Goal: Task Accomplishment & Management: Complete application form

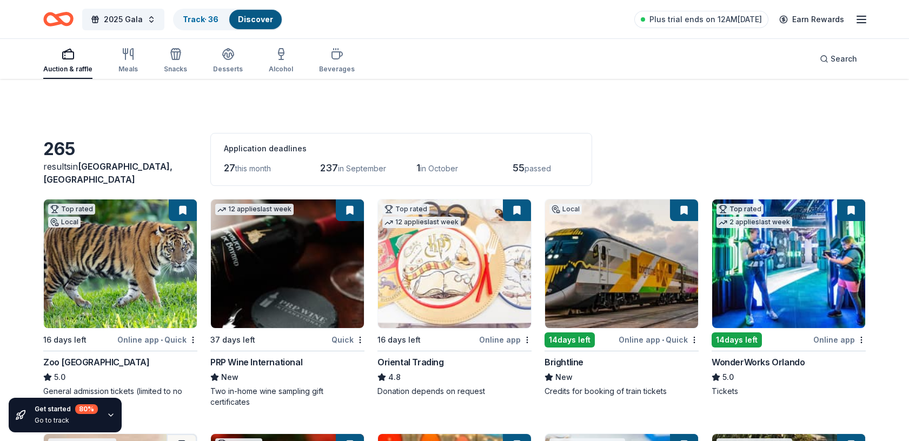
scroll to position [1681, 0]
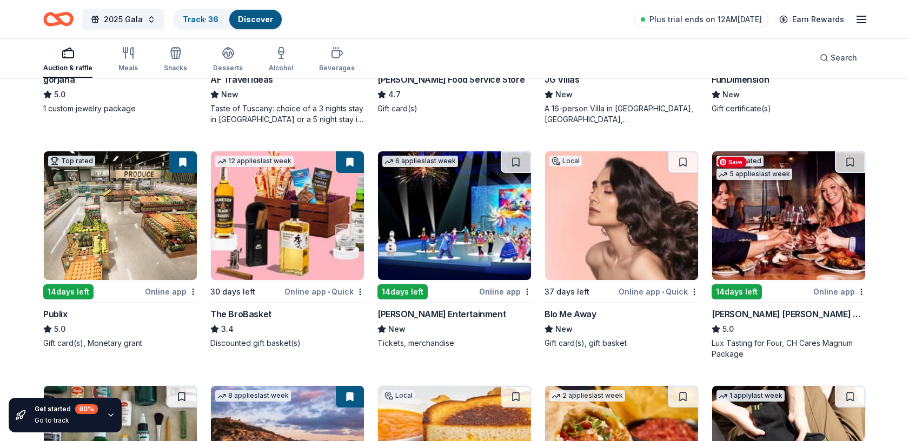
click at [742, 234] on img at bounding box center [789, 215] width 153 height 129
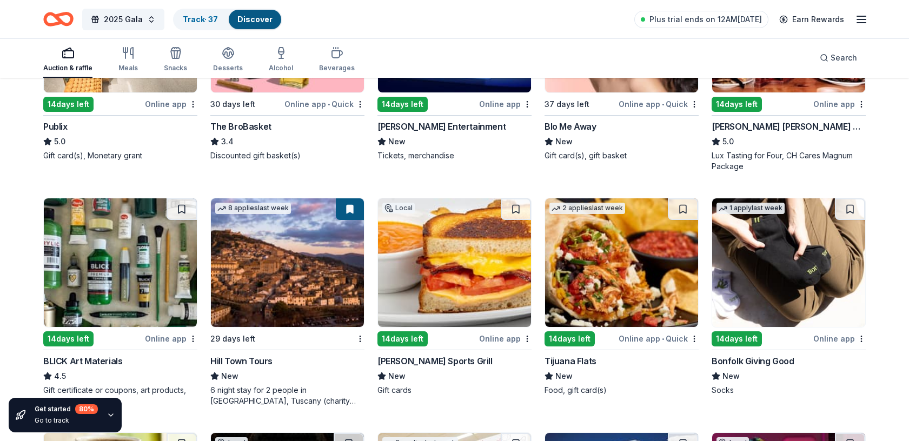
scroll to position [1874, 0]
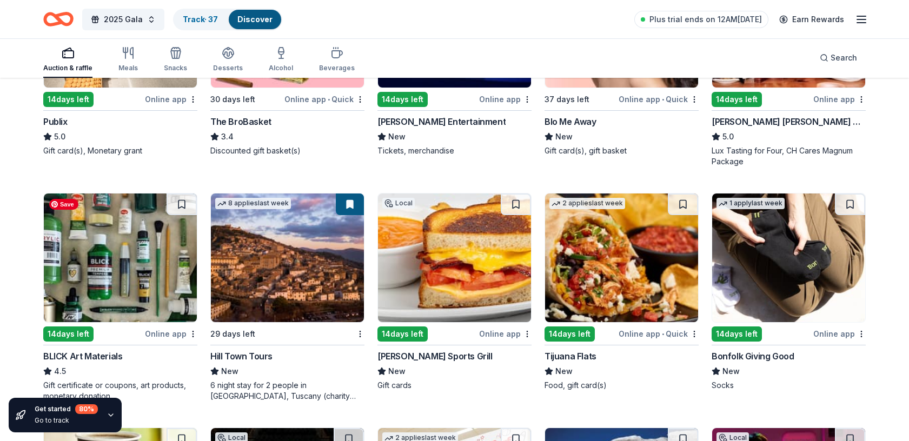
click at [144, 253] on img at bounding box center [120, 258] width 153 height 129
click at [149, 272] on img at bounding box center [120, 258] width 153 height 129
click at [446, 277] on img at bounding box center [454, 258] width 153 height 129
click at [617, 288] on img at bounding box center [621, 258] width 153 height 129
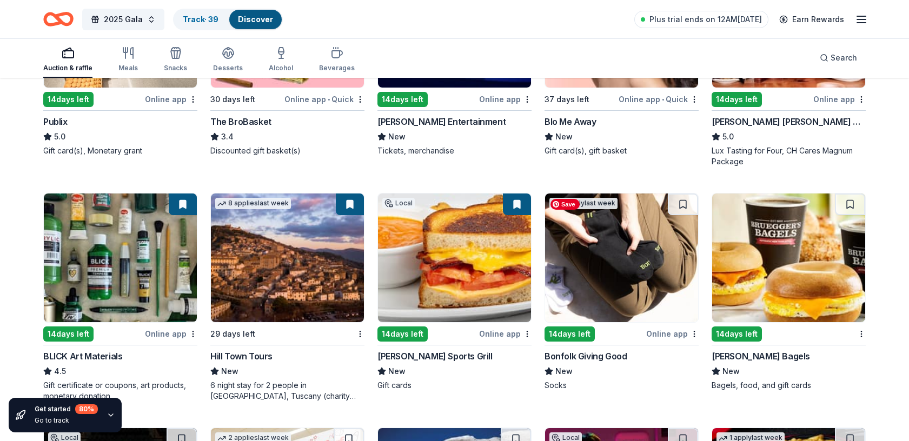
click at [621, 229] on img at bounding box center [621, 258] width 153 height 129
click at [667, 273] on img at bounding box center [621, 258] width 153 height 129
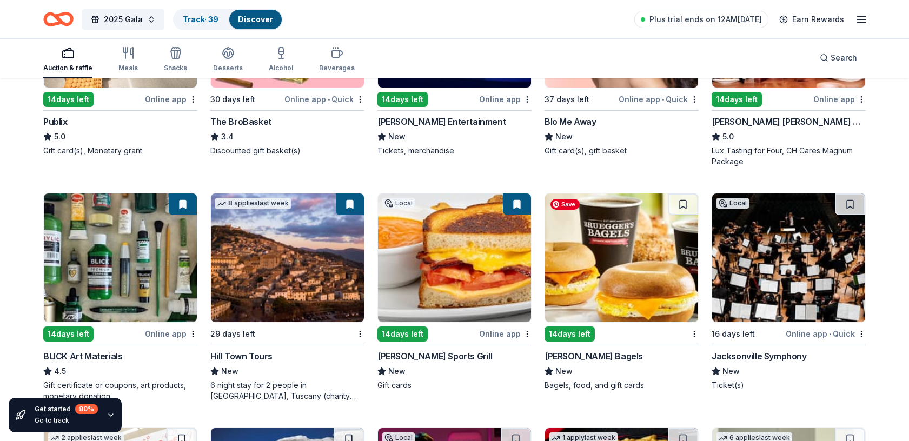
click at [600, 254] on img at bounding box center [621, 258] width 153 height 129
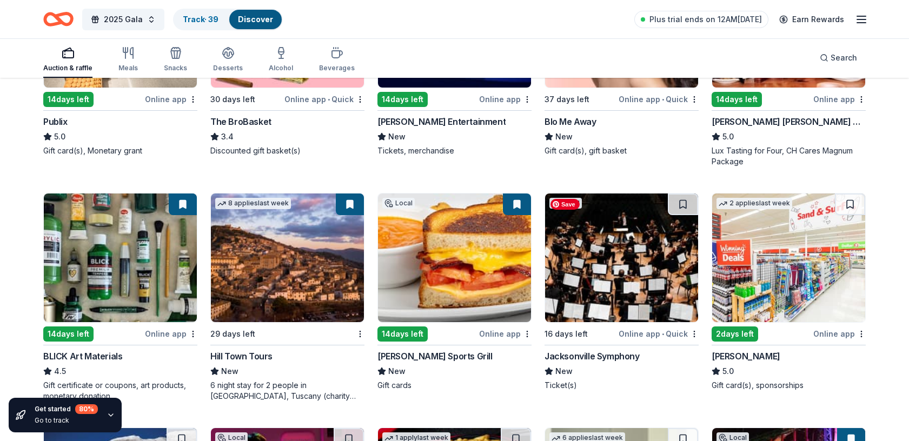
click at [636, 253] on img at bounding box center [621, 258] width 153 height 129
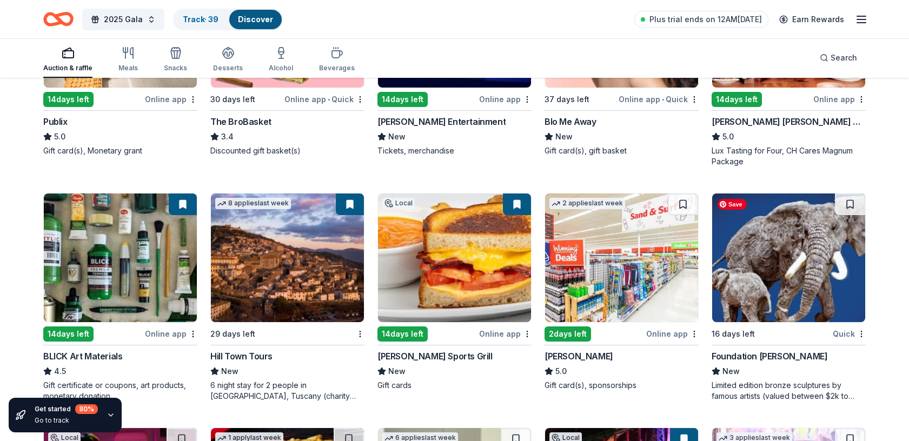
click at [778, 256] on img at bounding box center [789, 258] width 153 height 129
click at [808, 287] on img at bounding box center [789, 258] width 153 height 129
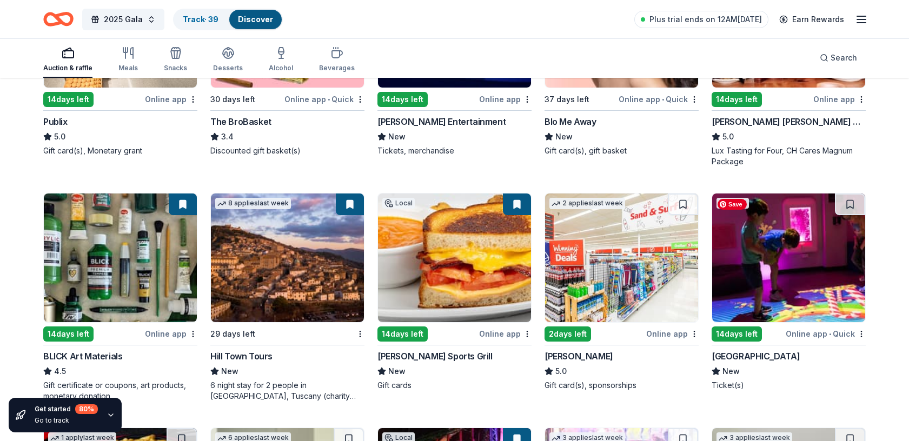
click at [813, 275] on img at bounding box center [789, 258] width 153 height 129
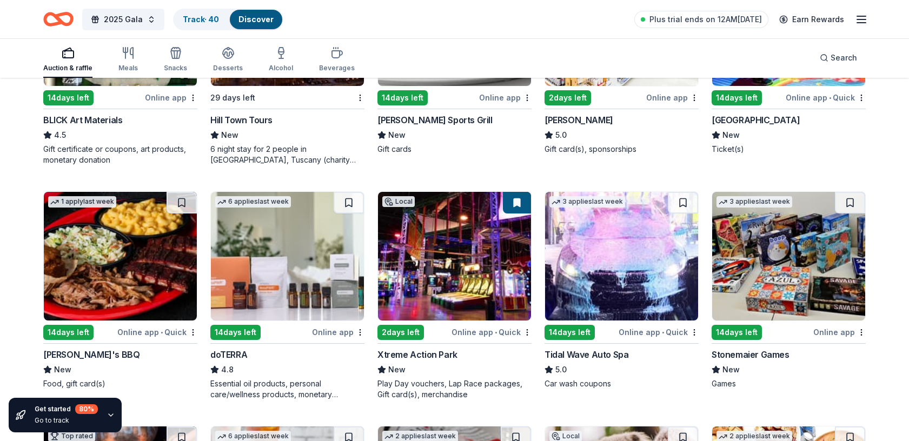
scroll to position [2113, 0]
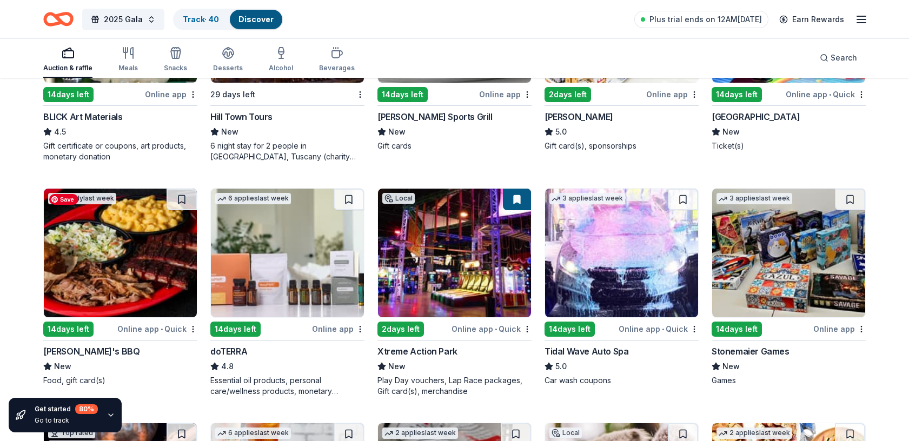
click at [126, 260] on img at bounding box center [120, 253] width 153 height 129
click at [124, 266] on img at bounding box center [120, 253] width 153 height 129
click at [259, 253] on img at bounding box center [287, 253] width 153 height 129
click at [620, 276] on img at bounding box center [621, 253] width 153 height 129
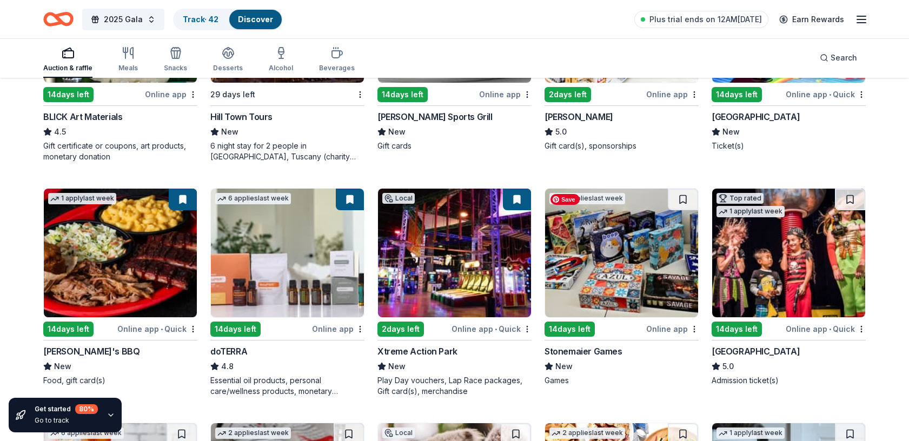
click at [597, 248] on img at bounding box center [621, 253] width 153 height 129
click at [634, 258] on img at bounding box center [621, 253] width 153 height 129
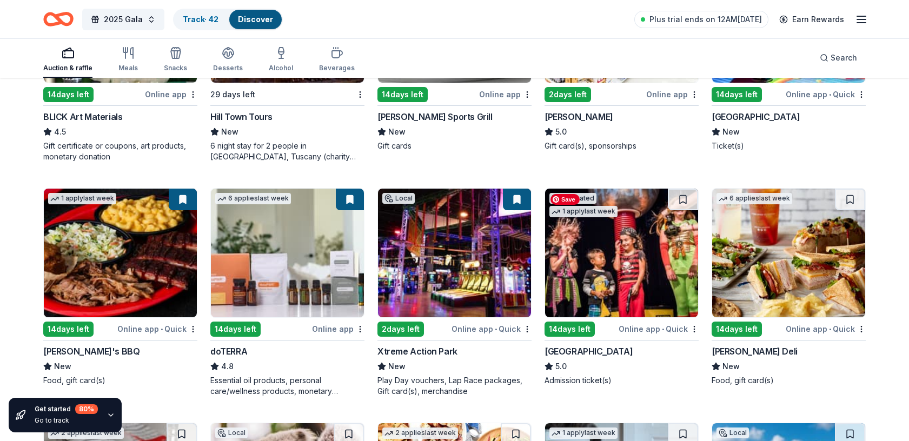
click at [626, 257] on img at bounding box center [621, 253] width 153 height 129
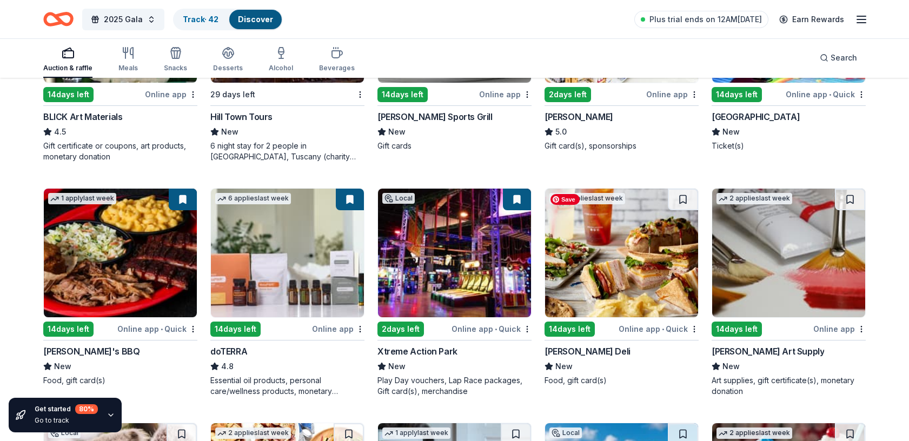
click at [617, 259] on img at bounding box center [621, 253] width 153 height 129
click at [652, 244] on img at bounding box center [621, 253] width 153 height 129
click at [817, 245] on img at bounding box center [789, 253] width 153 height 129
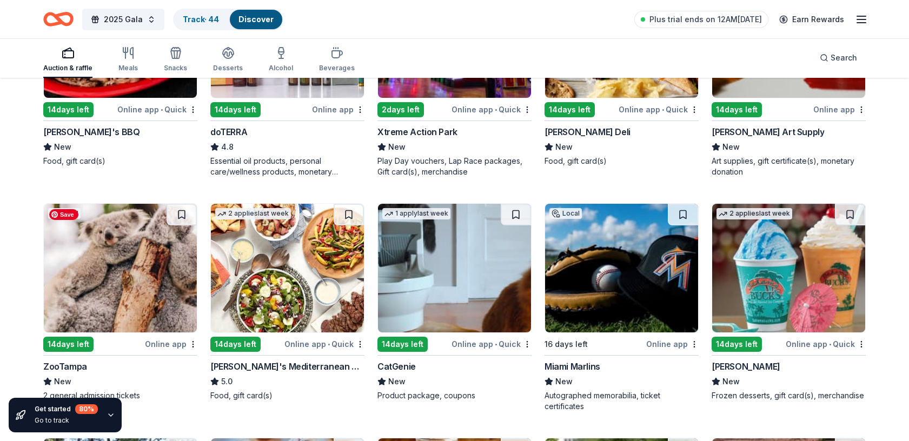
scroll to position [2335, 0]
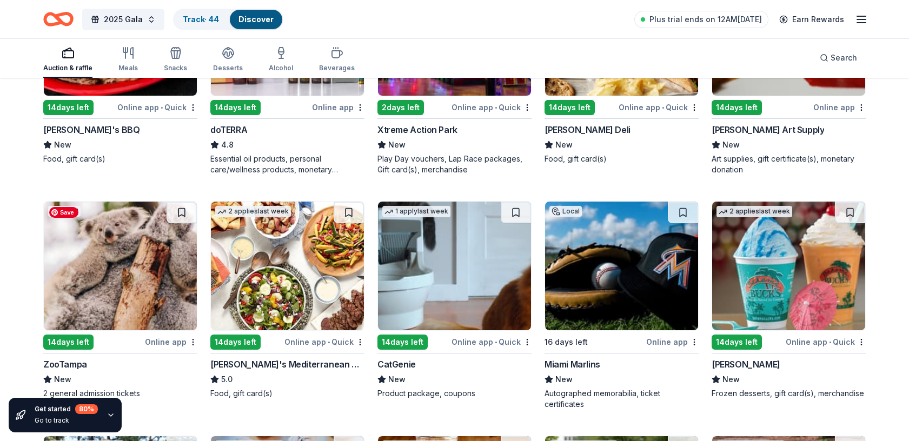
click at [161, 305] on img at bounding box center [120, 266] width 153 height 129
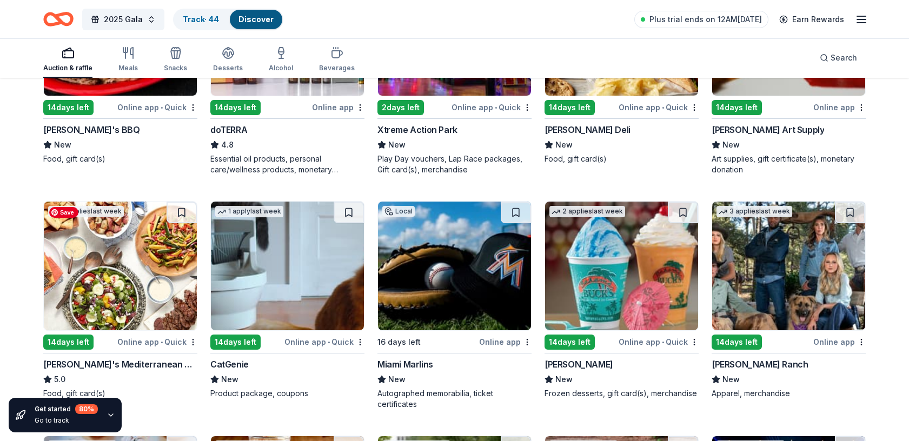
click at [139, 269] on img at bounding box center [120, 266] width 153 height 129
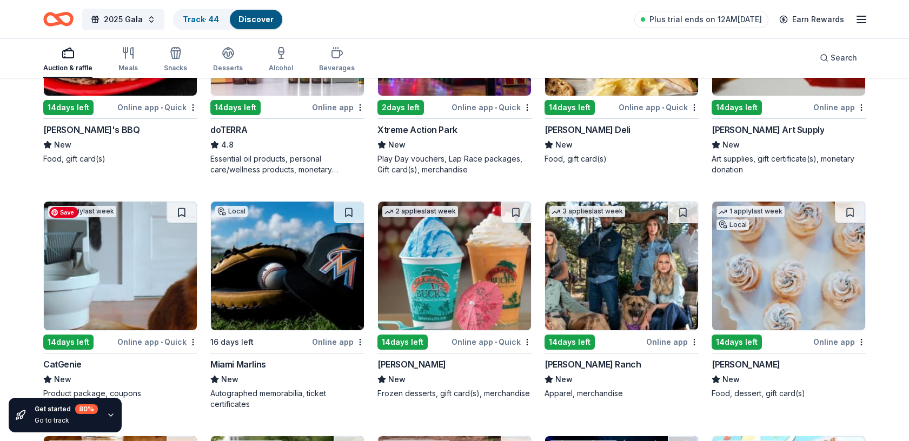
click at [115, 284] on img at bounding box center [120, 266] width 153 height 129
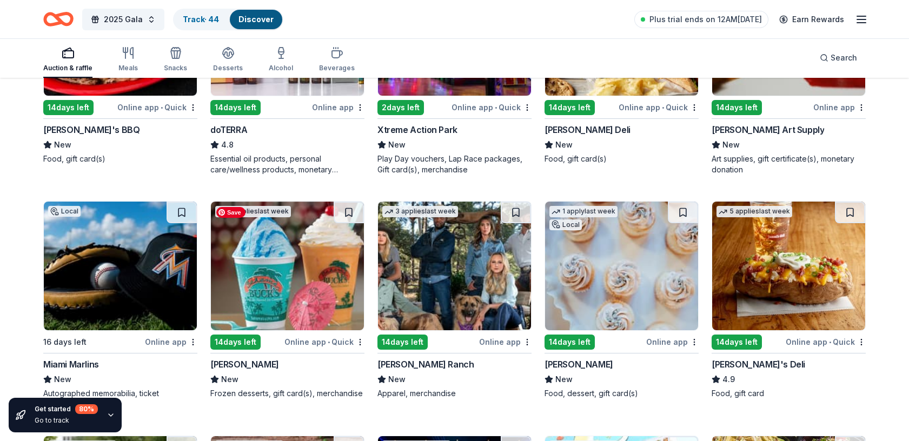
click at [311, 238] on img at bounding box center [287, 266] width 153 height 129
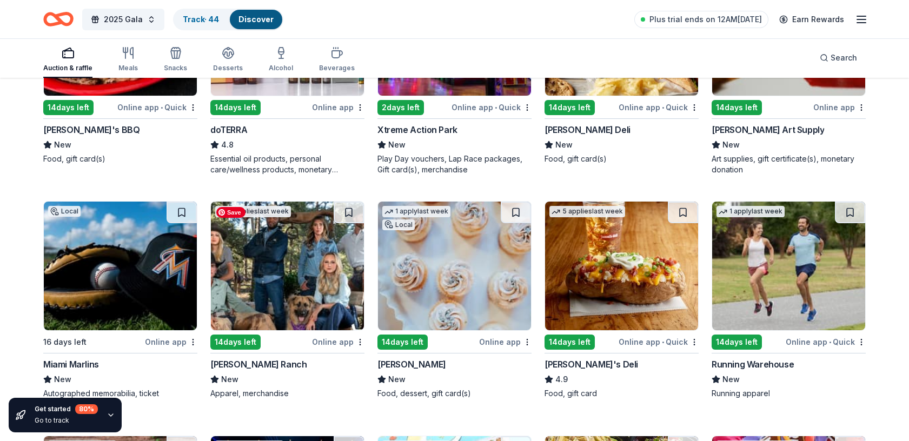
click at [275, 293] on img at bounding box center [287, 266] width 153 height 129
click at [458, 275] on img at bounding box center [454, 266] width 153 height 129
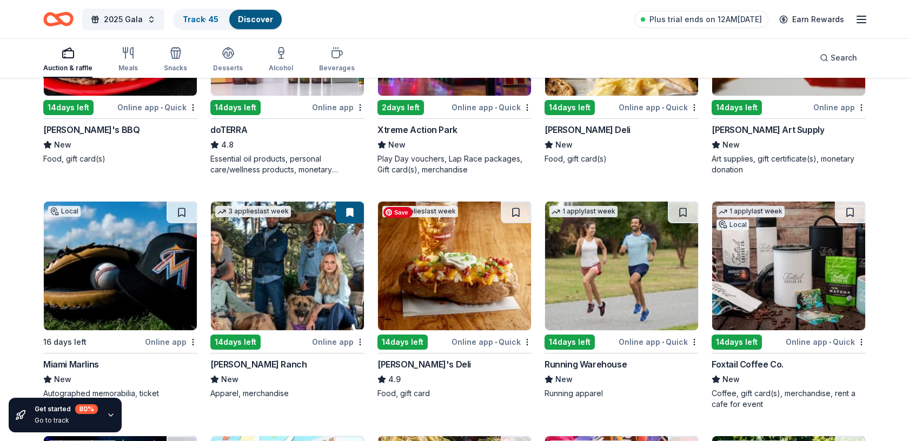
click at [458, 275] on img at bounding box center [454, 266] width 153 height 129
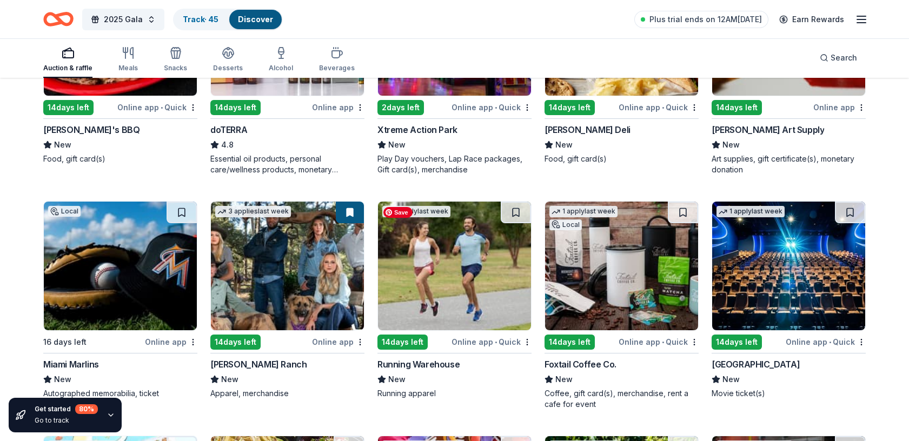
click at [448, 268] on img at bounding box center [454, 266] width 153 height 129
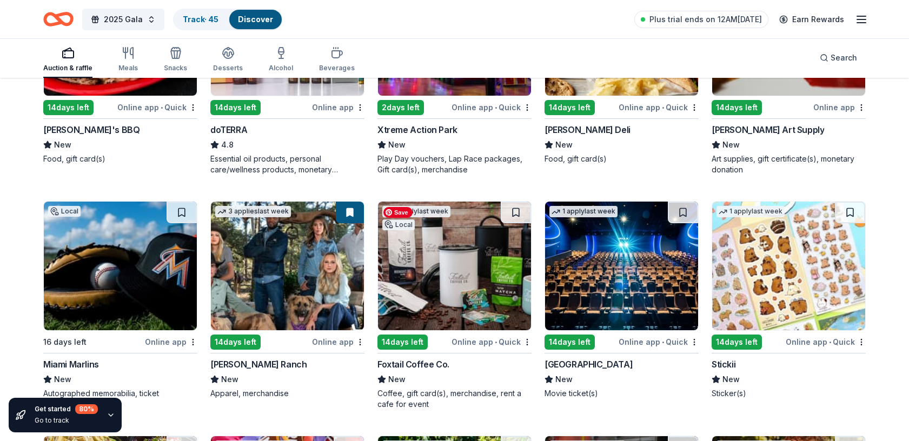
click at [466, 279] on img at bounding box center [454, 266] width 153 height 129
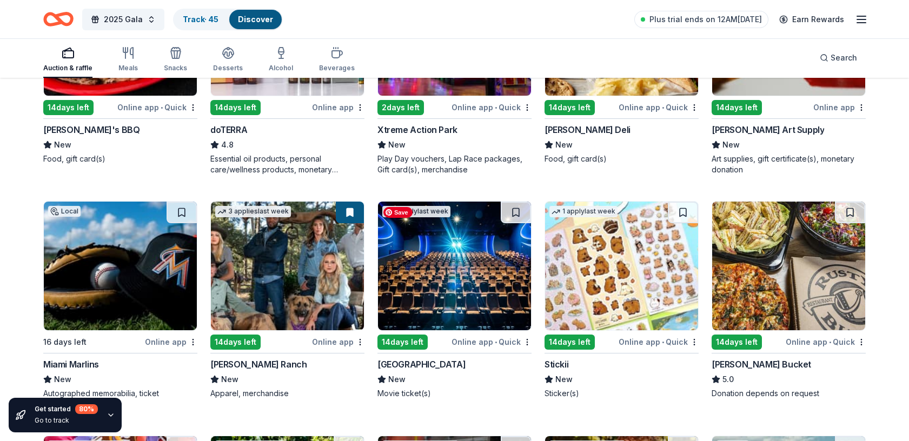
click at [443, 268] on img at bounding box center [454, 266] width 153 height 129
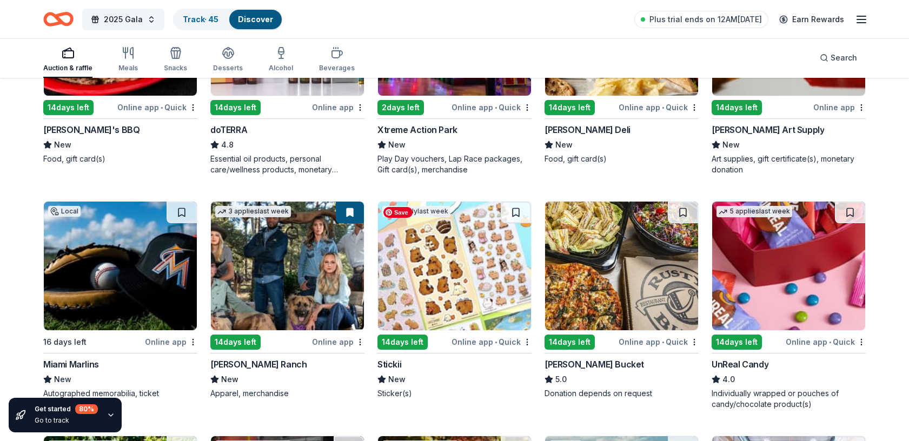
click at [443, 269] on img at bounding box center [454, 266] width 153 height 129
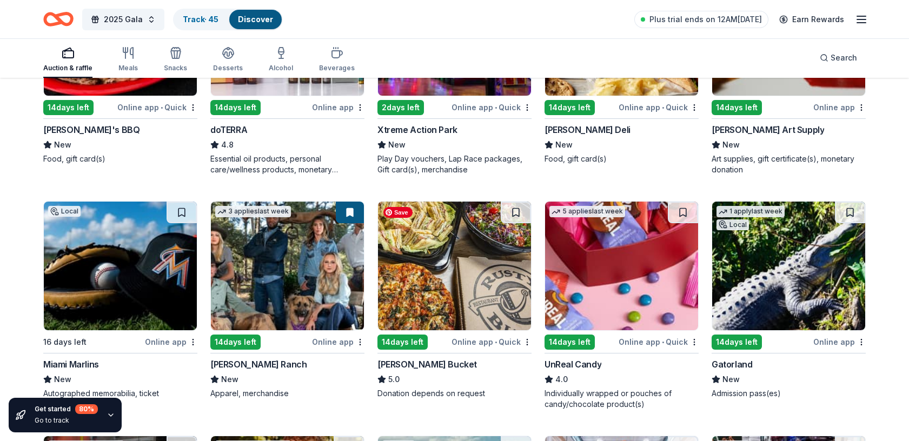
click at [427, 289] on img at bounding box center [454, 266] width 153 height 129
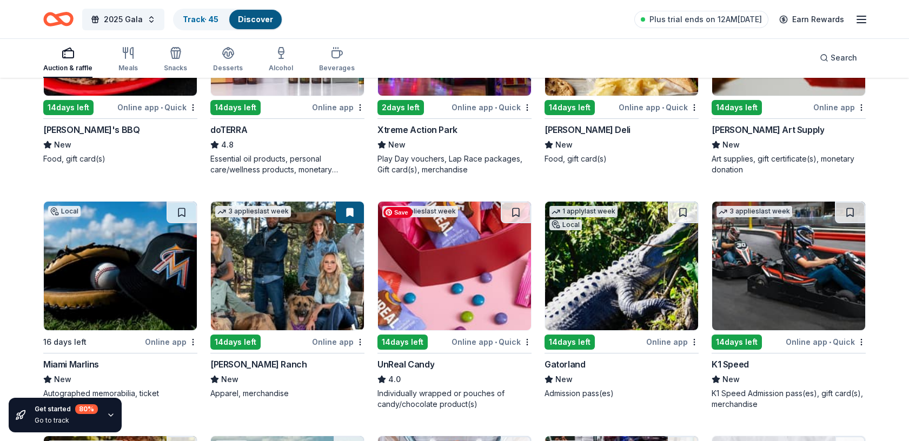
click at [425, 232] on img at bounding box center [454, 266] width 153 height 129
click at [647, 263] on img at bounding box center [621, 266] width 153 height 129
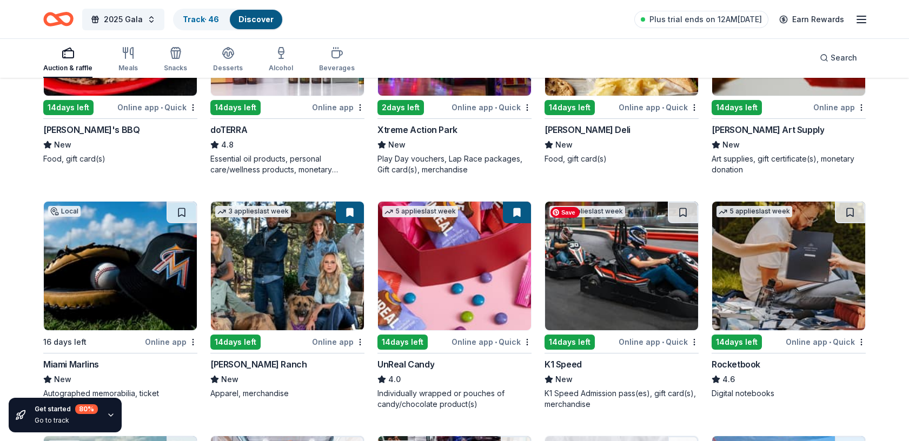
click at [592, 274] on img at bounding box center [621, 266] width 153 height 129
click at [623, 272] on img at bounding box center [621, 266] width 153 height 129
click at [780, 265] on img at bounding box center [789, 266] width 153 height 129
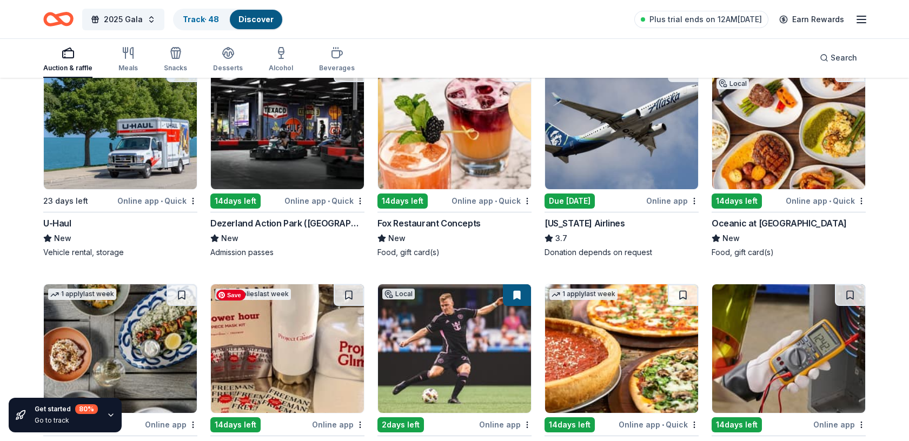
scroll to position [3102, 0]
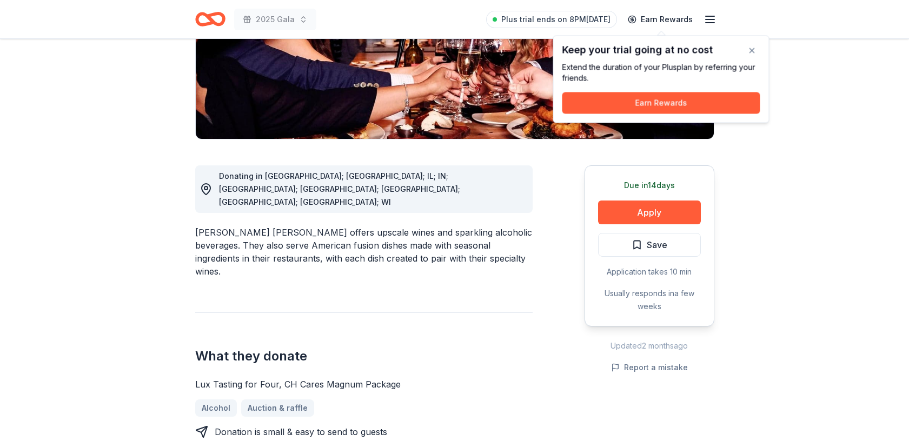
scroll to position [220, 0]
click at [648, 200] on button "Apply" at bounding box center [649, 212] width 103 height 24
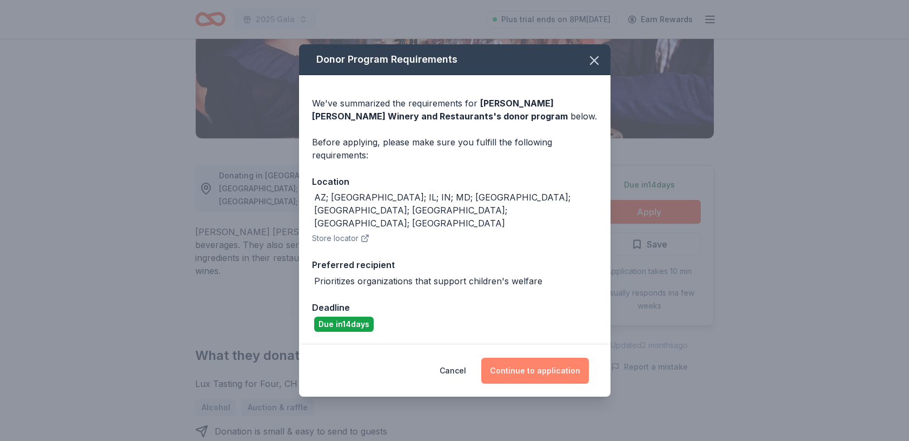
click at [516, 361] on button "Continue to application" at bounding box center [536, 371] width 108 height 26
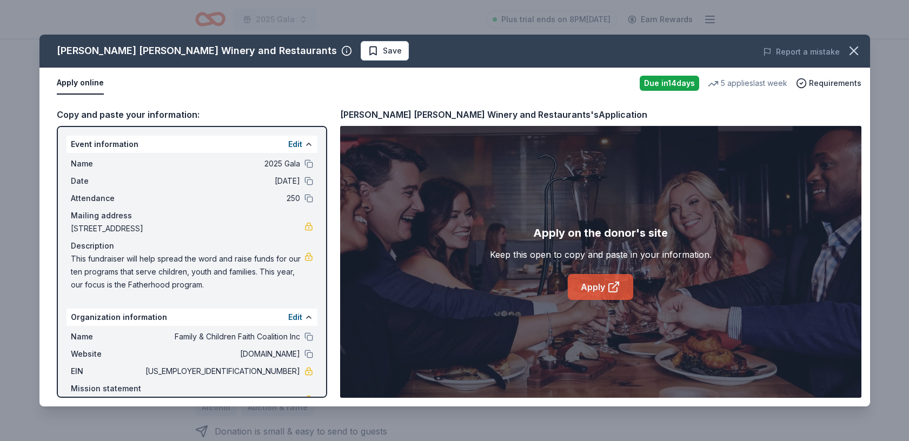
click at [602, 285] on link "Apply" at bounding box center [600, 287] width 65 height 26
click at [857, 51] on icon "button" at bounding box center [854, 50] width 15 height 15
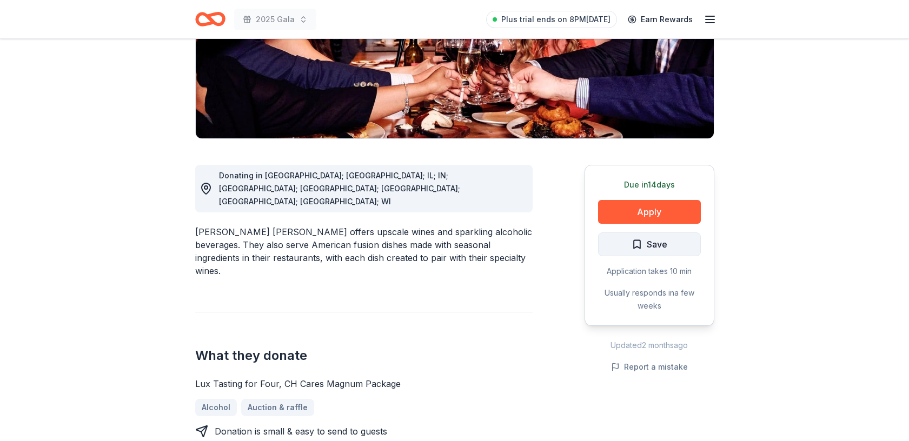
click at [668, 233] on button "Save" at bounding box center [649, 245] width 103 height 24
click at [668, 215] on html "2025 Gala Plus trial ends on 8PM, 8/25 Earn Rewards Due in 14 days Share Cooper…" at bounding box center [454, 0] width 909 height 441
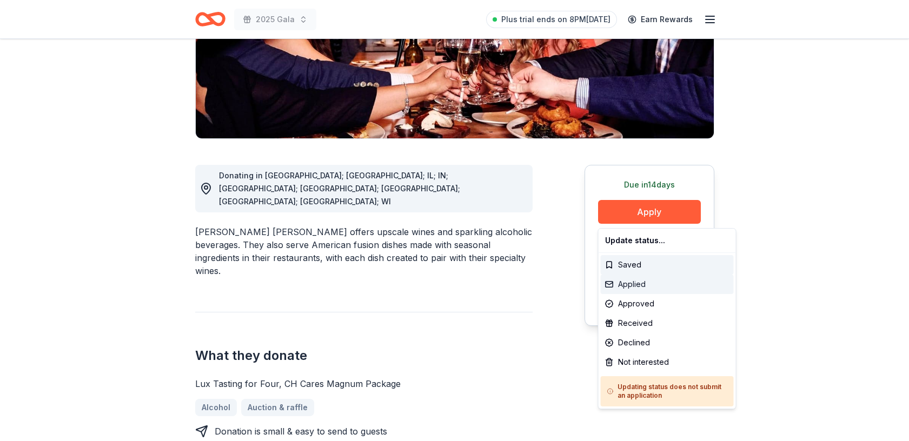
click at [647, 286] on div "Applied" at bounding box center [667, 284] width 133 height 19
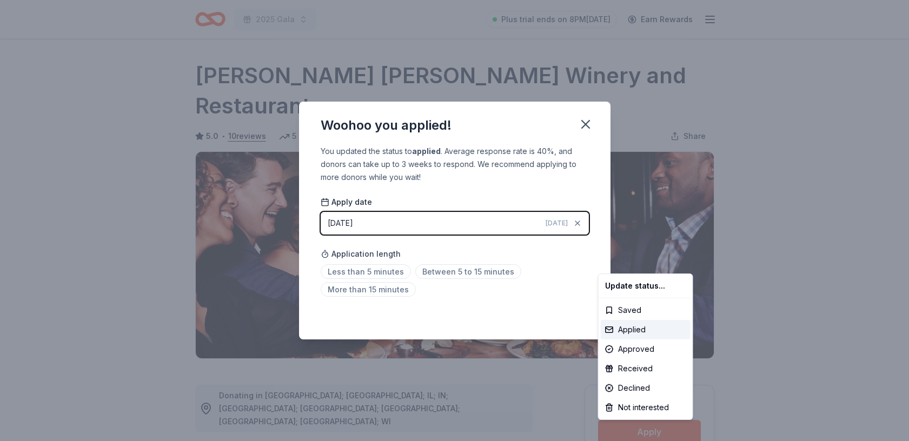
click at [369, 272] on html "2025 Gala Plus trial ends on 8PM, 8/25 Earn Rewards Due in 14 days Share Cooper…" at bounding box center [454, 220] width 909 height 441
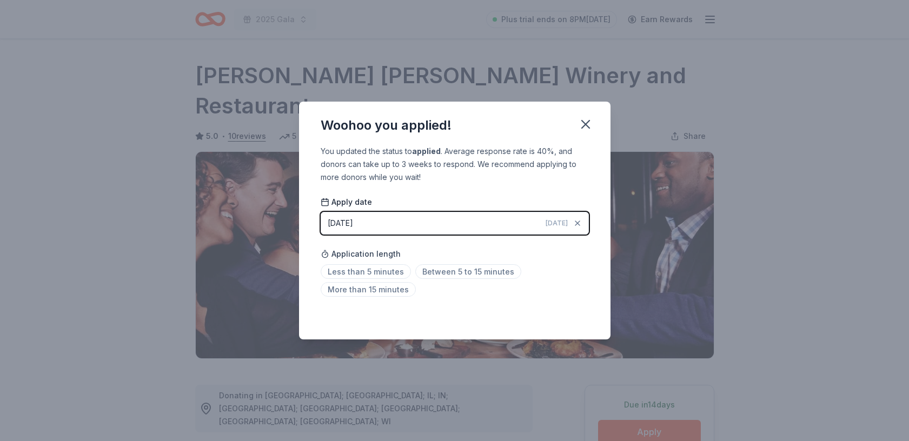
scroll to position [5, 0]
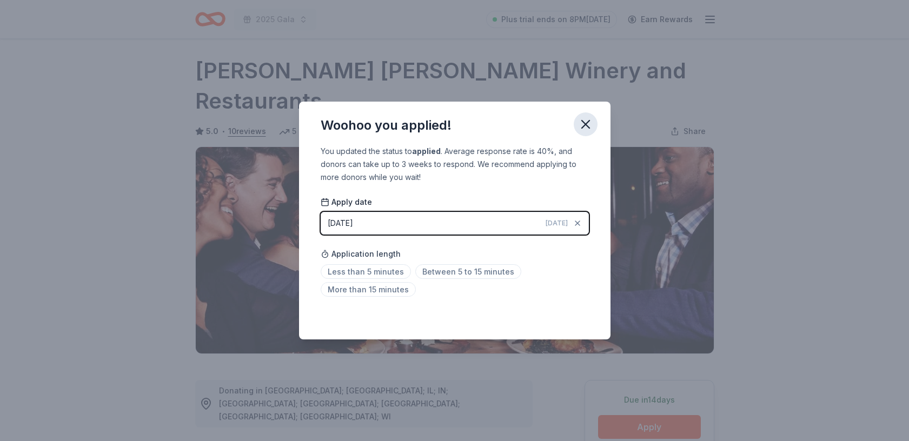
click at [589, 122] on icon "button" at bounding box center [586, 125] width 8 height 8
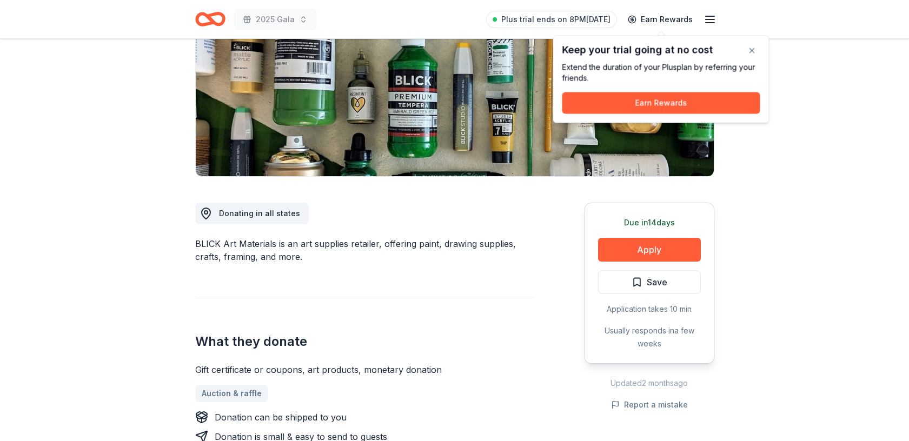
scroll to position [148, 0]
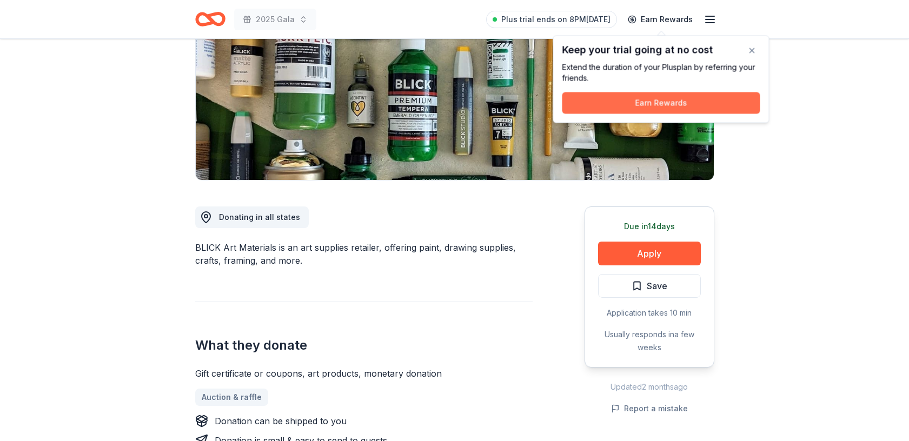
click at [642, 101] on button "Earn Rewards" at bounding box center [662, 104] width 198 height 22
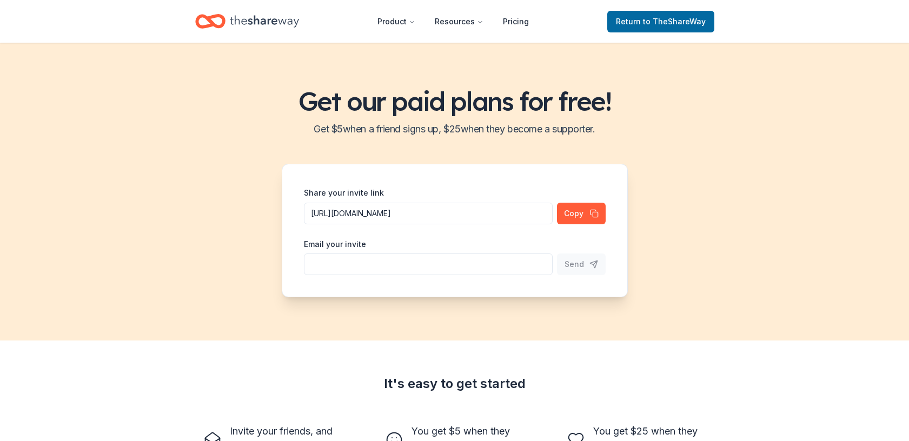
click at [384, 225] on input "Share your invite link" at bounding box center [428, 214] width 249 height 22
type input "mike@firstpriority.com"
click at [580, 214] on button "Copy" at bounding box center [581, 214] width 49 height 22
click at [577, 268] on span "Send" at bounding box center [574, 264] width 19 height 13
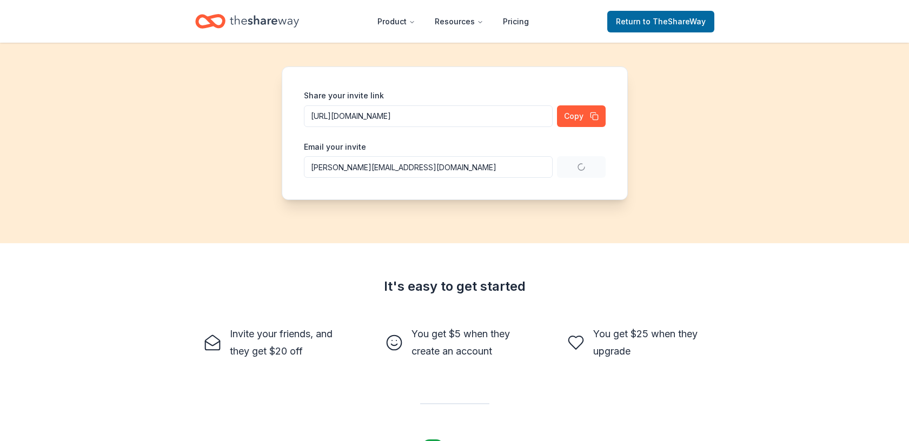
scroll to position [100, 0]
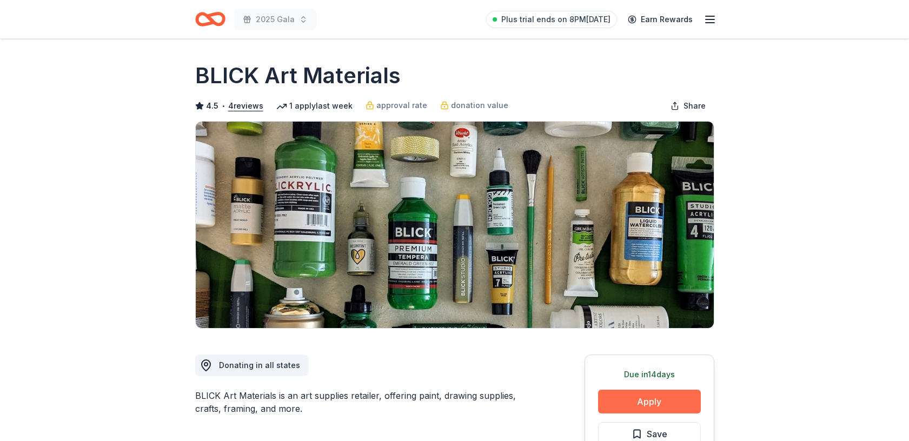
scroll to position [132, 0]
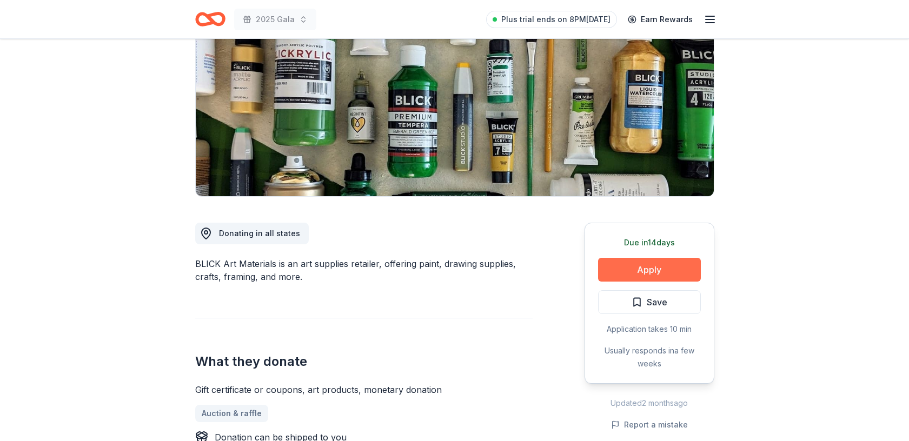
click at [658, 266] on button "Apply" at bounding box center [649, 270] width 103 height 24
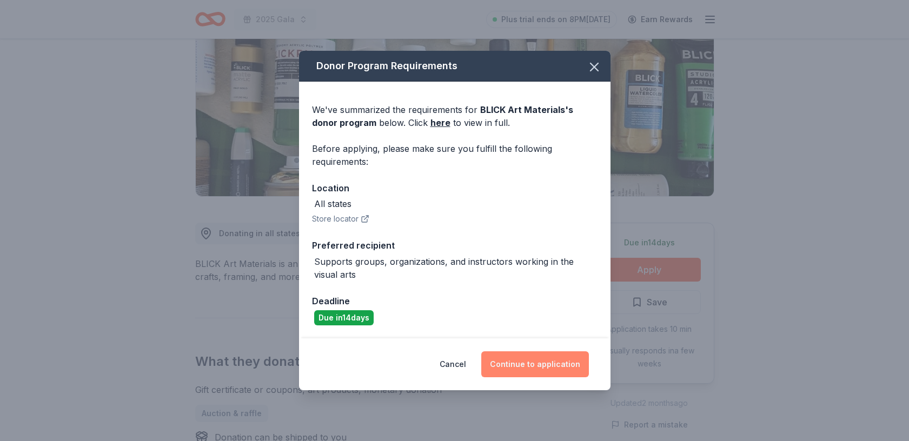
click at [544, 366] on button "Continue to application" at bounding box center [536, 365] width 108 height 26
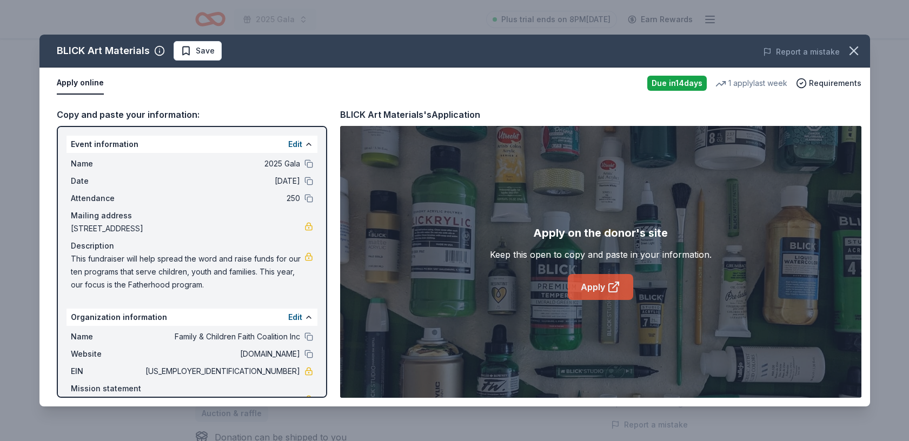
click at [592, 294] on link "Apply" at bounding box center [600, 287] width 65 height 26
click at [856, 49] on icon "button" at bounding box center [854, 50] width 15 height 15
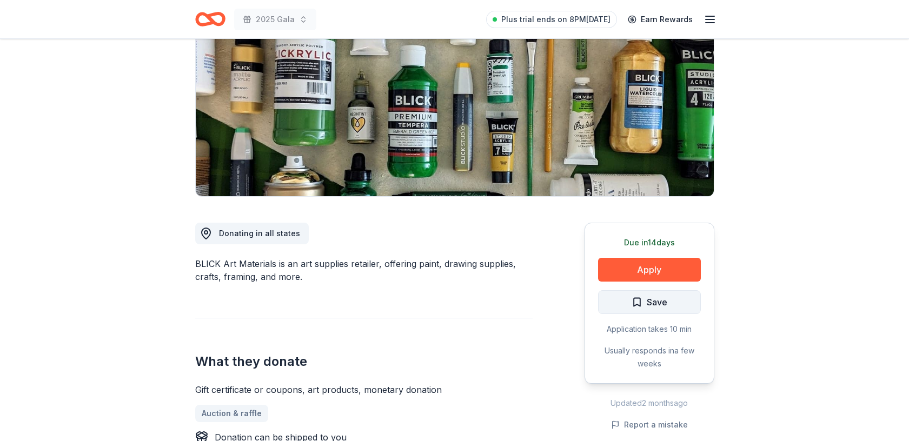
click at [668, 304] on button "Save" at bounding box center [649, 303] width 103 height 24
click at [668, 304] on html "2025 Gala Plus trial ends on 8PM, 8/25 Earn Rewards Due in 14 days Share BLICK …" at bounding box center [454, 88] width 909 height 441
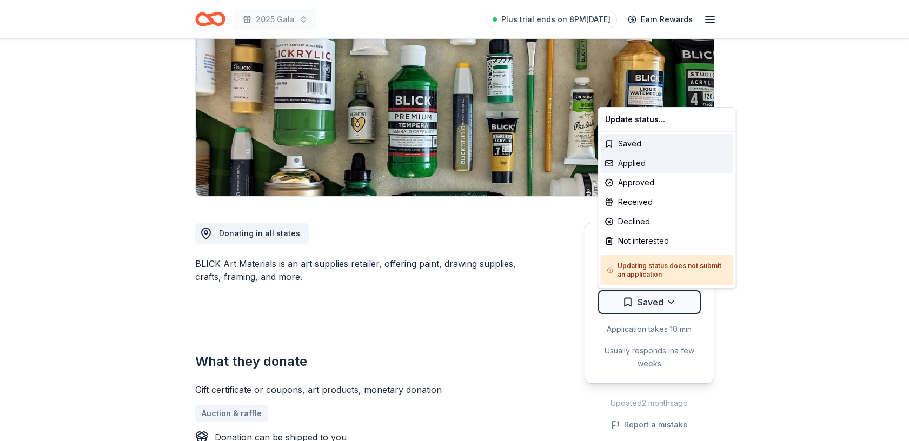
click at [650, 167] on div "Applied" at bounding box center [667, 163] width 133 height 19
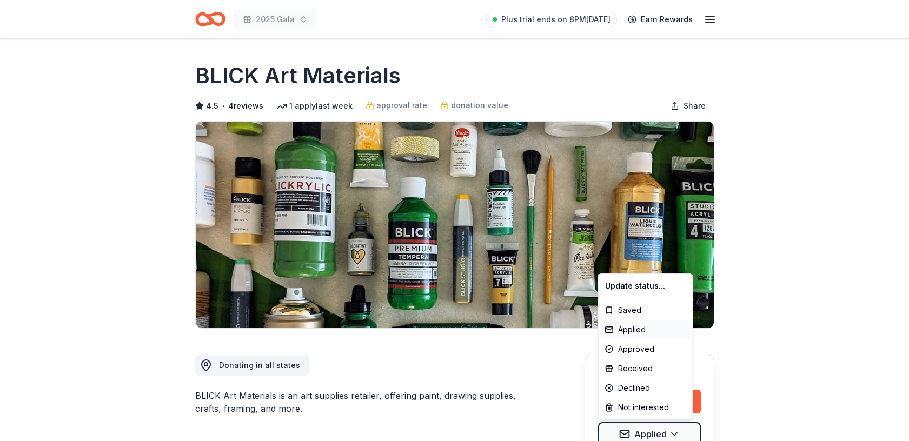
scroll to position [0, 0]
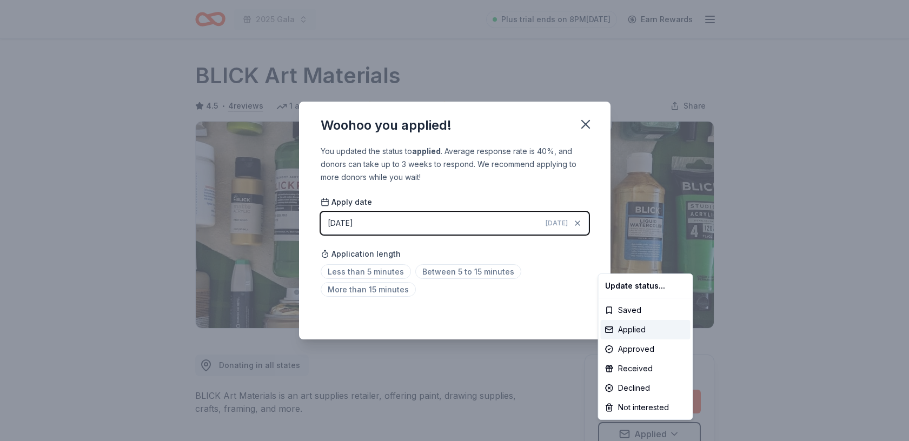
click at [454, 273] on html "2025 Gala Plus trial ends on 8PM, 8/25 Earn Rewards Due in 14 days Share BLICK …" at bounding box center [454, 220] width 909 height 441
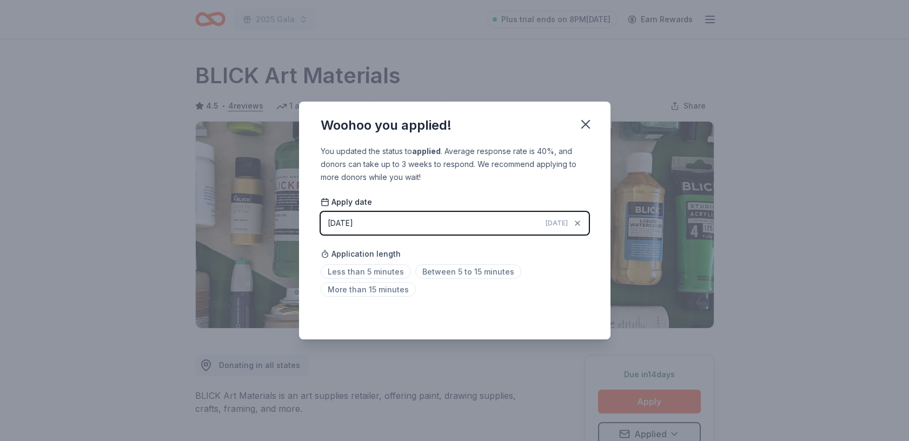
scroll to position [5, 0]
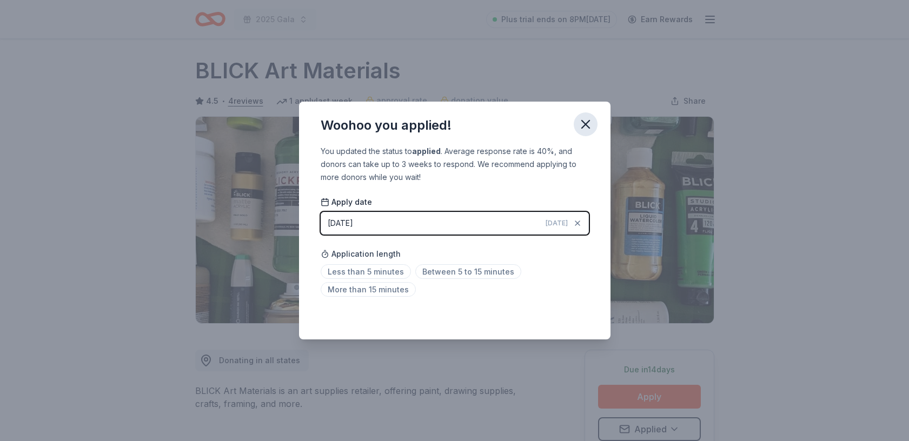
click at [586, 124] on icon "button" at bounding box center [585, 124] width 15 height 15
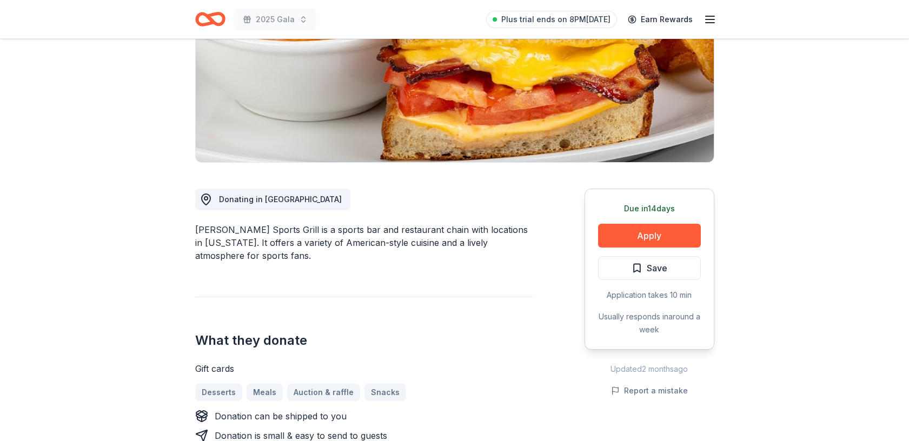
scroll to position [171, 0]
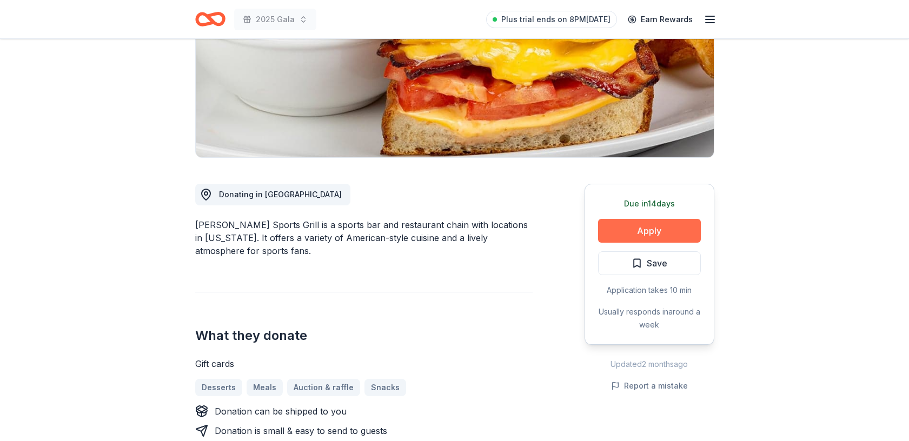
click at [640, 230] on button "Apply" at bounding box center [649, 231] width 103 height 24
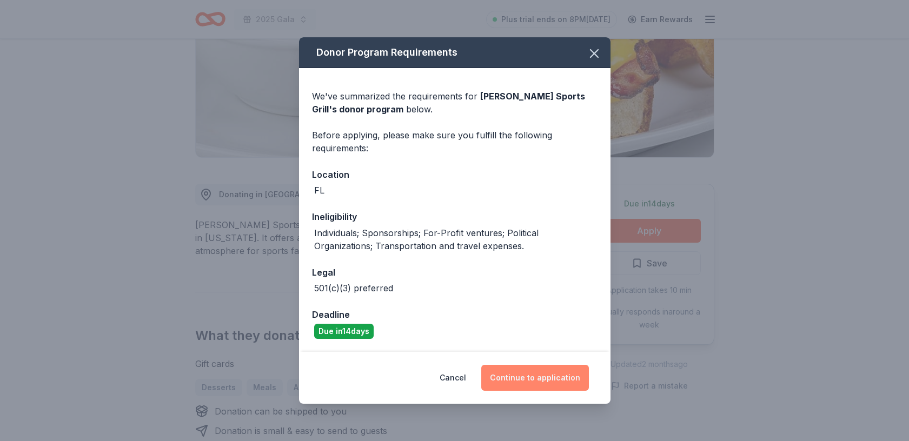
click at [528, 377] on button "Continue to application" at bounding box center [536, 378] width 108 height 26
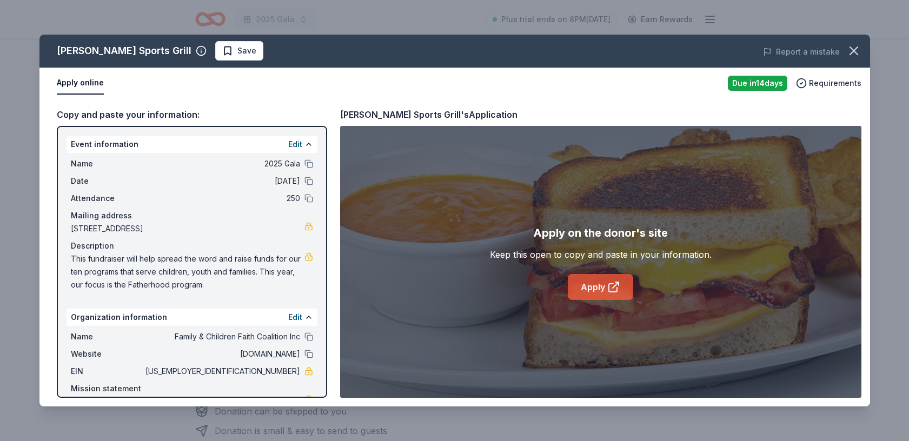
click at [603, 284] on link "Apply" at bounding box center [600, 287] width 65 height 26
click at [851, 48] on icon "button" at bounding box center [855, 51] width 8 height 8
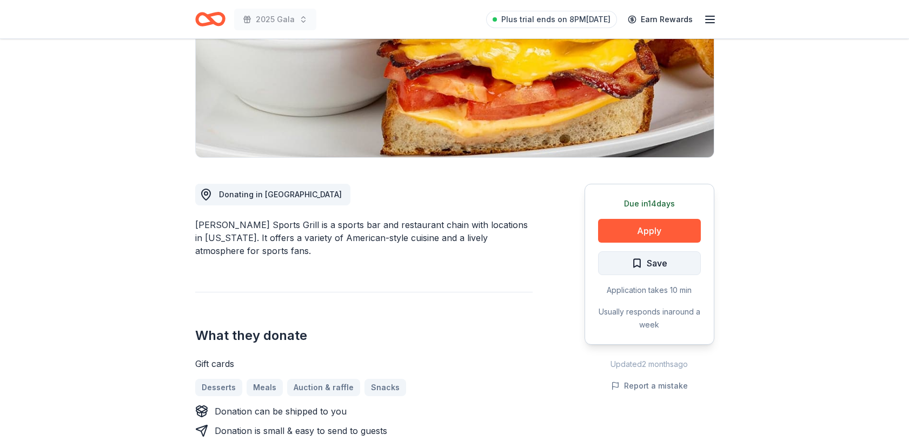
click at [659, 259] on span "Save" at bounding box center [657, 263] width 21 height 14
click at [673, 265] on html "2025 Gala Plus trial ends on 8PM, 8/25 Earn Rewards Due in 14 days Share Duffy'…" at bounding box center [454, 49] width 909 height 441
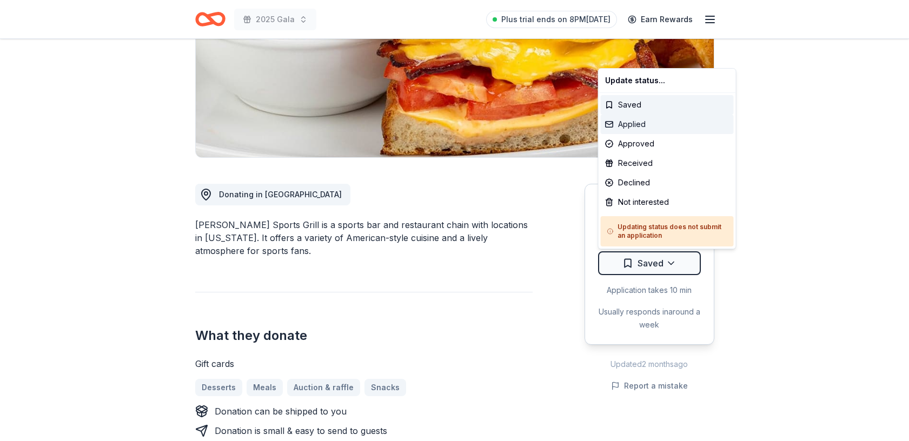
click at [646, 124] on div "Applied" at bounding box center [667, 124] width 133 height 19
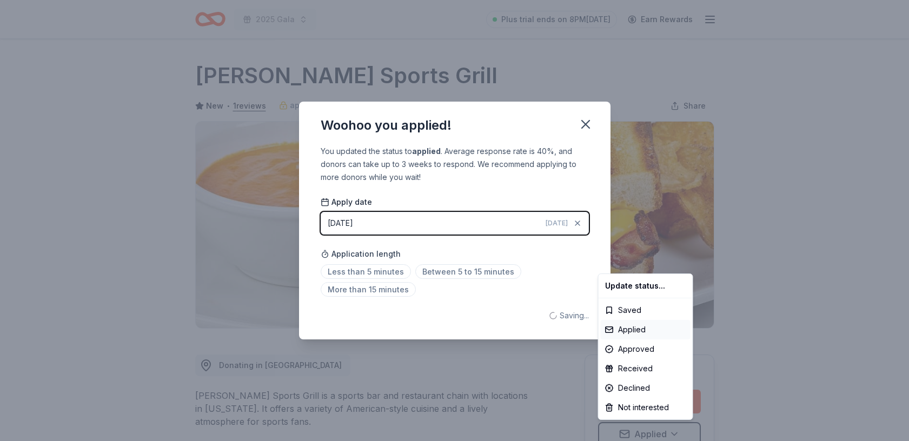
scroll to position [0, 0]
click at [366, 272] on html "2025 Gala Plus trial ends on 8PM, 8/25 Earn Rewards Due in 14 days Share Duffy'…" at bounding box center [454, 220] width 909 height 441
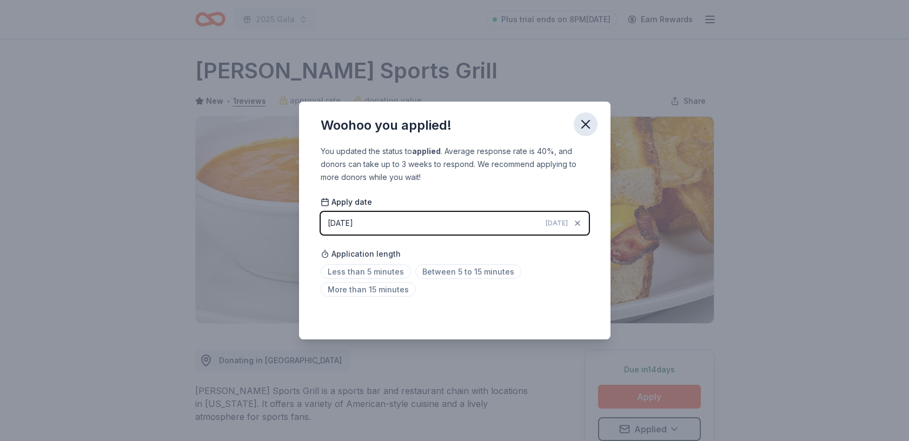
click at [583, 122] on icon "button" at bounding box center [586, 125] width 8 height 8
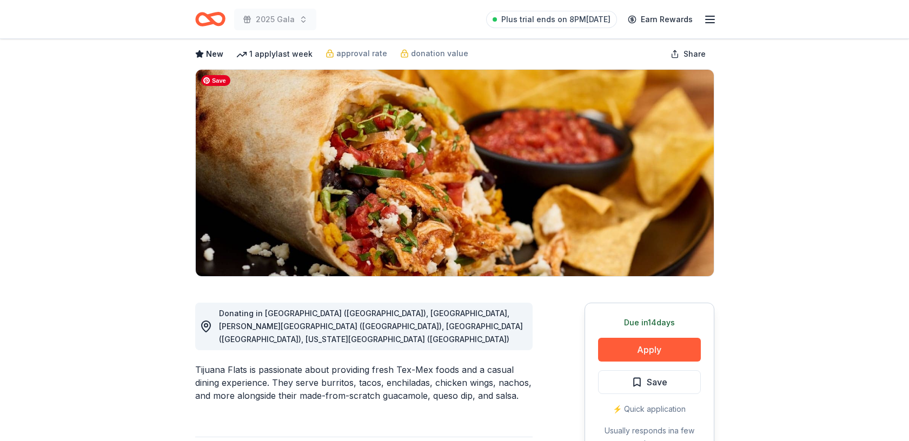
scroll to position [87, 0]
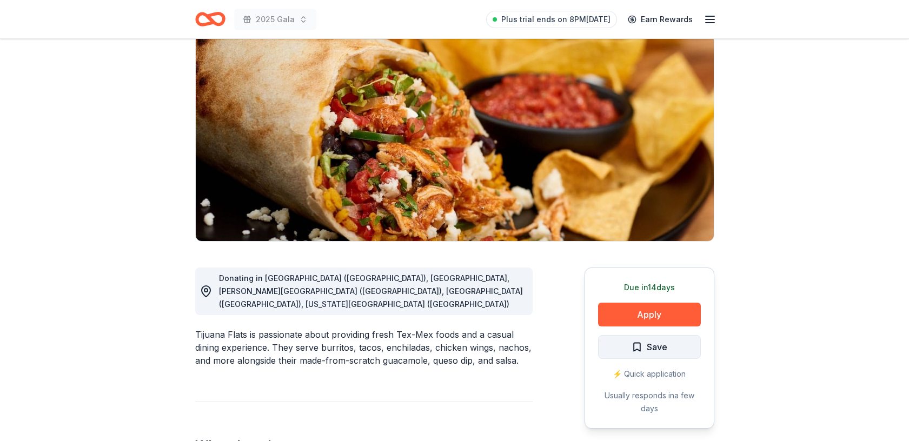
click at [652, 348] on span "Save" at bounding box center [657, 347] width 21 height 14
click at [672, 346] on html "2025 Gala Plus trial ends on 8PM[DATE] Earn Rewards Due [DATE] Share Tijuana Fl…" at bounding box center [454, 133] width 909 height 441
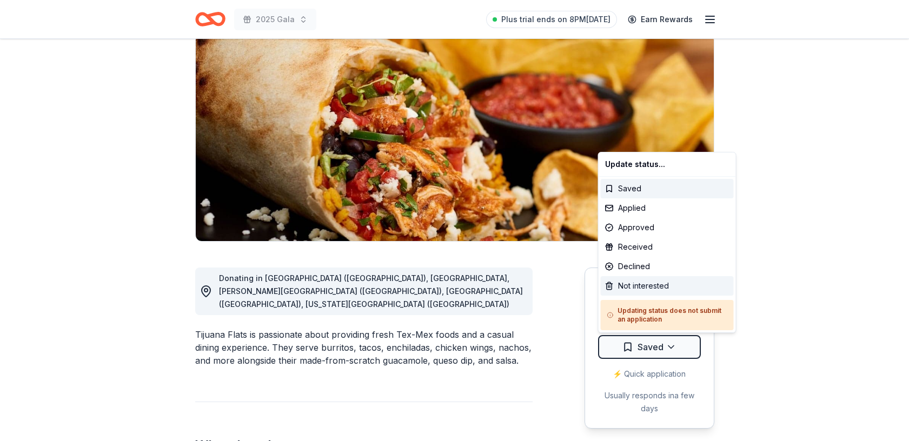
click at [640, 288] on div "Not interested" at bounding box center [667, 285] width 133 height 19
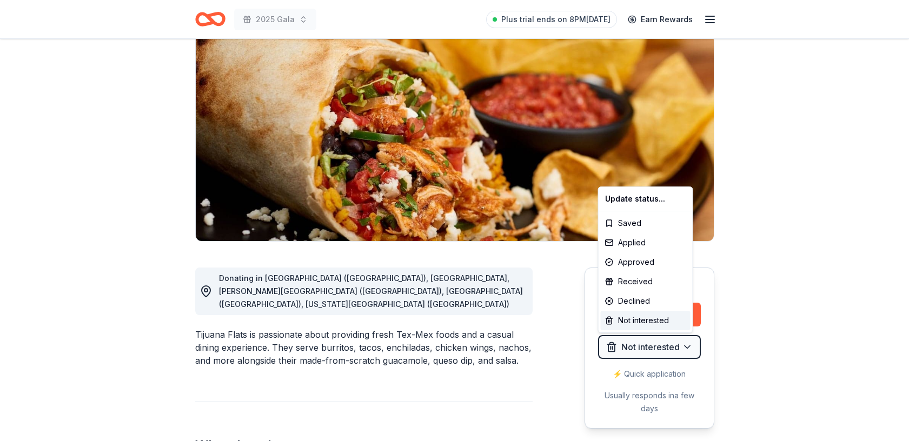
click at [628, 347] on html "2025 Gala Plus trial ends on 8PM, 8/25 Earn Rewards Due in 14 days Share Tijuan…" at bounding box center [454, 133] width 909 height 441
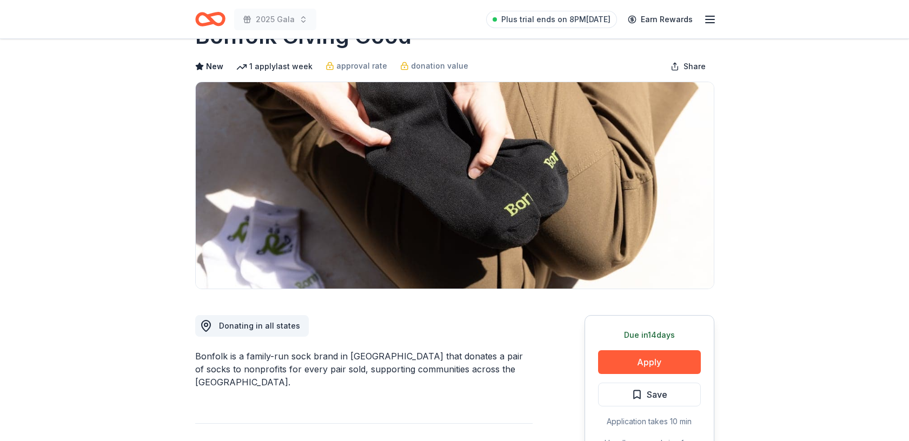
scroll to position [36, 0]
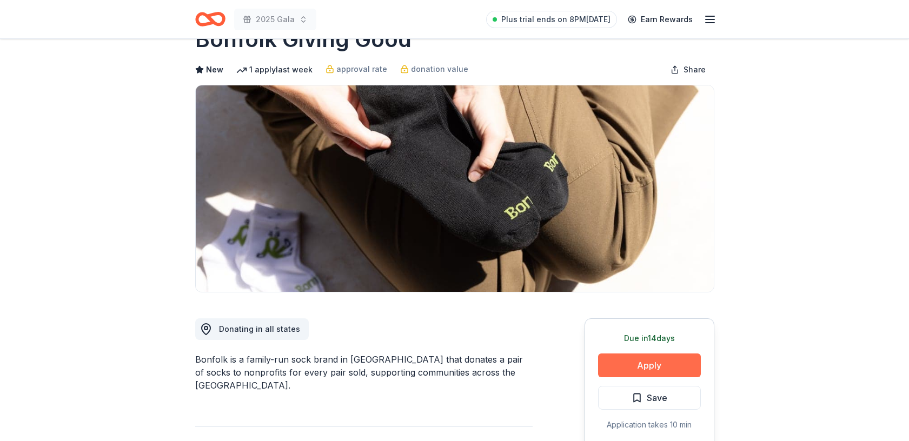
click at [659, 363] on button "Apply" at bounding box center [649, 366] width 103 height 24
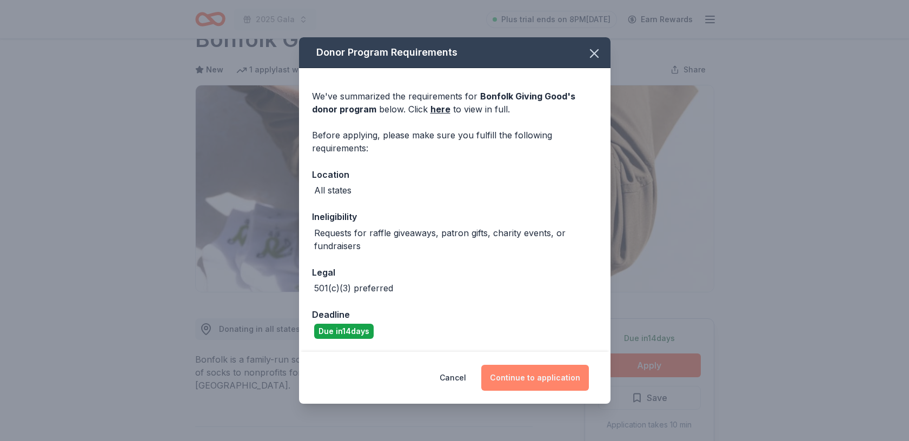
click at [528, 382] on button "Continue to application" at bounding box center [536, 378] width 108 height 26
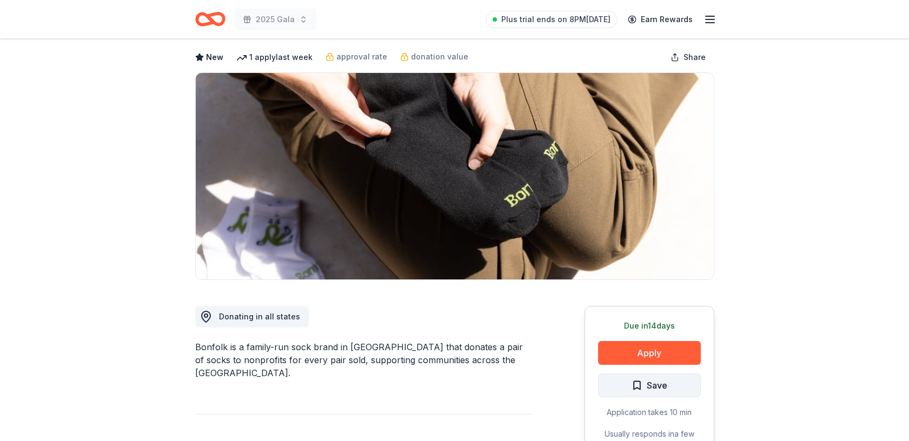
scroll to position [49, 0]
click at [657, 379] on span "Save" at bounding box center [657, 386] width 21 height 14
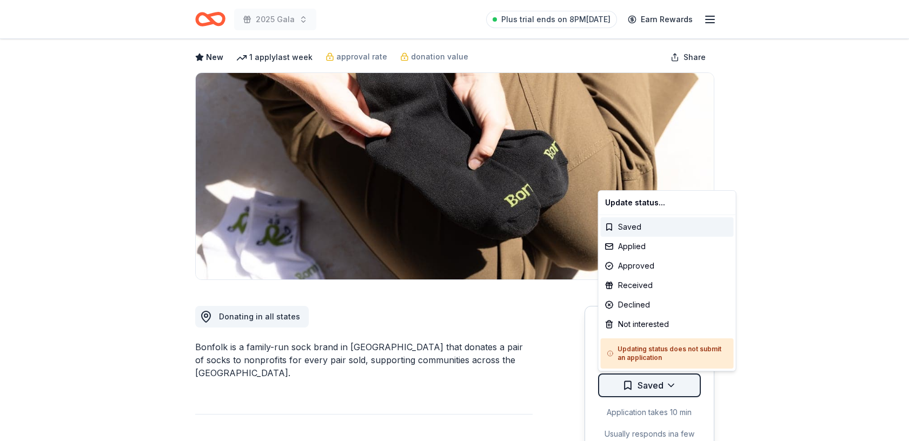
click at [673, 381] on html "2025 Gala Plus trial ends on 8PM, 8/25 Earn Rewards Due in 14 days Share Bonfol…" at bounding box center [454, 171] width 909 height 441
click at [646, 319] on div "Not interested" at bounding box center [667, 324] width 133 height 19
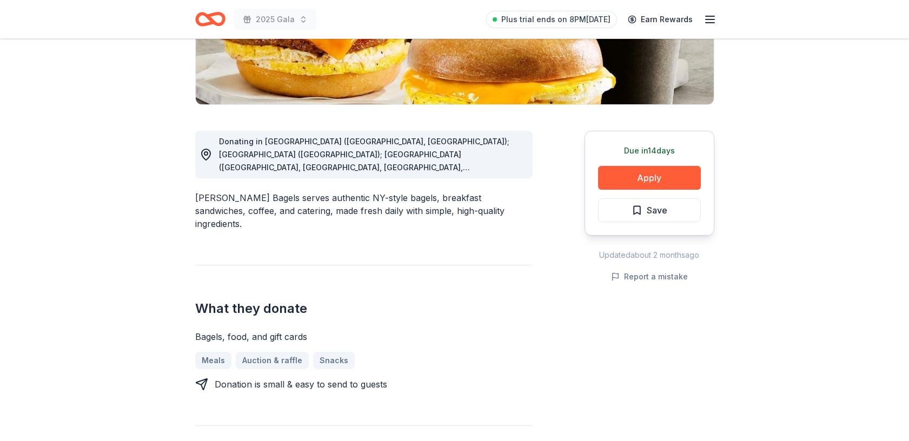
scroll to position [228, 0]
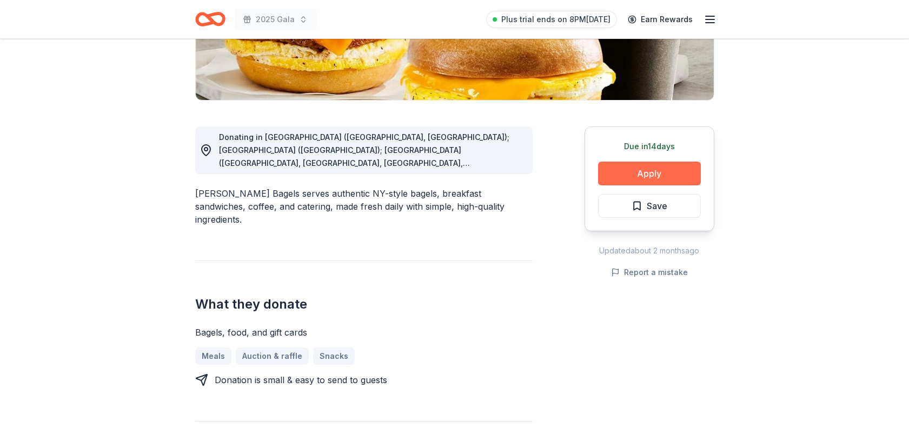
click at [649, 172] on button "Apply" at bounding box center [649, 174] width 103 height 24
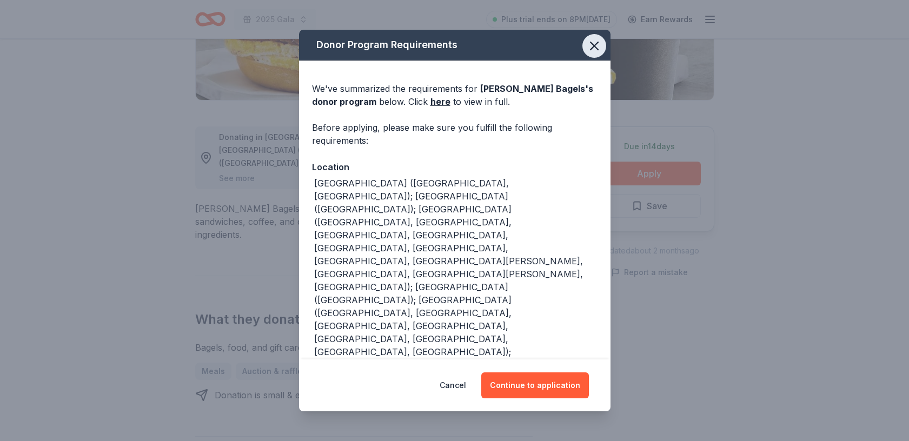
click at [594, 44] on icon "button" at bounding box center [594, 45] width 15 height 15
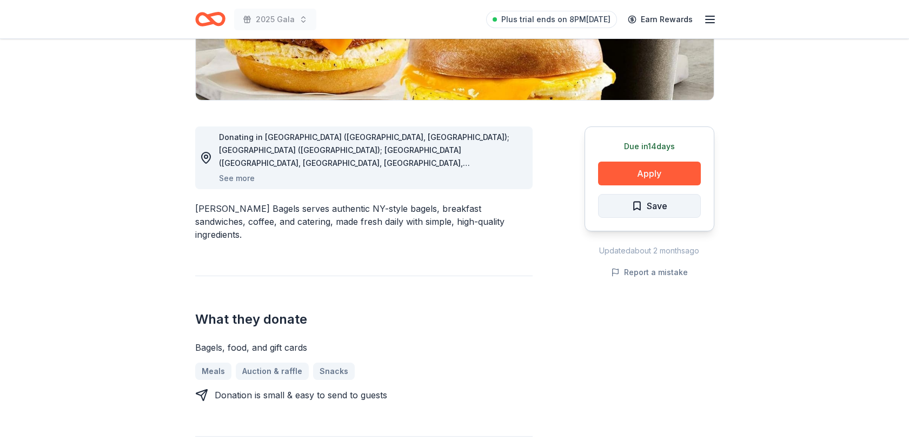
click at [650, 203] on span "Save" at bounding box center [657, 206] width 21 height 14
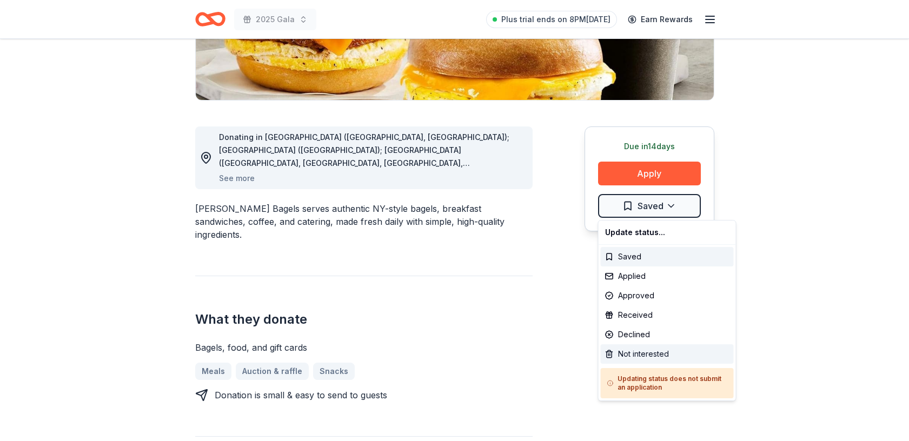
click at [629, 355] on div "Not interested" at bounding box center [667, 354] width 133 height 19
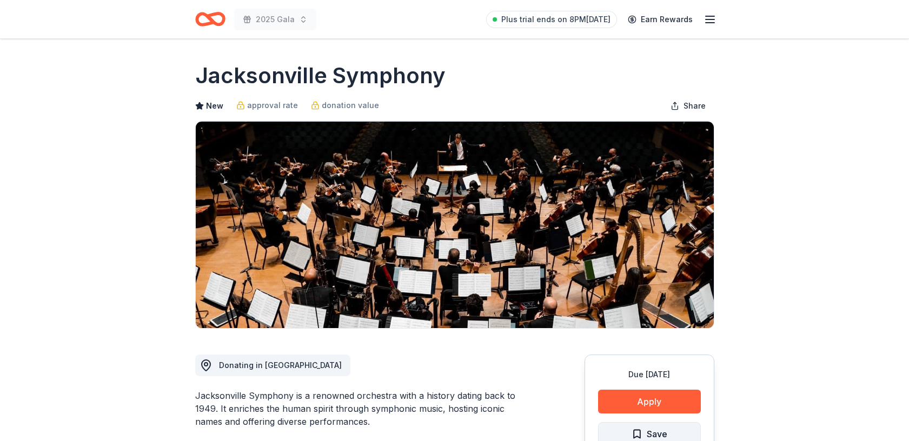
scroll to position [112, 0]
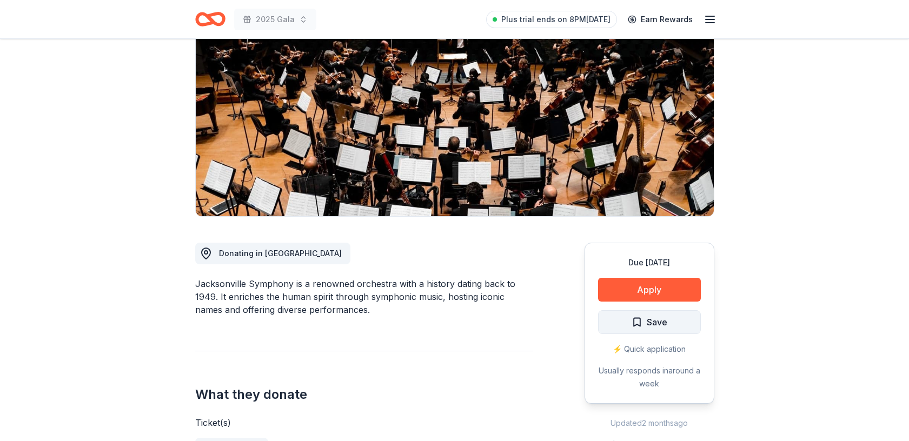
click at [654, 326] on span "Save" at bounding box center [657, 322] width 21 height 14
click at [670, 325] on html "2025 Gala Plus trial ends on 8PM, 8/25 Earn Rewards Due in 16 days Share Jackso…" at bounding box center [454, 108] width 909 height 441
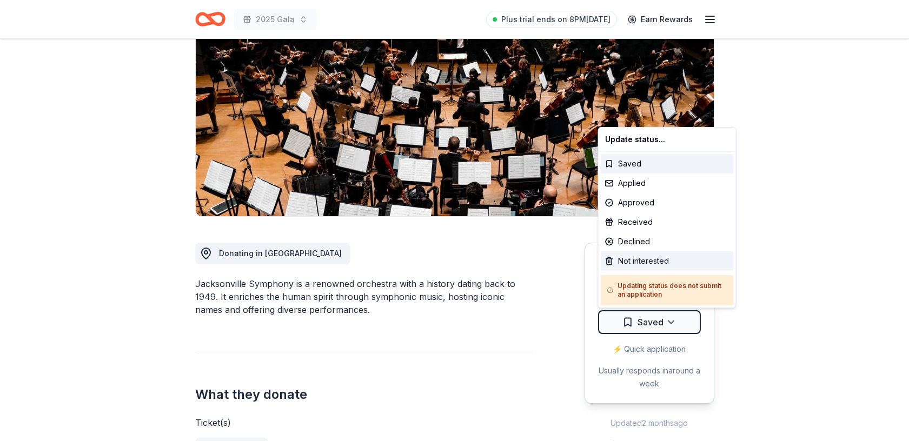
click at [655, 262] on div "Not interested" at bounding box center [667, 261] width 133 height 19
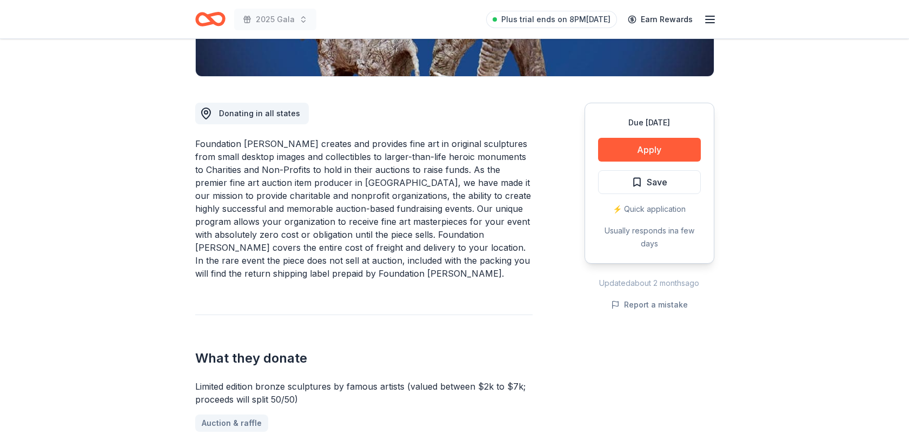
scroll to position [252, 0]
click at [648, 149] on button "Apply" at bounding box center [649, 151] width 103 height 24
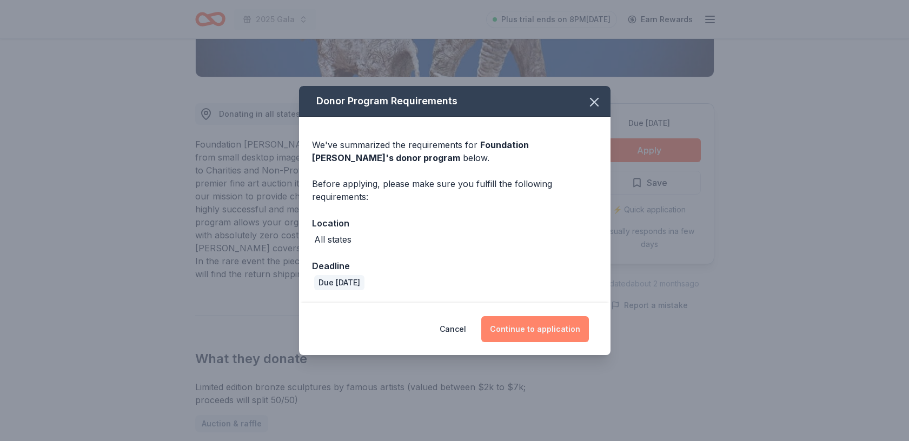
click at [559, 331] on button "Continue to application" at bounding box center [536, 330] width 108 height 26
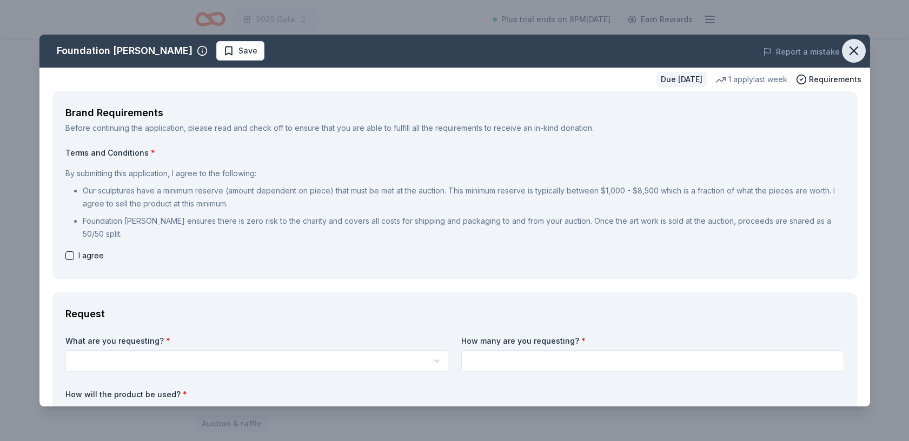
click at [852, 48] on icon "button" at bounding box center [854, 50] width 15 height 15
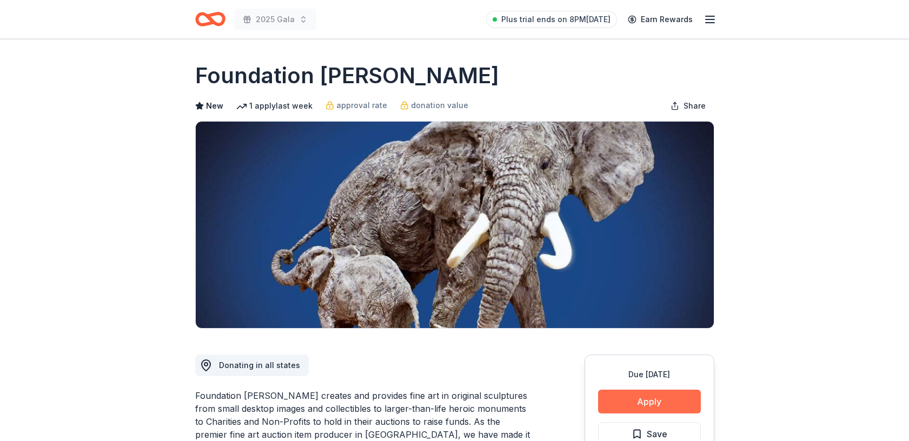
scroll to position [71, 0]
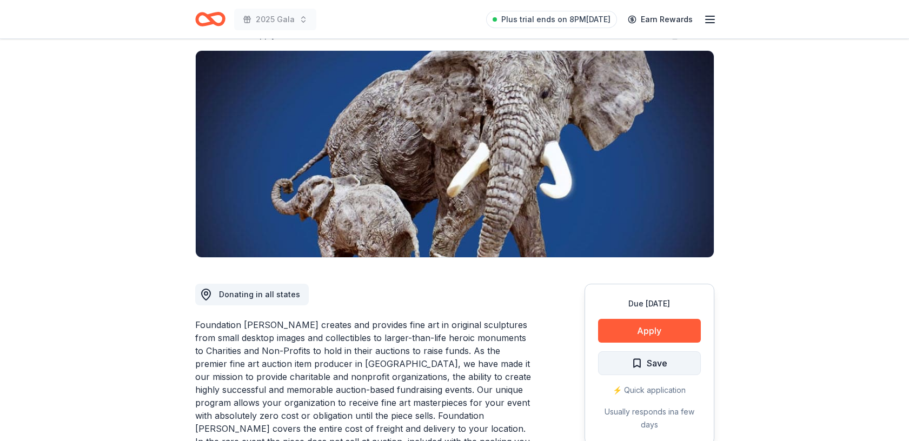
click at [658, 361] on span "Save" at bounding box center [657, 364] width 21 height 14
click at [672, 361] on html "2025 Gala Plus trial ends on 8PM[DATE] Earn Rewards Due [DATE] Share Foundation…" at bounding box center [454, 149] width 909 height 441
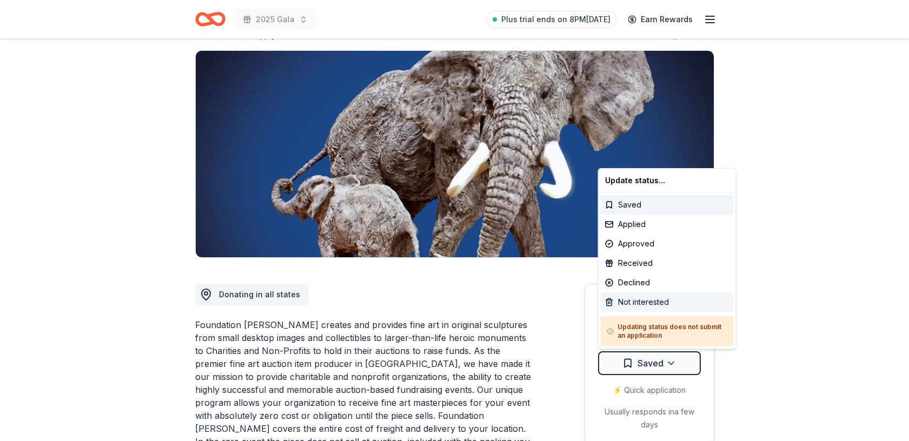
click at [651, 297] on div "Not interested" at bounding box center [667, 302] width 133 height 19
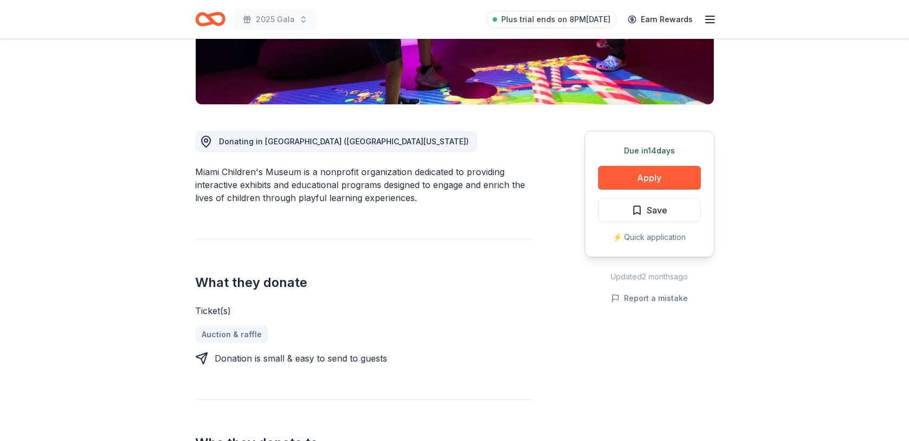
scroll to position [225, 0]
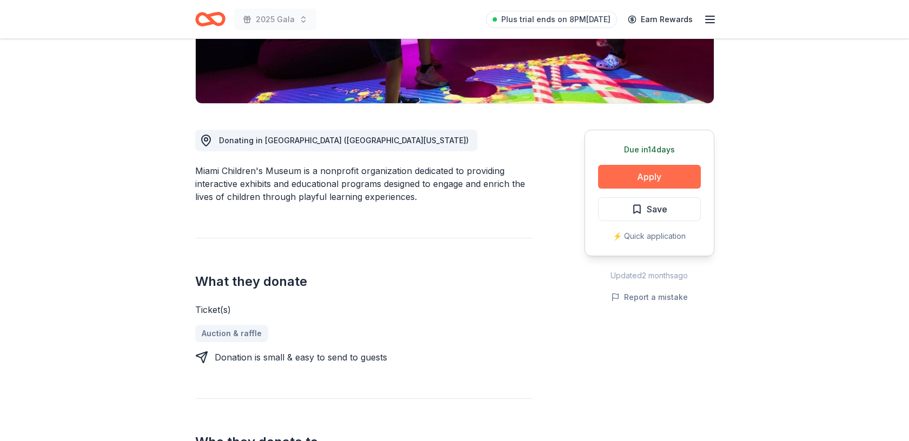
click at [649, 171] on button "Apply" at bounding box center [649, 177] width 103 height 24
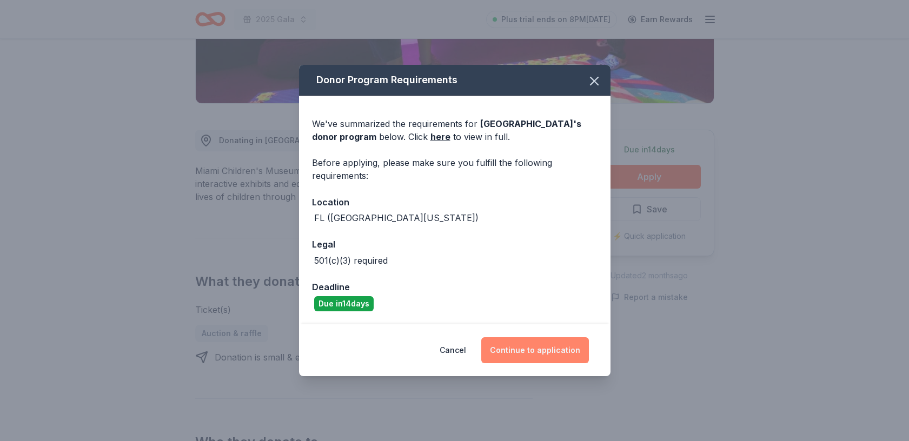
click at [545, 353] on button "Continue to application" at bounding box center [536, 351] width 108 height 26
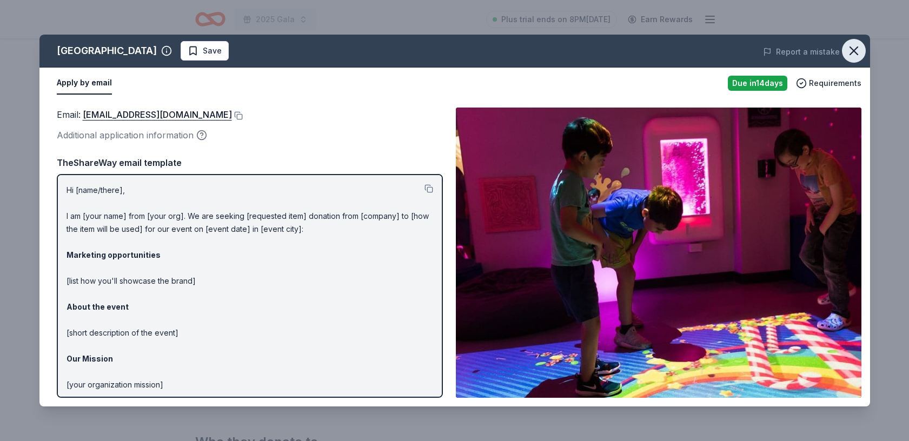
click at [856, 48] on icon "button" at bounding box center [855, 51] width 8 height 8
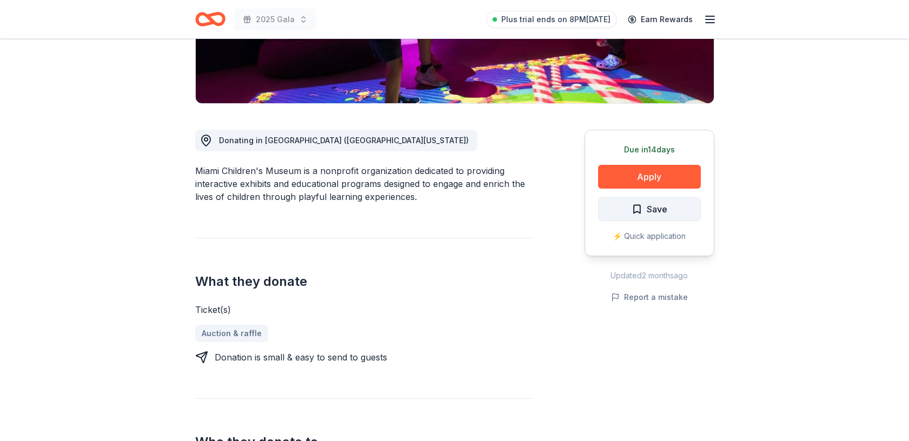
click at [664, 205] on span "Save" at bounding box center [657, 209] width 21 height 14
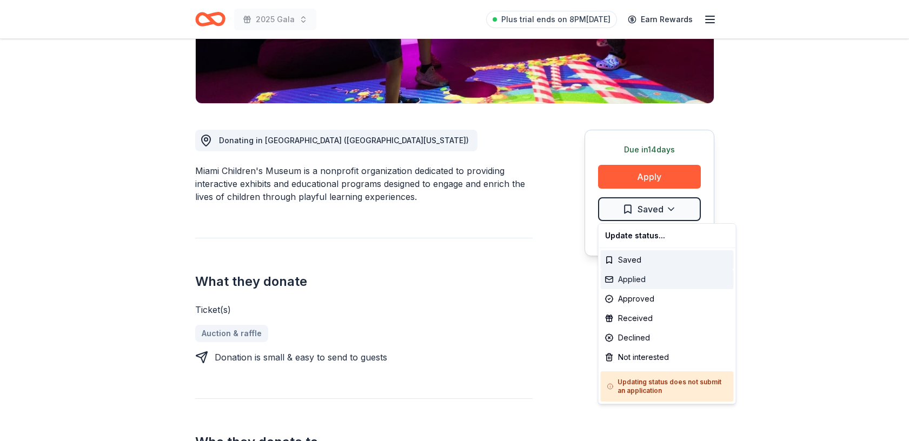
click at [648, 279] on div "Applied" at bounding box center [667, 279] width 133 height 19
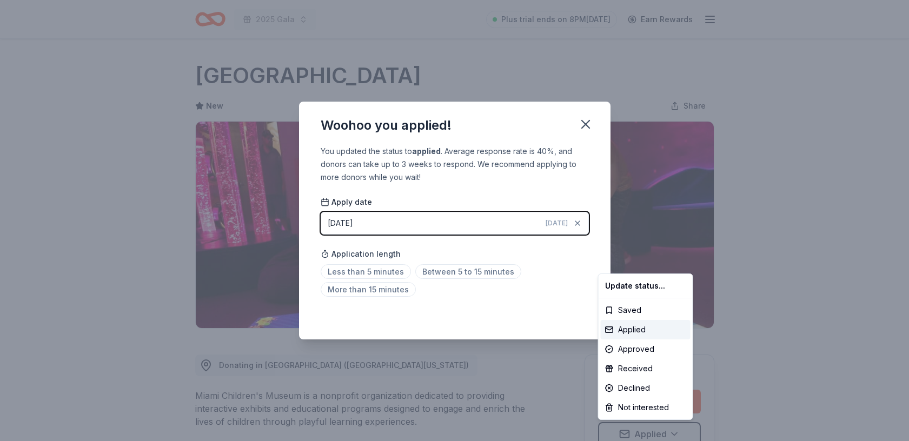
click at [456, 271] on html "2025 Gala Plus trial ends on 8PM, 8/25 Earn Rewards Due in 14 days Share Miami …" at bounding box center [454, 220] width 909 height 441
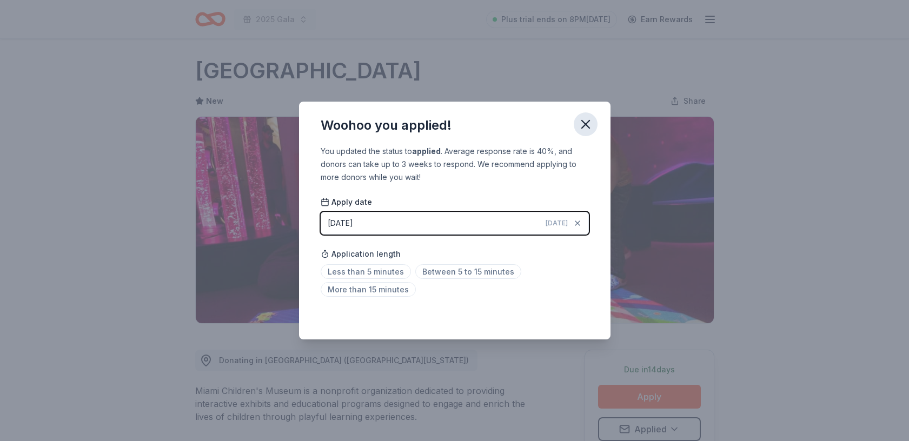
click at [583, 126] on icon "button" at bounding box center [585, 124] width 15 height 15
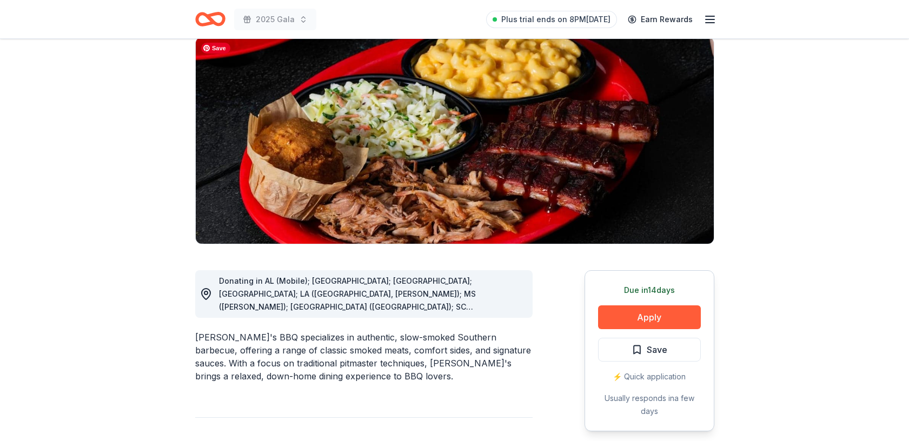
scroll to position [89, 0]
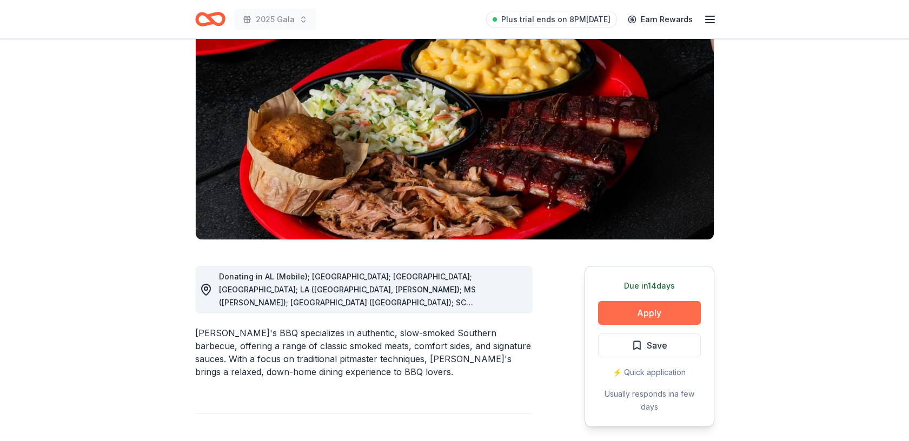
click at [641, 316] on button "Apply" at bounding box center [649, 313] width 103 height 24
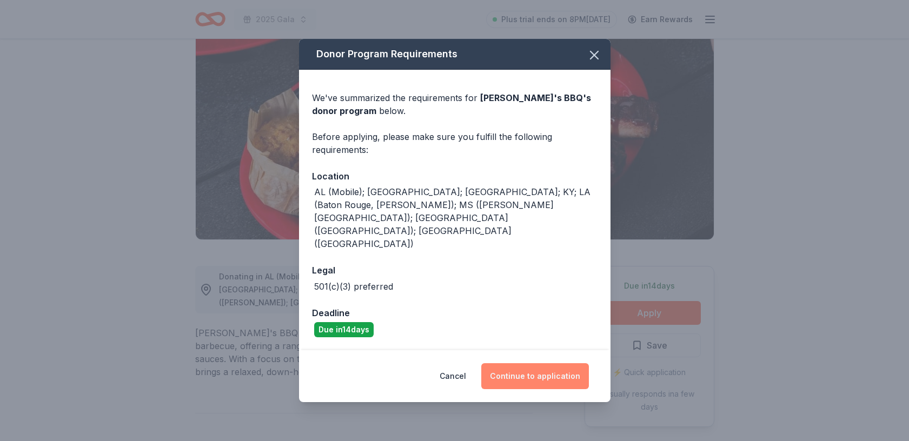
click at [533, 364] on button "Continue to application" at bounding box center [536, 377] width 108 height 26
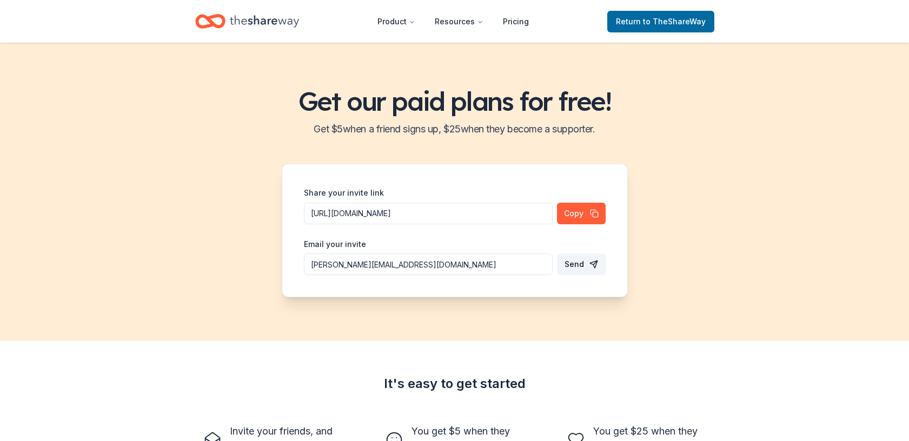
scroll to position [100, 0]
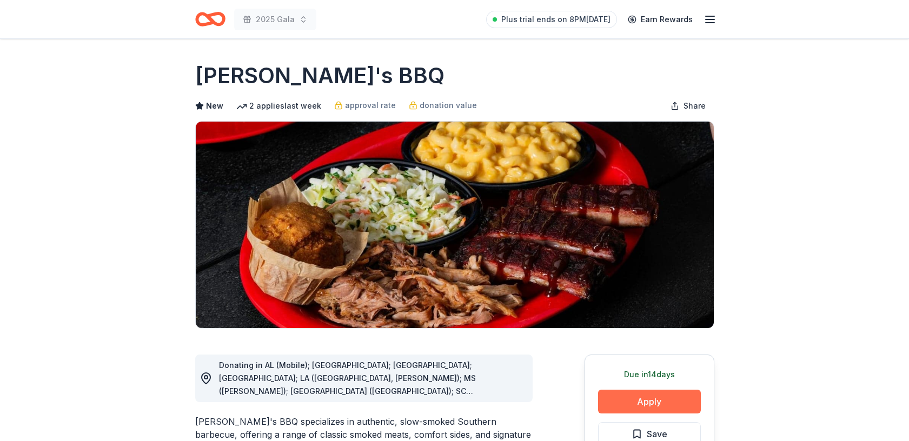
click at [652, 399] on button "Apply" at bounding box center [649, 402] width 103 height 24
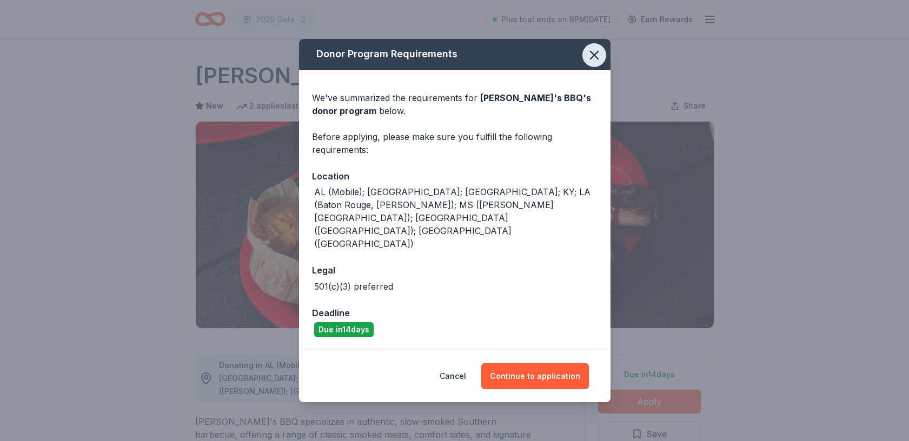
click at [596, 63] on icon "button" at bounding box center [594, 55] width 15 height 15
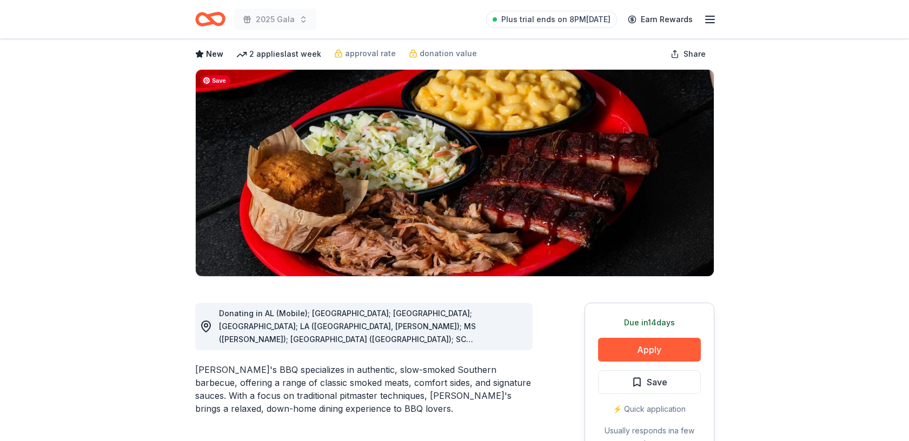
scroll to position [79, 0]
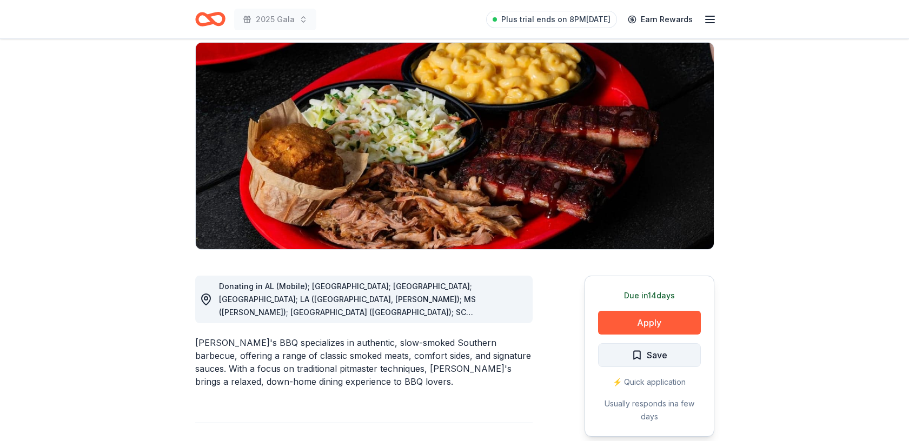
click at [663, 359] on span "Save" at bounding box center [657, 355] width 21 height 14
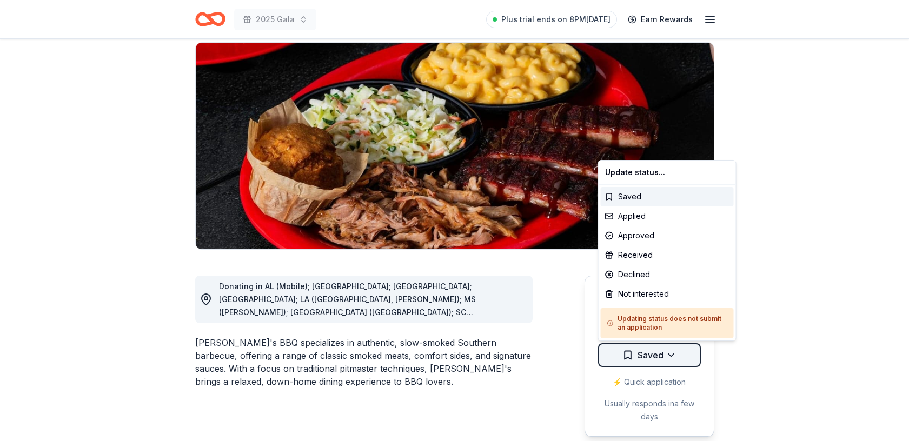
click at [671, 354] on html "2025 Gala Plus trial ends on 8PM[DATE] Earn Rewards Due [DATE] Share [PERSON_NA…" at bounding box center [454, 141] width 909 height 441
click at [640, 214] on div "Applied" at bounding box center [667, 216] width 133 height 19
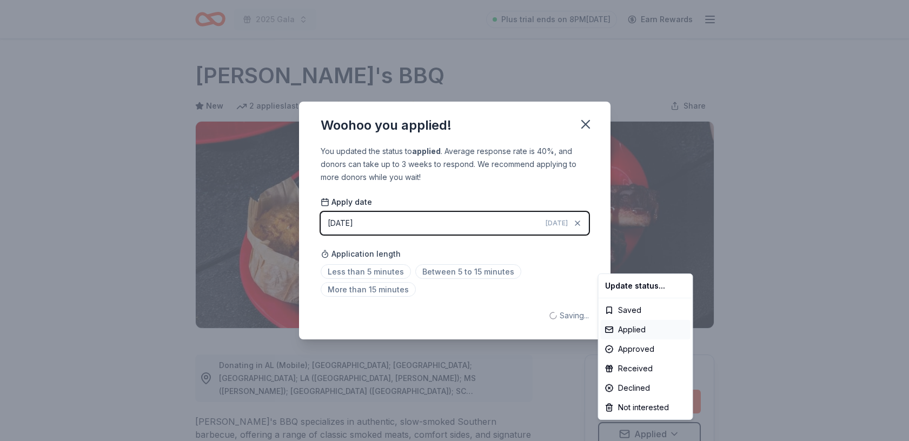
scroll to position [0, 0]
click at [473, 271] on html "2025 Gala Plus trial ends on 8PM[DATE] Earn Rewards Due [DATE] Share [PERSON_NA…" at bounding box center [454, 220] width 909 height 441
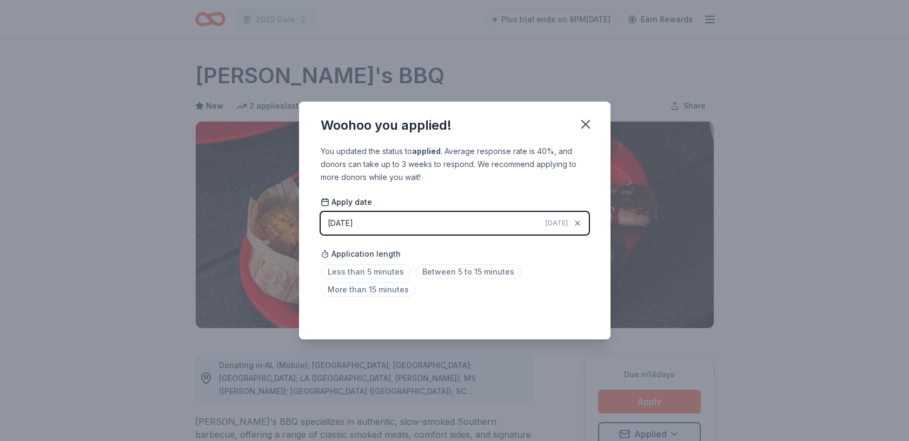
scroll to position [5, 0]
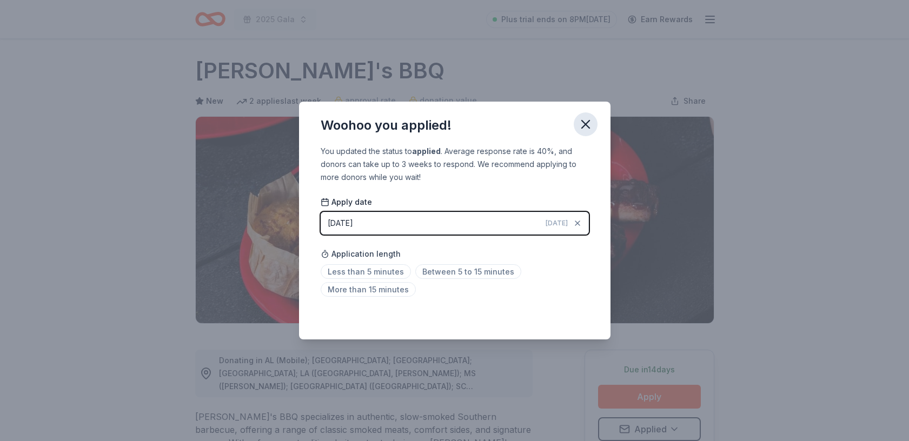
click at [584, 121] on icon "button" at bounding box center [585, 124] width 15 height 15
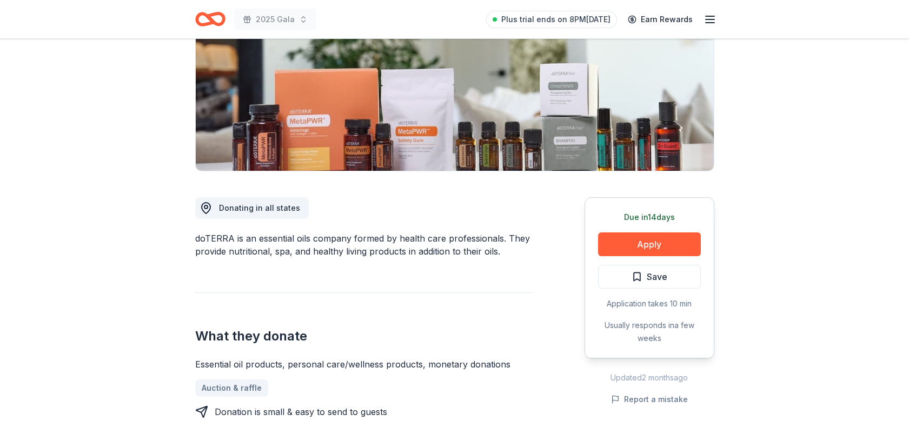
scroll to position [175, 0]
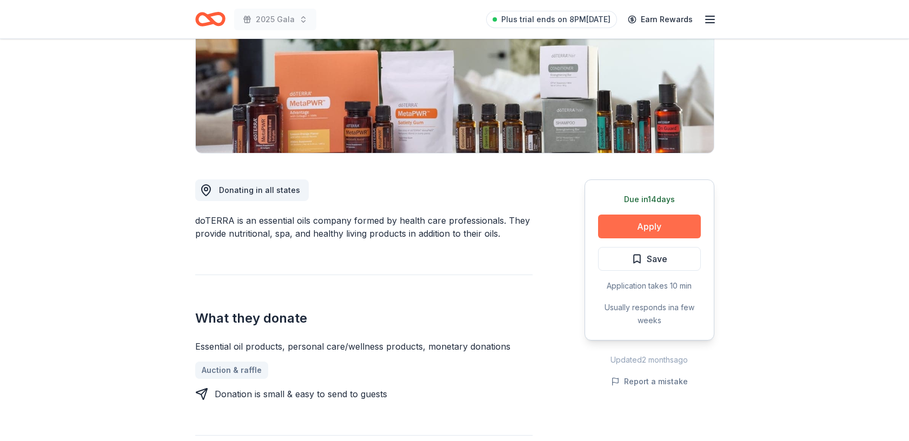
click at [654, 223] on button "Apply" at bounding box center [649, 227] width 103 height 24
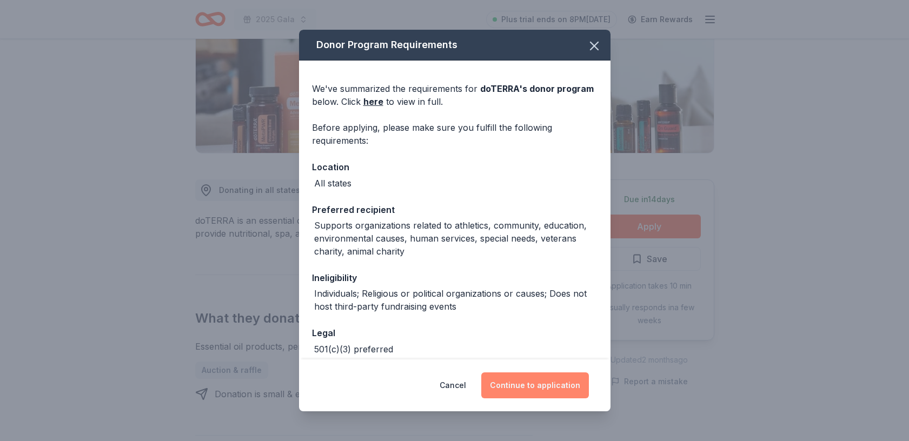
click at [545, 386] on button "Continue to application" at bounding box center [536, 386] width 108 height 26
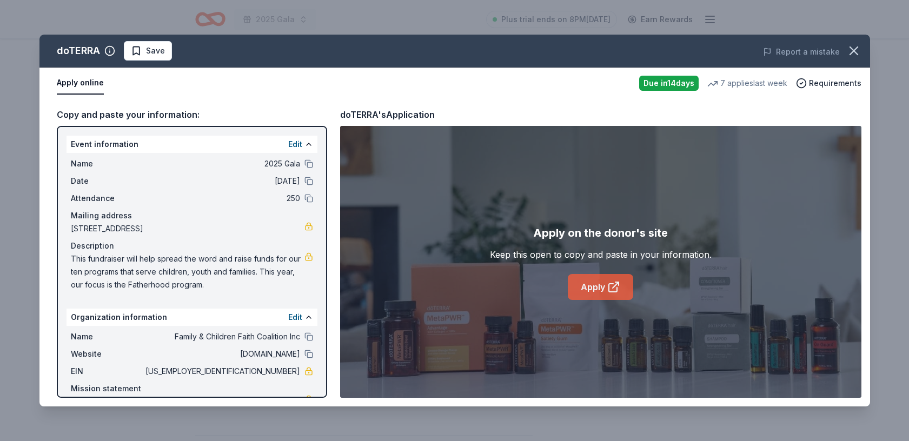
click at [609, 284] on icon at bounding box center [614, 287] width 13 height 13
click at [855, 50] on icon "button" at bounding box center [855, 51] width 8 height 8
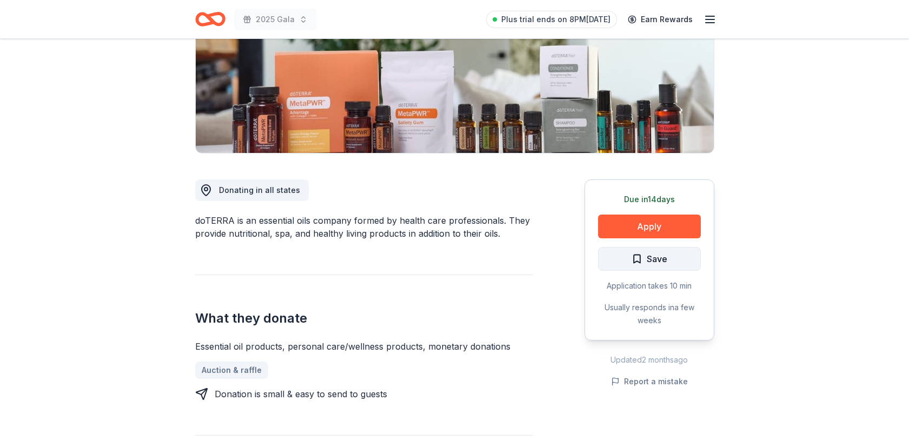
click at [671, 256] on button "Save" at bounding box center [649, 259] width 103 height 24
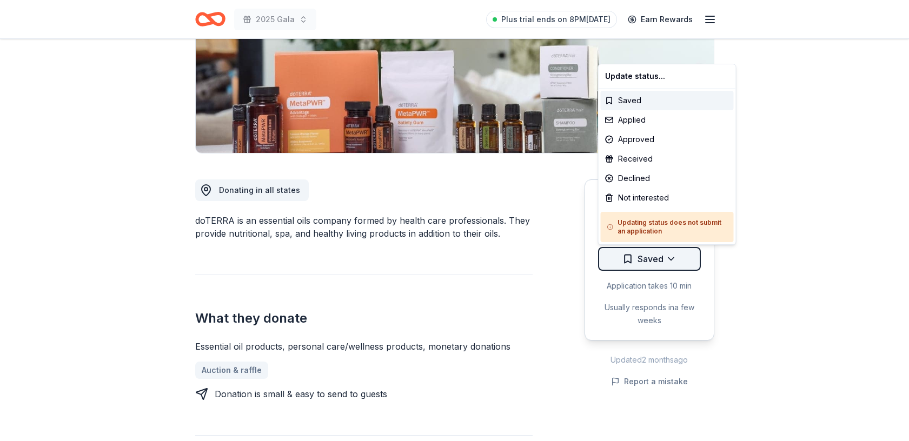
click at [675, 260] on html "2025 Gala Plus trial ends on 8PM, 8/25 Earn Rewards Due in 14 days Share doTERR…" at bounding box center [454, 45] width 909 height 441
click at [643, 118] on div "Applied" at bounding box center [667, 119] width 133 height 19
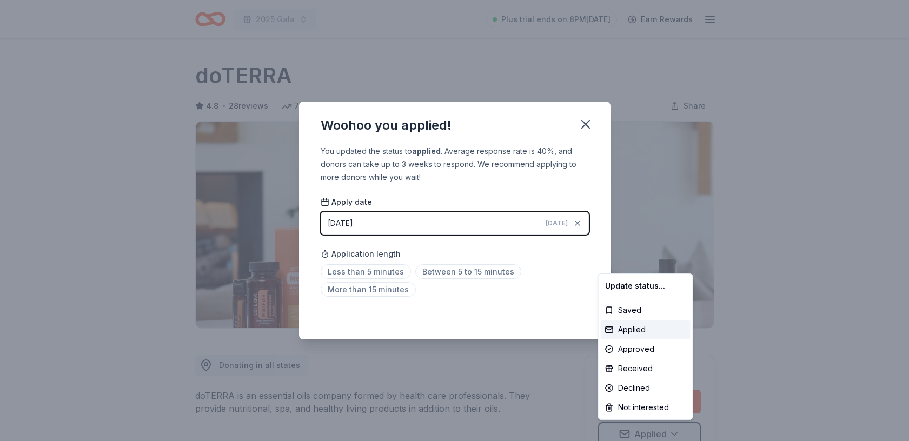
click at [442, 270] on html "2025 Gala Plus trial ends on 8PM, 8/25 Earn Rewards Due in 14 days Share doTERR…" at bounding box center [454, 220] width 909 height 441
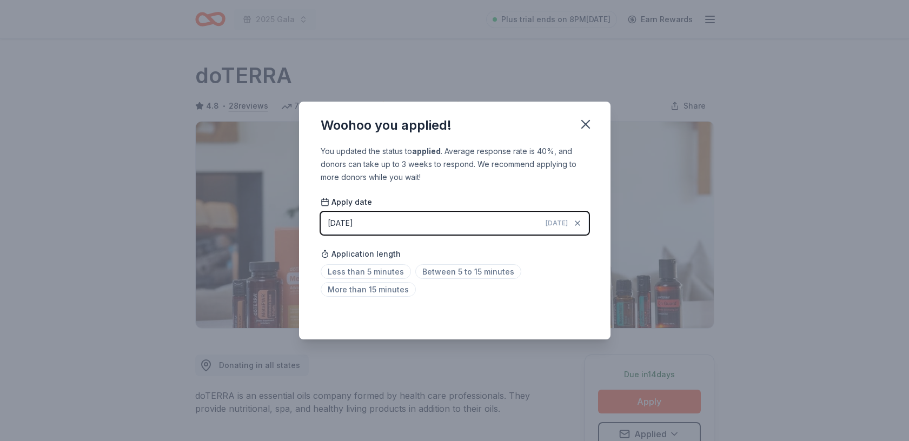
scroll to position [5, 0]
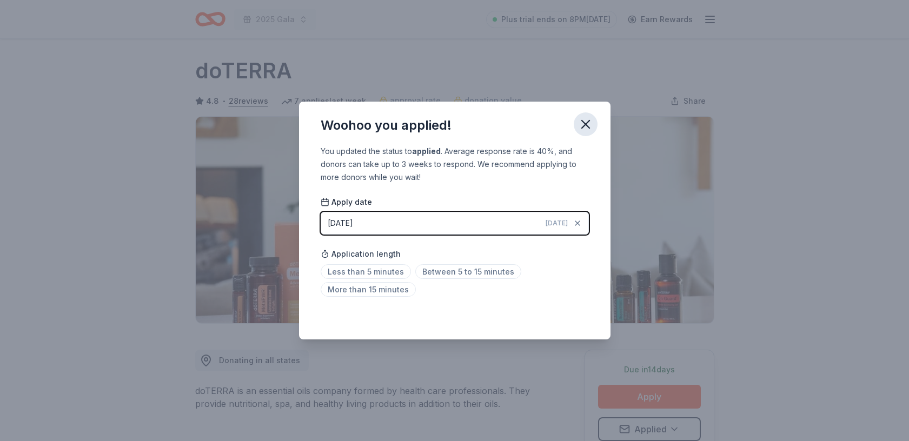
click at [585, 123] on icon "button" at bounding box center [585, 124] width 15 height 15
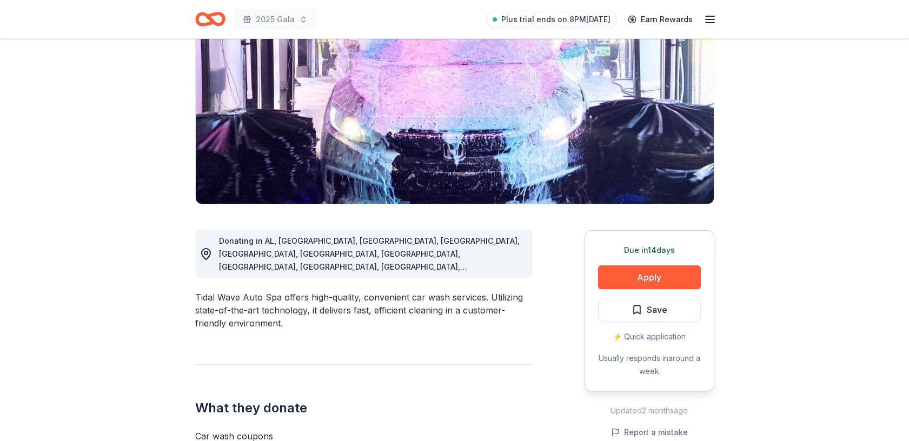
scroll to position [121, 0]
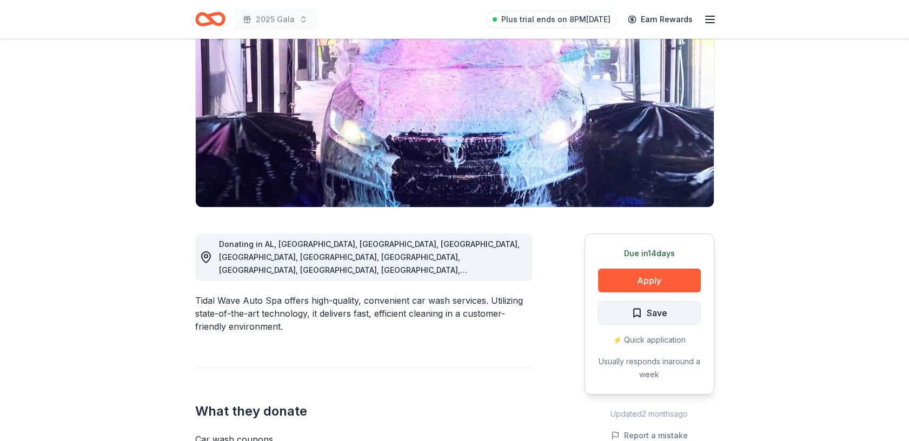
click at [652, 315] on span "Save" at bounding box center [657, 313] width 21 height 14
click at [671, 312] on html "2025 Gala Plus trial ends on 8PM[DATE] Earn Rewards Due [DATE] Share Tidal Wave…" at bounding box center [454, 99] width 909 height 441
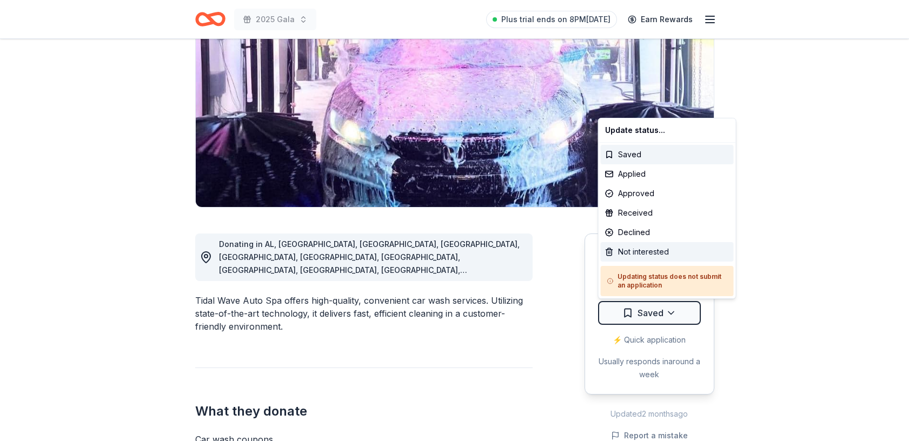
click at [662, 253] on div "Not interested" at bounding box center [667, 251] width 133 height 19
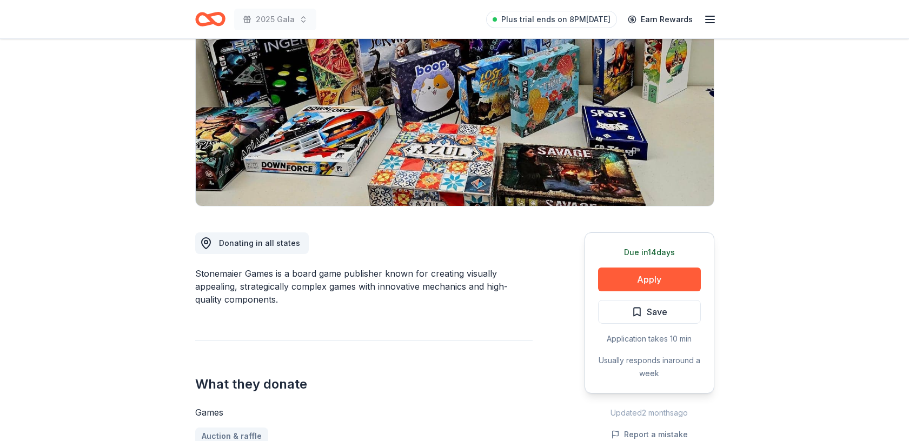
scroll to position [120, 0]
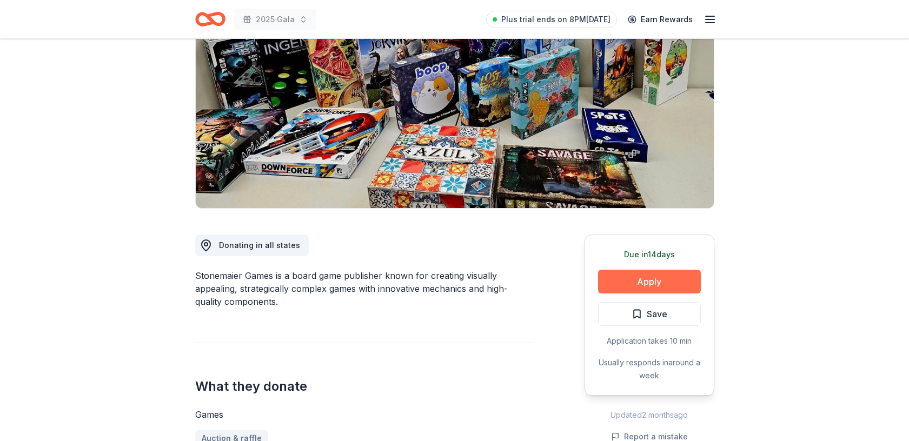
click at [656, 278] on button "Apply" at bounding box center [649, 282] width 103 height 24
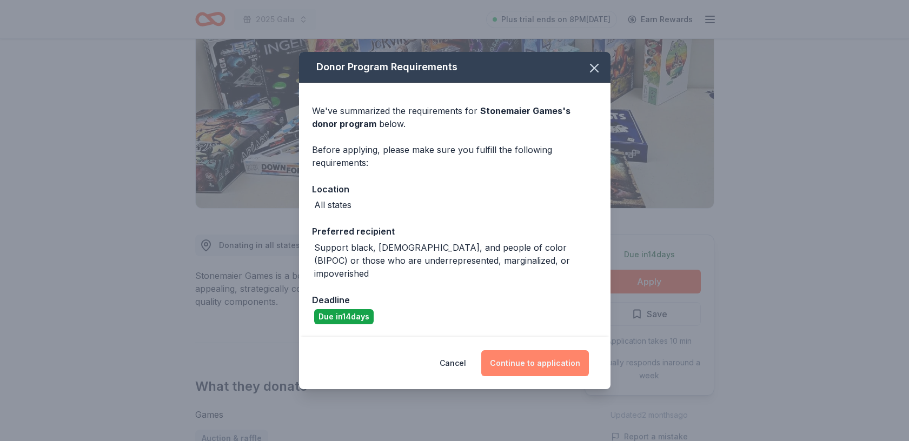
click at [530, 351] on button "Continue to application" at bounding box center [536, 364] width 108 height 26
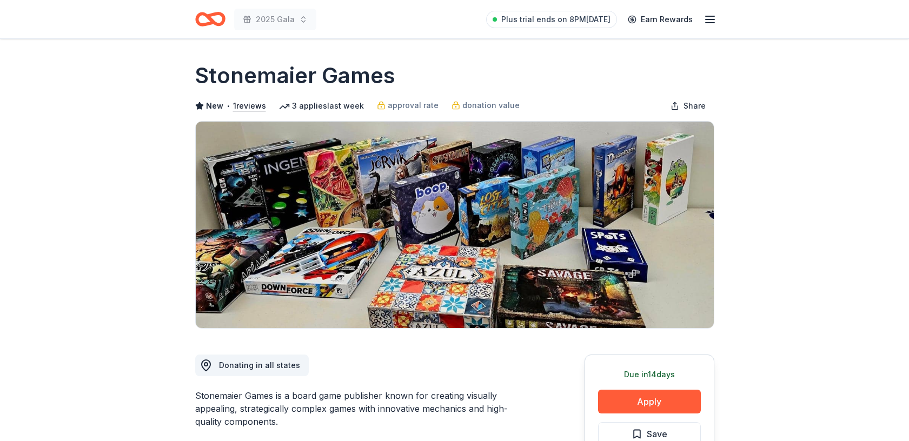
scroll to position [66, 0]
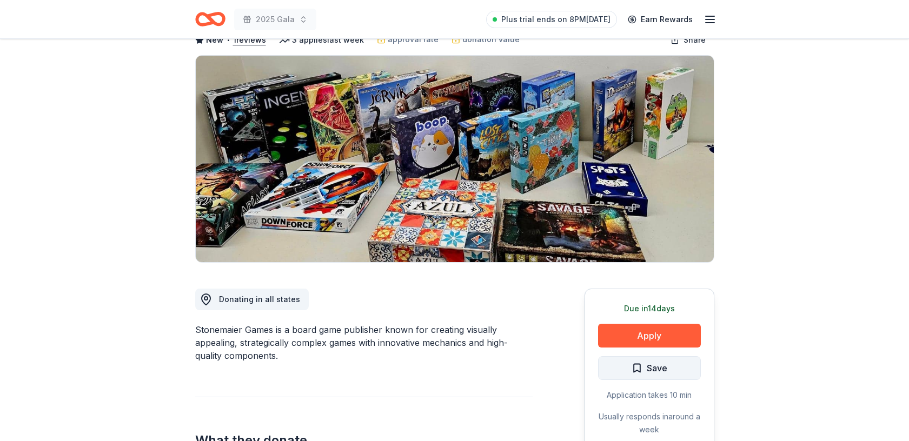
click at [647, 369] on span "Save" at bounding box center [657, 368] width 21 height 14
click at [671, 368] on html "2025 Gala Plus trial ends on 8PM[DATE] Earn Rewards Due [DATE] Share Stonemaier…" at bounding box center [454, 154] width 909 height 441
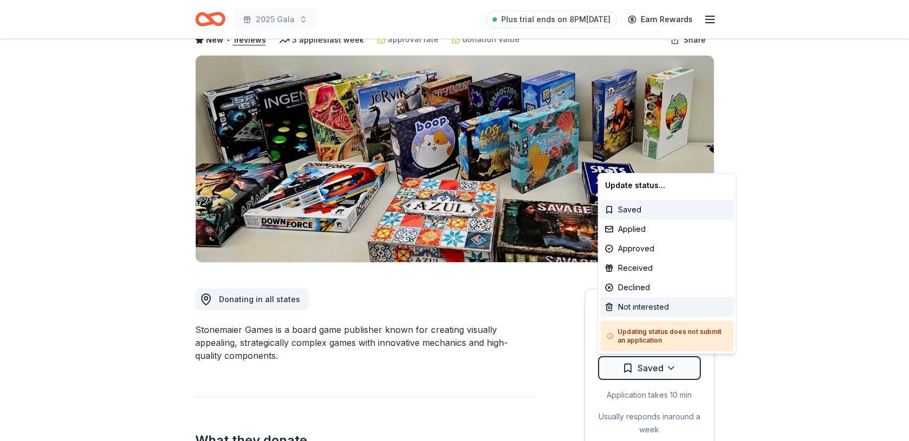
click at [651, 305] on div "Not interested" at bounding box center [667, 307] width 133 height 19
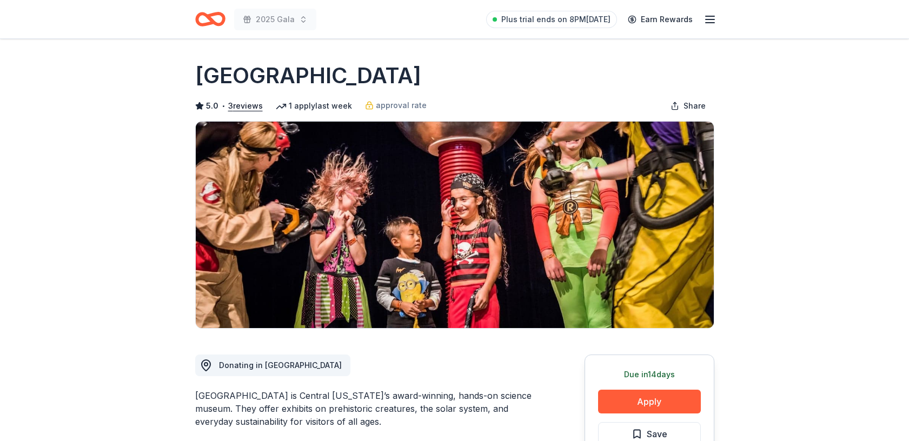
scroll to position [139, 0]
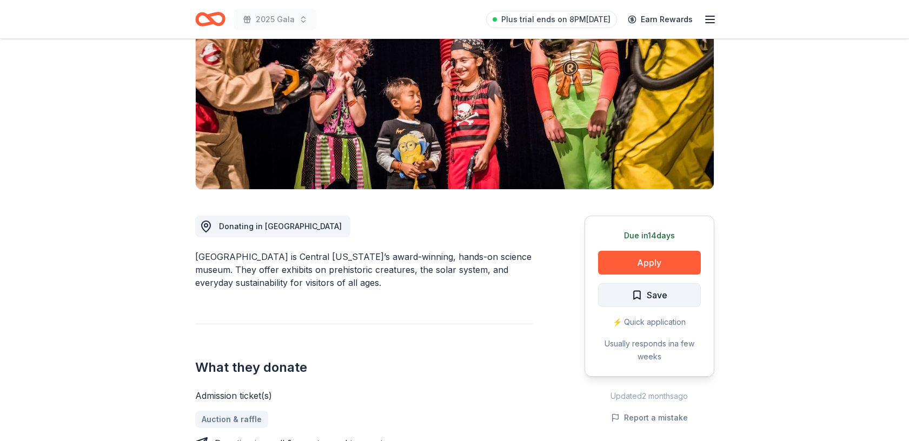
click at [650, 294] on span "Save" at bounding box center [657, 295] width 21 height 14
click at [671, 292] on html "2025 Gala Plus trial ends on 8PM[DATE] Earn Rewards Due [DATE] [GEOGRAPHIC_DATA…" at bounding box center [454, 81] width 909 height 441
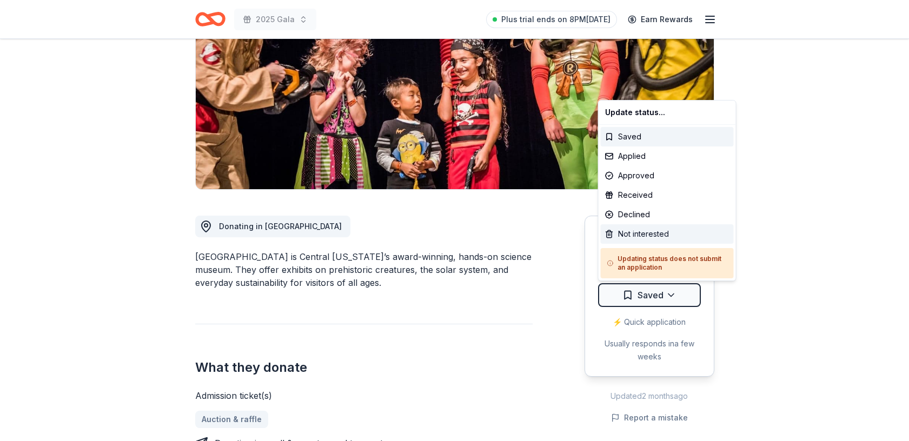
click at [648, 233] on div "Not interested" at bounding box center [667, 234] width 133 height 19
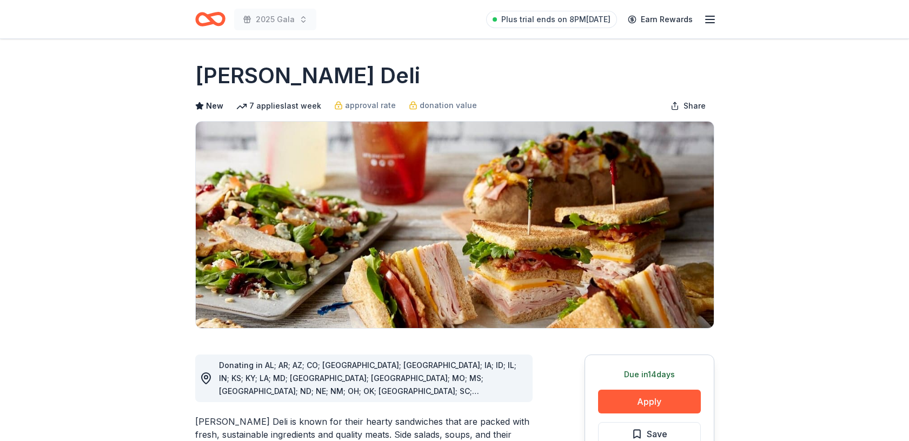
drag, startPoint x: 358, startPoint y: 75, endPoint x: 230, endPoint y: 73, distance: 127.7
click at [230, 73] on h1 "[PERSON_NAME] Deli" at bounding box center [307, 76] width 225 height 30
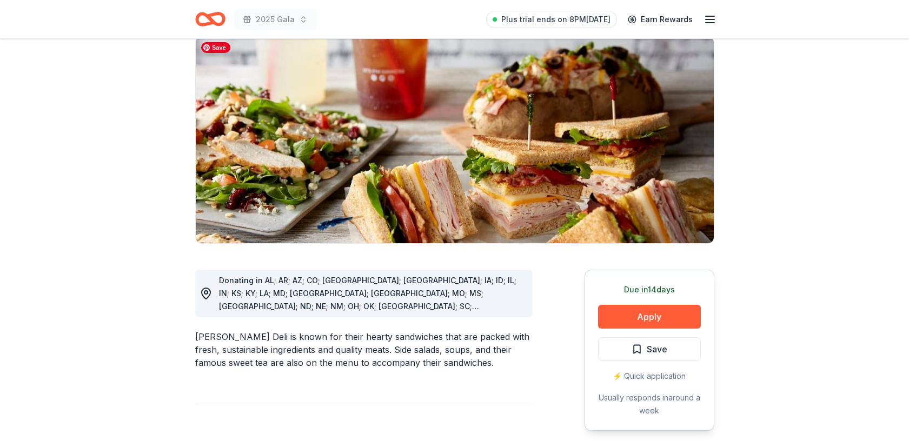
scroll to position [155, 0]
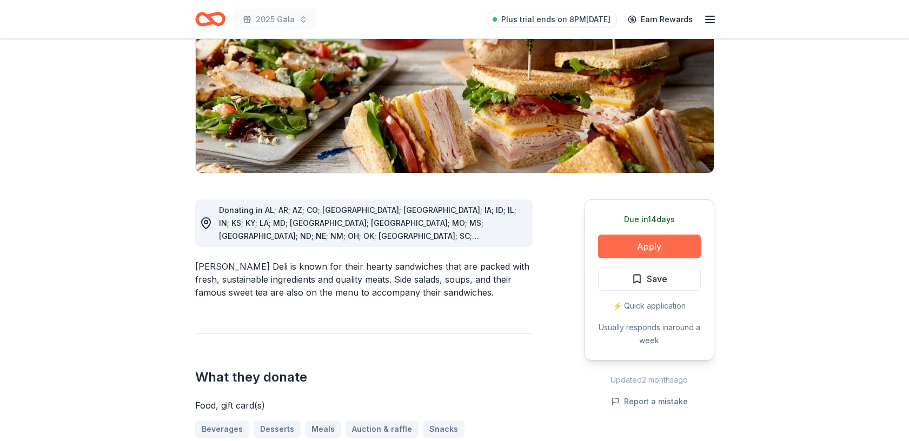
click at [640, 245] on button "Apply" at bounding box center [649, 247] width 103 height 24
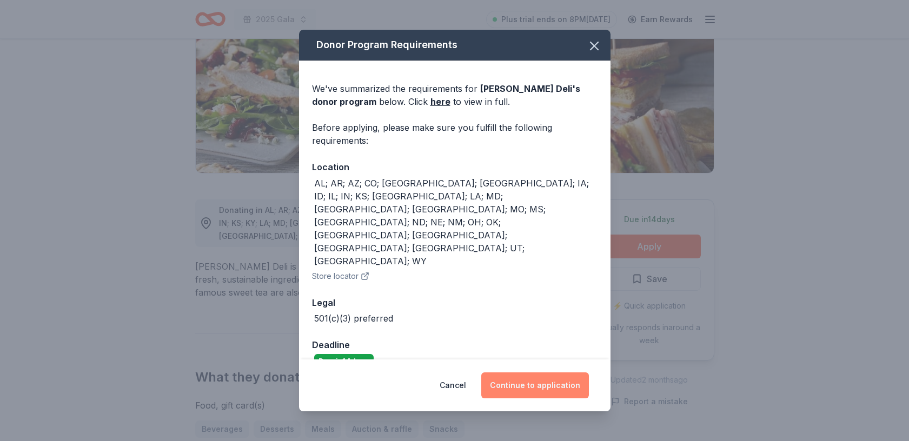
click at [538, 373] on button "Continue to application" at bounding box center [536, 386] width 108 height 26
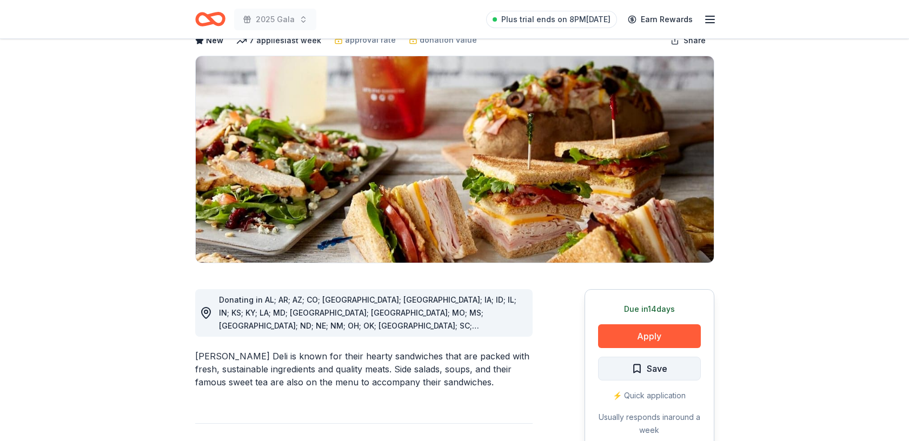
scroll to position [65, 0]
click at [661, 372] on span "Save" at bounding box center [657, 369] width 21 height 14
click at [670, 369] on html "2025 Gala Plus trial ends on 8PM[DATE] Earn Rewards Due [DATE] Share [PERSON_NA…" at bounding box center [454, 155] width 909 height 441
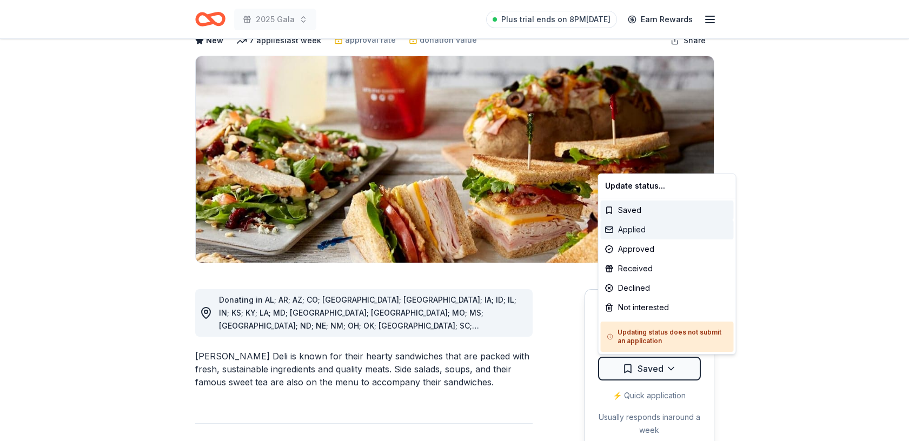
click at [637, 228] on div "Applied" at bounding box center [667, 229] width 133 height 19
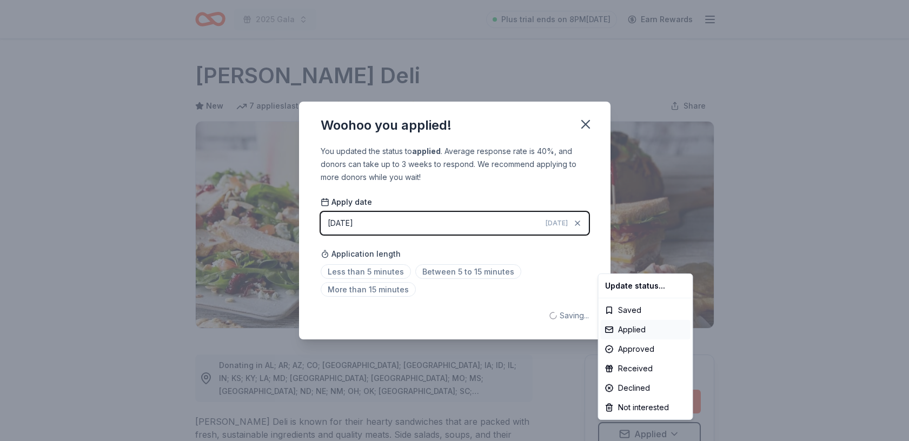
scroll to position [0, 0]
click at [375, 275] on html "2025 Gala Plus trial ends on 8PM[DATE] Earn Rewards Due [DATE] Share [PERSON_NA…" at bounding box center [454, 220] width 909 height 441
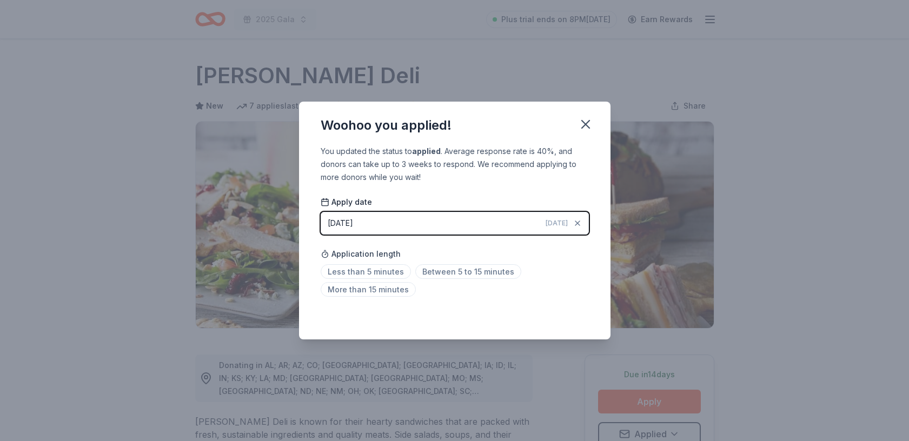
scroll to position [5, 0]
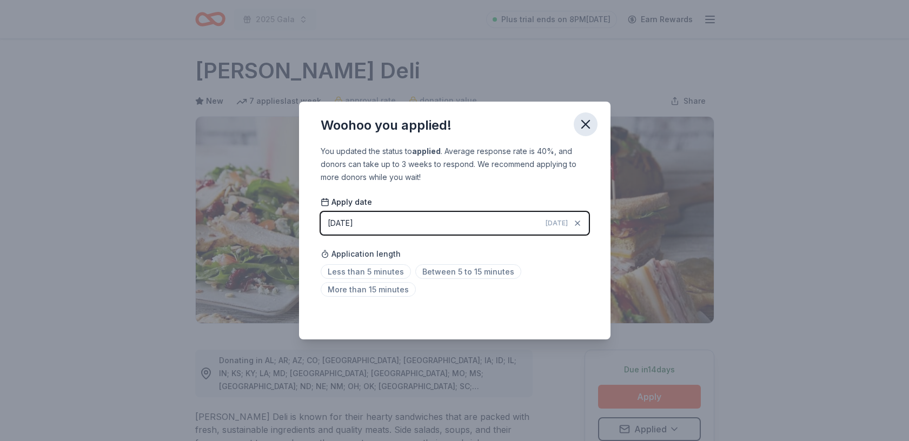
click at [585, 126] on icon "button" at bounding box center [585, 124] width 15 height 15
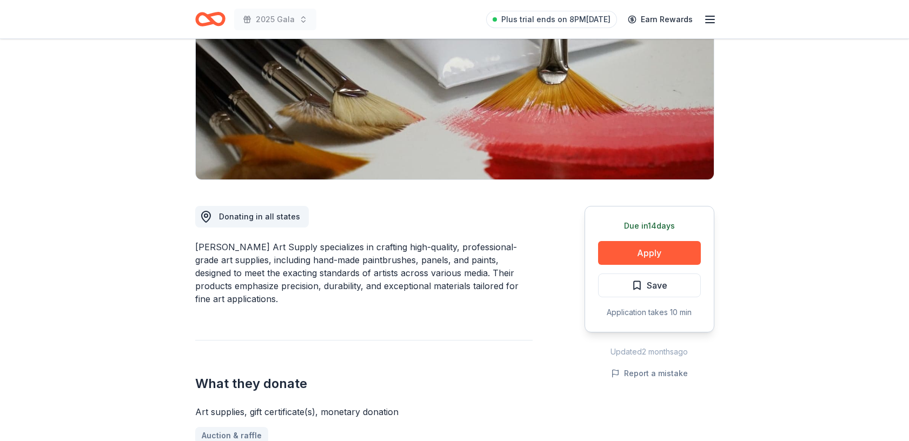
scroll to position [147, 0]
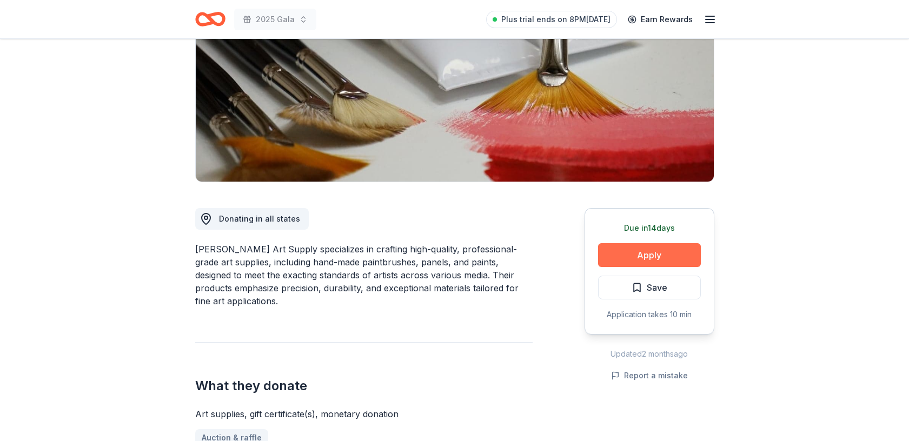
click at [626, 253] on button "Apply" at bounding box center [649, 255] width 103 height 24
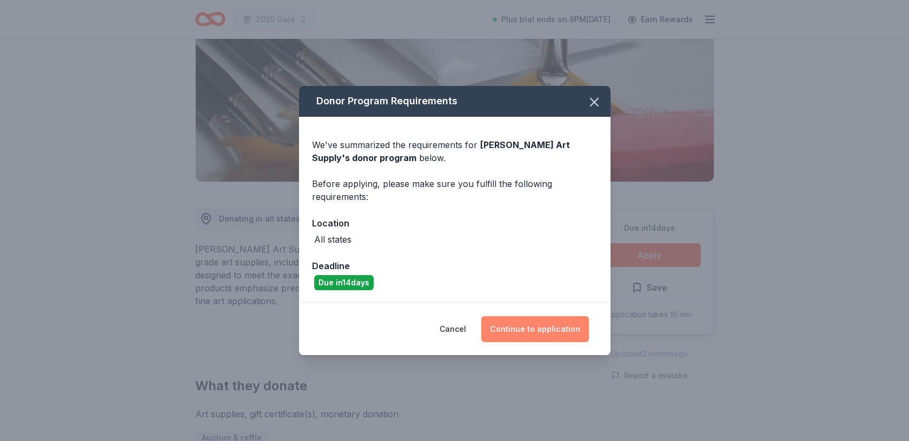
click at [551, 332] on button "Continue to application" at bounding box center [536, 330] width 108 height 26
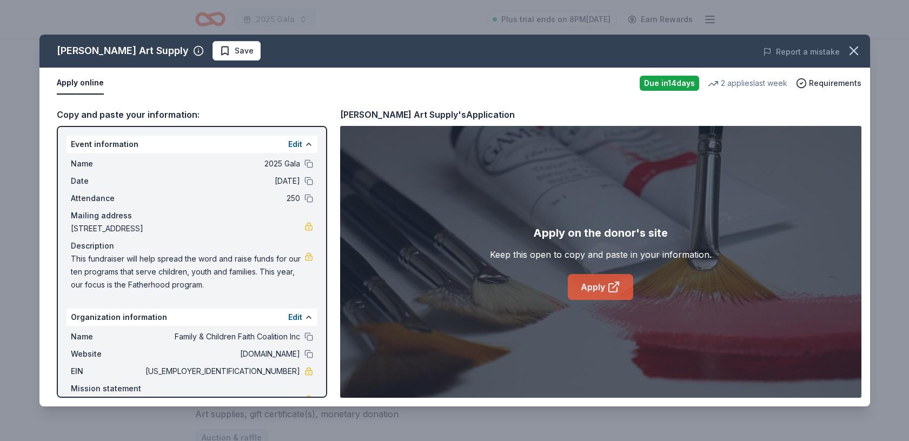
click at [599, 288] on link "Apply" at bounding box center [600, 287] width 65 height 26
click at [852, 47] on icon "button" at bounding box center [854, 50] width 15 height 15
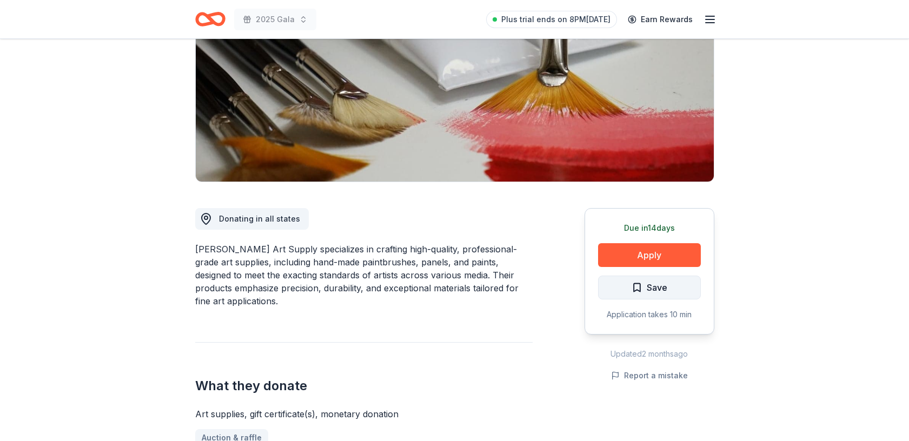
click at [649, 284] on span "Save" at bounding box center [657, 288] width 21 height 14
click at [670, 288] on html "2025 Gala Plus trial ends on 8PM, 8/25 Earn Rewards Due in 14 days Share Trekel…" at bounding box center [454, 73] width 909 height 441
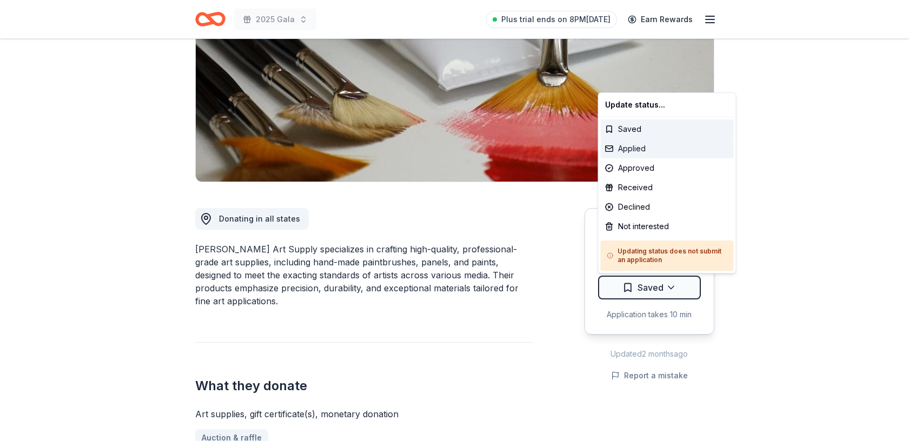
click at [638, 145] on div "Applied" at bounding box center [667, 148] width 133 height 19
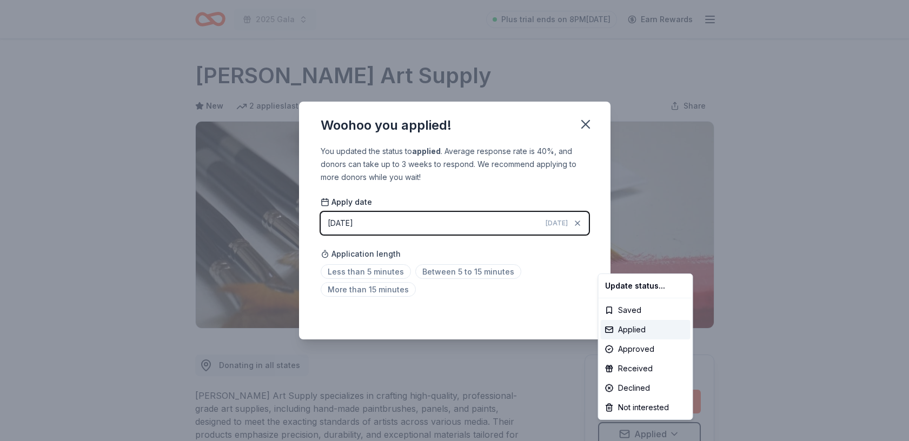
click at [358, 272] on html "2025 Gala Plus trial ends on 8PM, 8/25 Earn Rewards Due in 14 days Share Trekel…" at bounding box center [454, 220] width 909 height 441
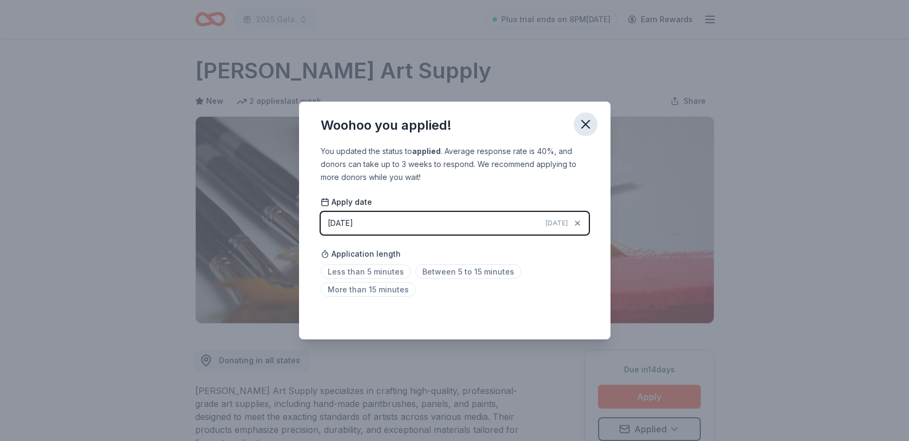
click at [586, 121] on icon "button" at bounding box center [585, 124] width 15 height 15
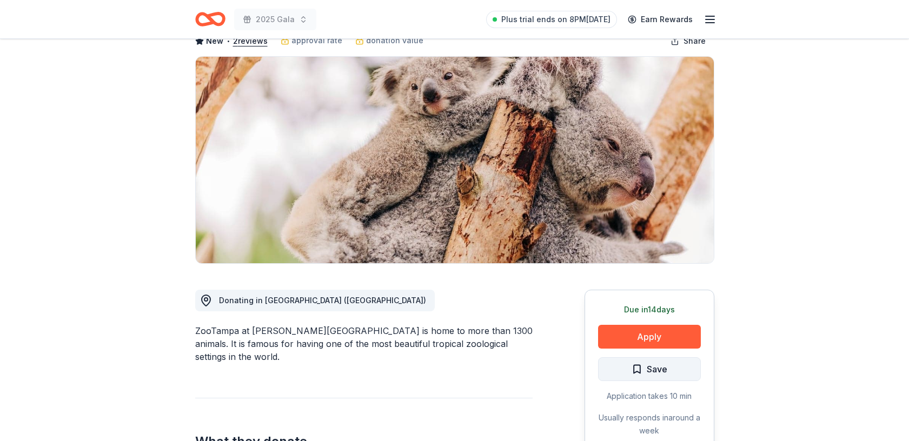
scroll to position [65, 0]
click at [655, 372] on span "Save" at bounding box center [657, 369] width 21 height 14
click at [669, 371] on html "2025 Gala Plus trial ends on 8PM[DATE] Earn Rewards Due [DATE] Share ZooTampa N…" at bounding box center [454, 155] width 909 height 441
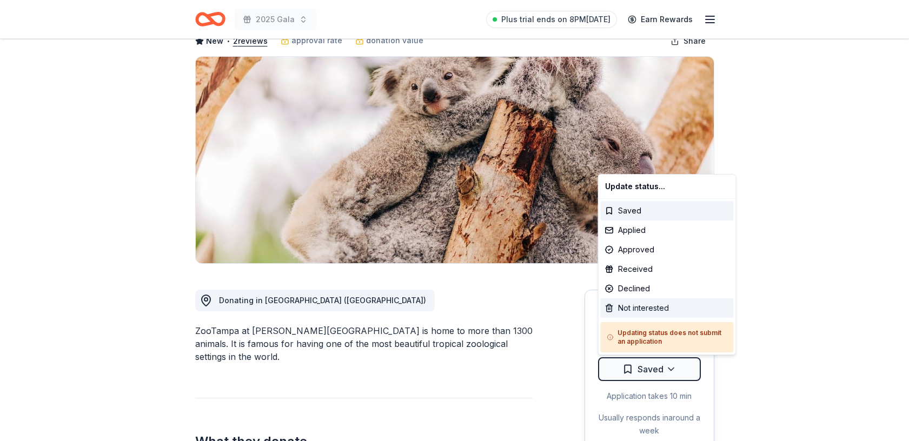
click at [655, 307] on div "Not interested" at bounding box center [667, 308] width 133 height 19
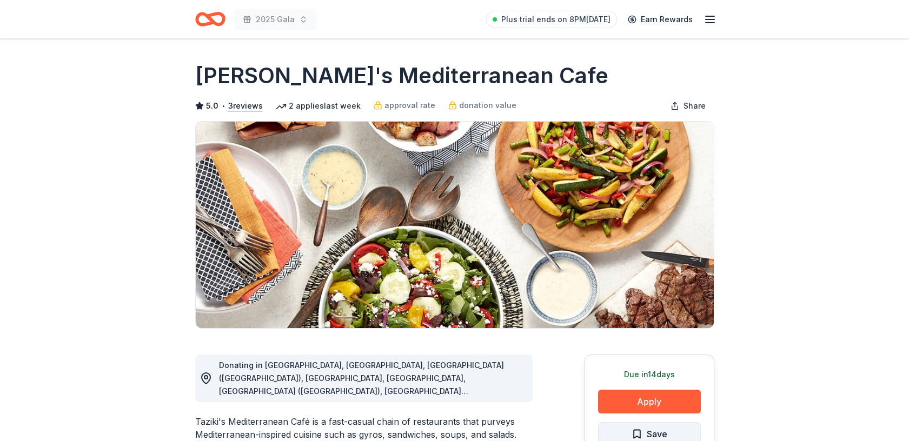
scroll to position [60, 0]
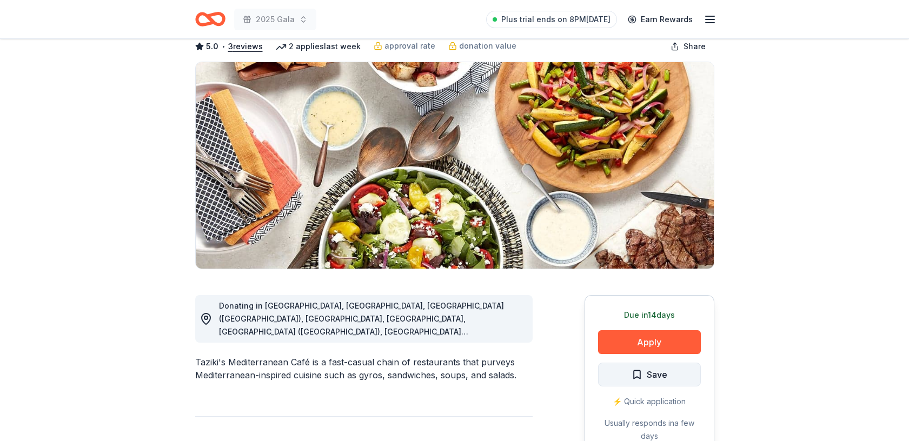
click at [650, 373] on span "Save" at bounding box center [657, 375] width 21 height 14
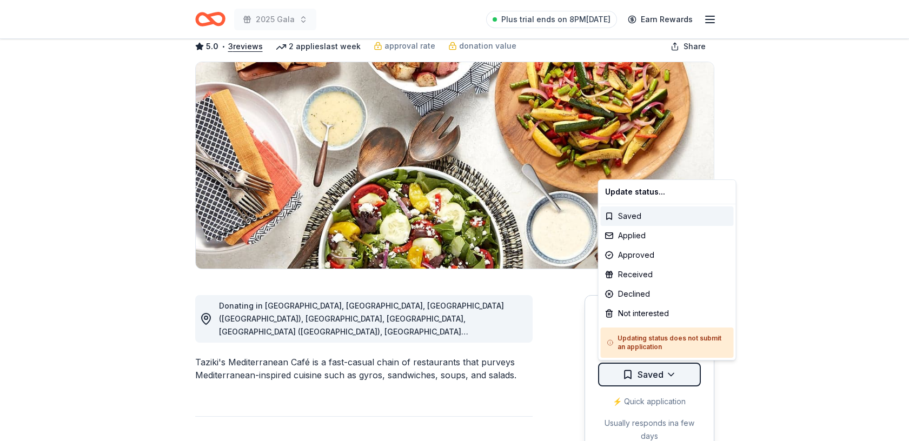
click at [670, 375] on html "2025 Gala Plus trial ends on 8PM, 8/25 Earn Rewards Due in 14 days Share Taziki…" at bounding box center [454, 160] width 909 height 441
click at [637, 314] on div "Not interested" at bounding box center [667, 313] width 133 height 19
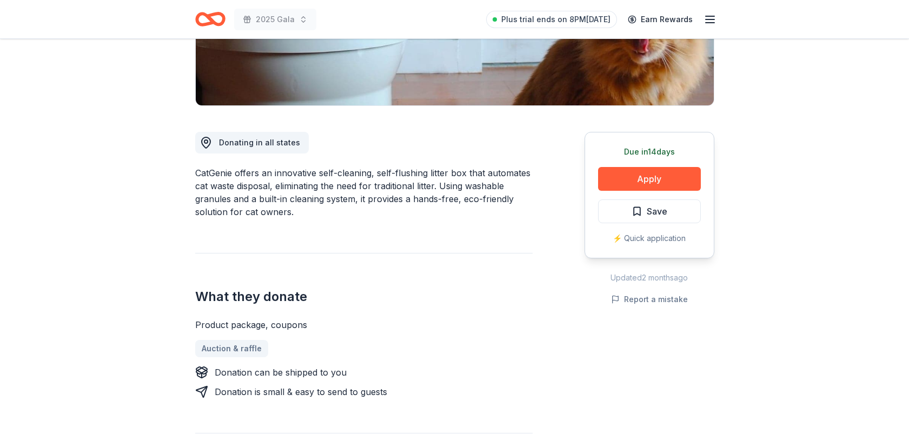
scroll to position [225, 0]
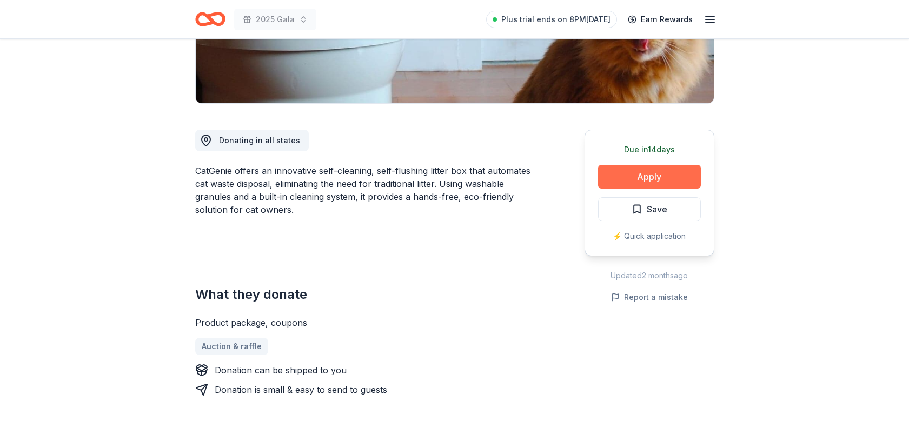
click at [650, 173] on button "Apply" at bounding box center [649, 177] width 103 height 24
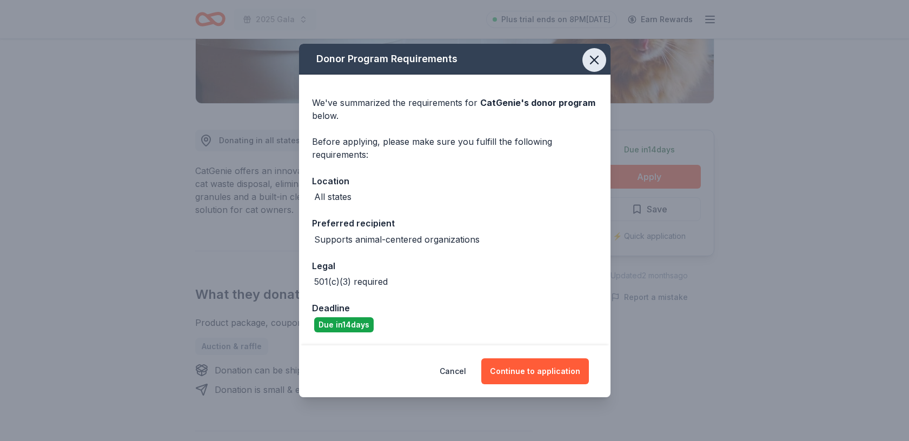
click at [596, 58] on icon "button" at bounding box center [594, 59] width 15 height 15
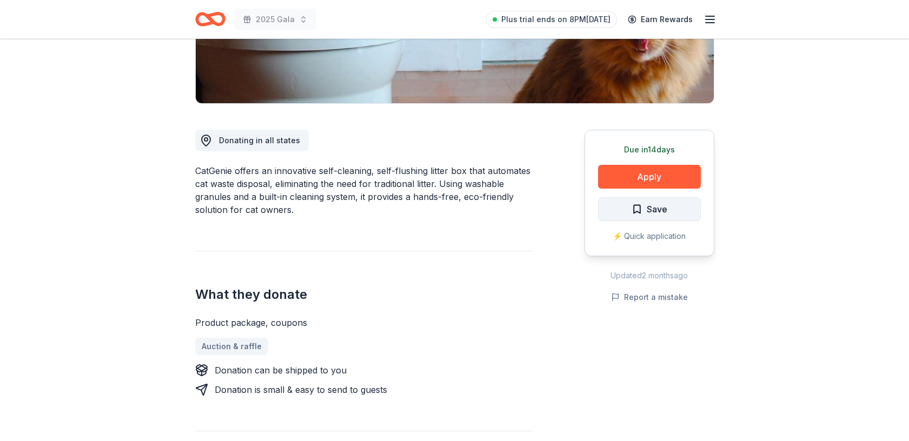
click at [674, 202] on button "Save" at bounding box center [649, 209] width 103 height 24
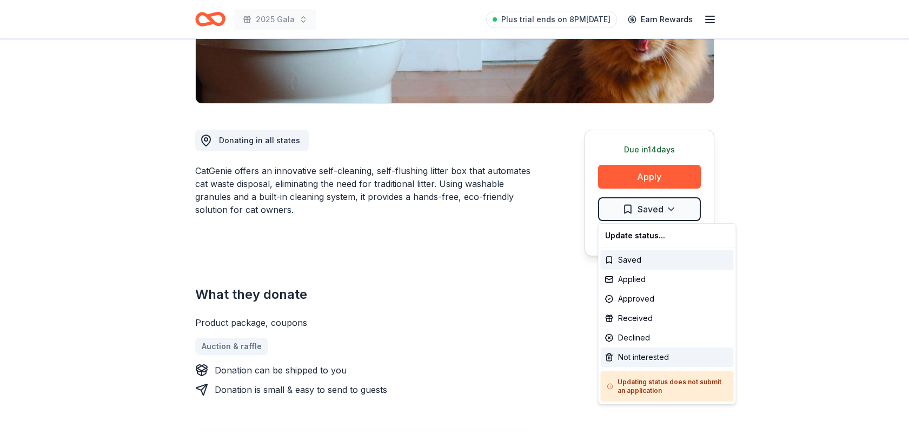
click at [654, 351] on div "Not interested" at bounding box center [667, 357] width 133 height 19
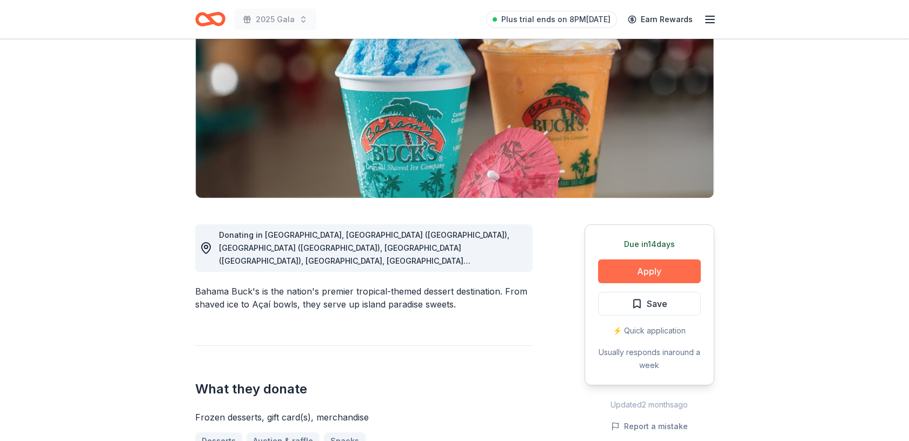
scroll to position [136, 0]
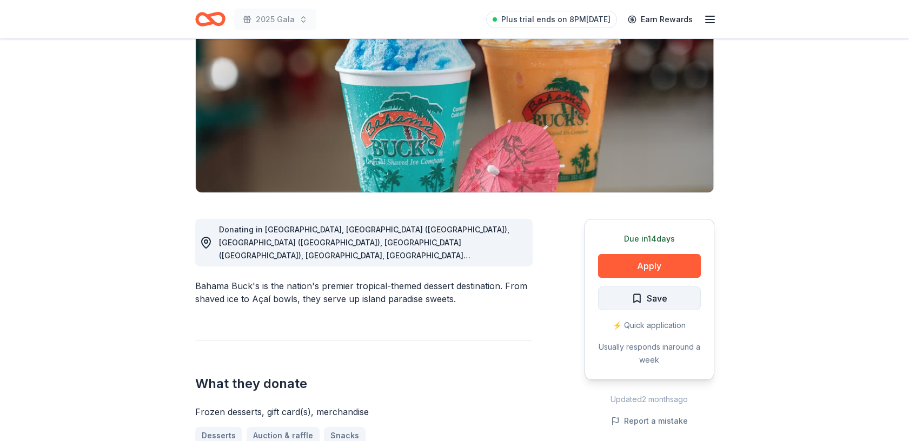
click at [684, 293] on button "Save" at bounding box center [649, 299] width 103 height 24
click at [673, 298] on html "2025 Gala Plus trial ends on 8PM, 8/25 Earn Rewards Due in 14 days Share Bahama…" at bounding box center [454, 84] width 909 height 441
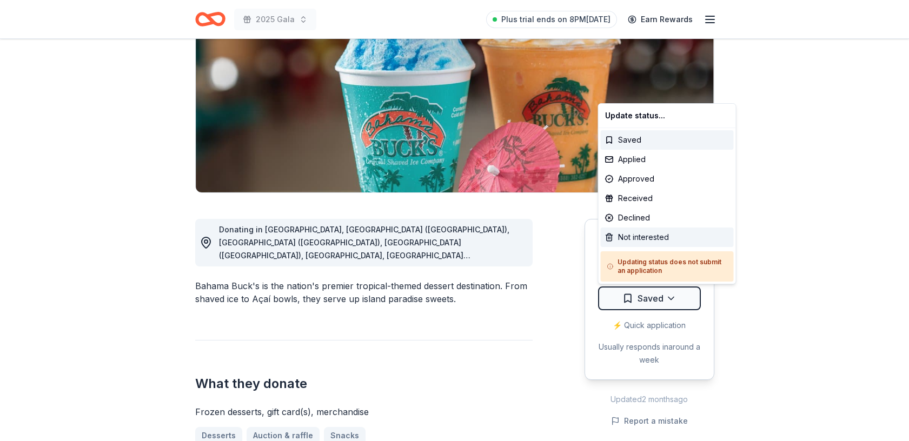
click at [656, 233] on div "Not interested" at bounding box center [667, 237] width 133 height 19
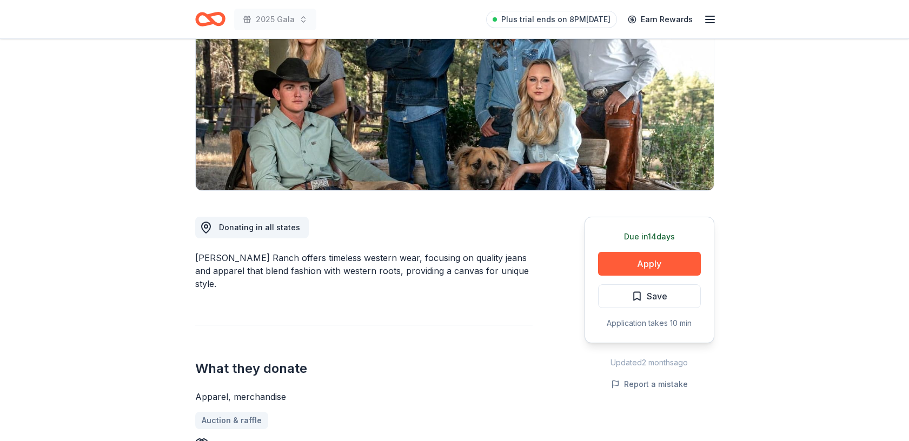
scroll to position [113, 0]
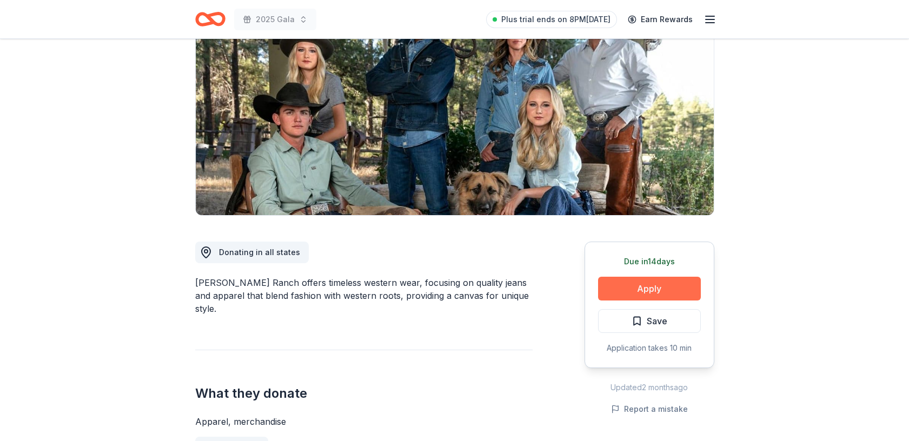
click at [654, 292] on button "Apply" at bounding box center [649, 289] width 103 height 24
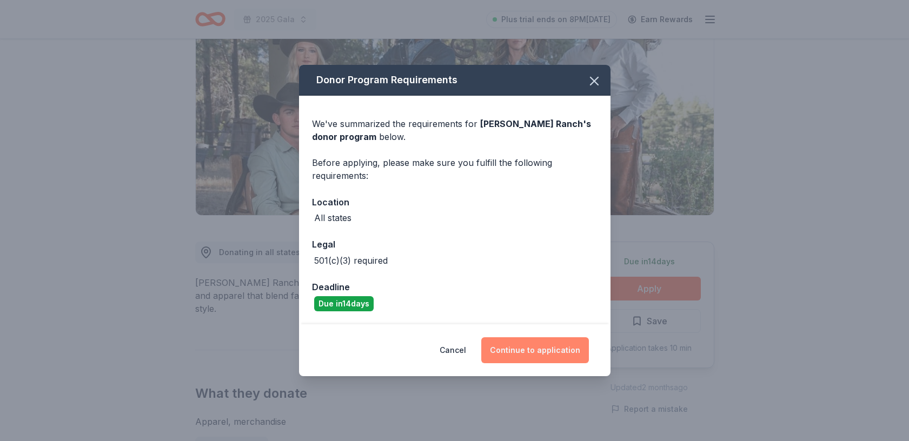
click at [556, 350] on button "Continue to application" at bounding box center [536, 351] width 108 height 26
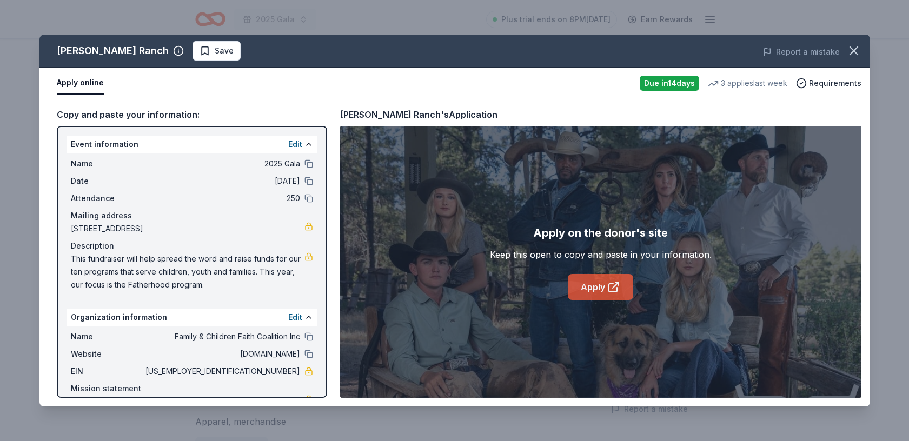
click at [600, 286] on link "Apply" at bounding box center [600, 287] width 65 height 26
click at [856, 45] on icon "button" at bounding box center [854, 50] width 15 height 15
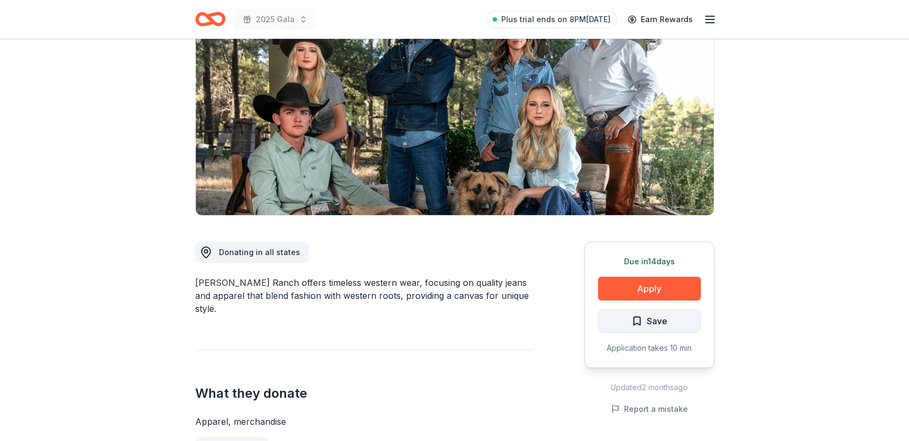
click at [662, 315] on span "Save" at bounding box center [657, 321] width 21 height 14
click at [670, 318] on html "2025 Gala Plus trial ends on 8PM[DATE] Earn Rewards Due [DATE] Share [PERSON_NA…" at bounding box center [454, 107] width 909 height 441
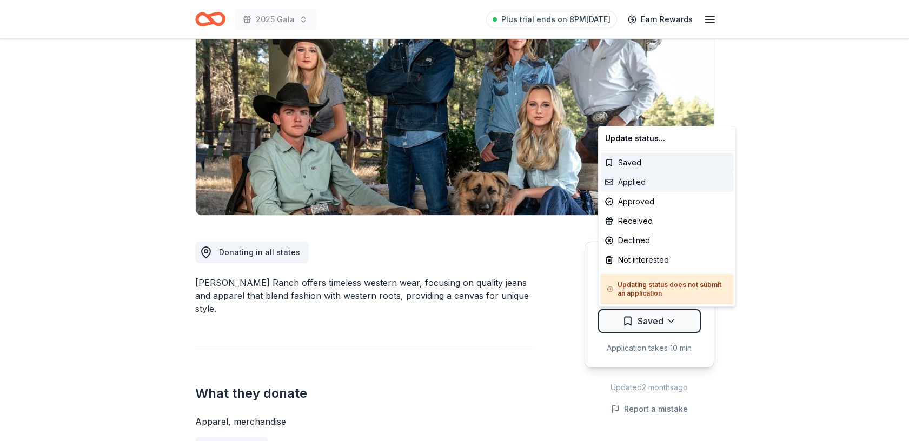
click at [649, 176] on div "Applied" at bounding box center [667, 182] width 133 height 19
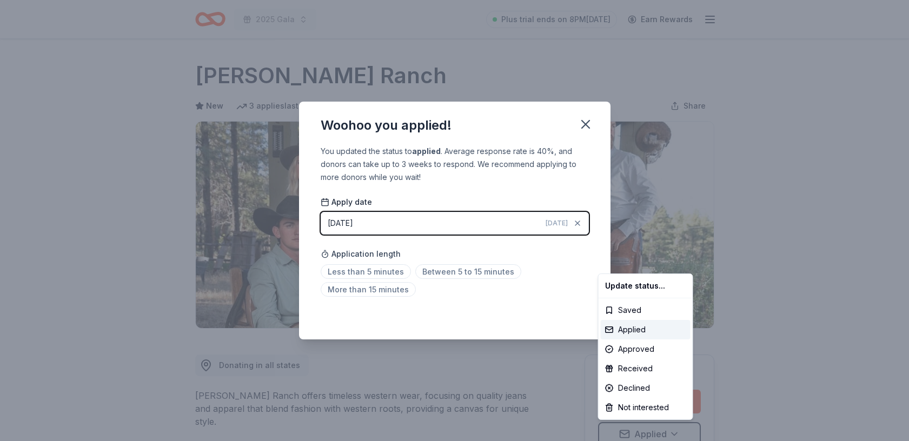
click at [347, 270] on html "2025 Gala Plus trial ends on 8PM, 8/25 Earn Rewards Due in 14 days Share Kimes …" at bounding box center [454, 220] width 909 height 441
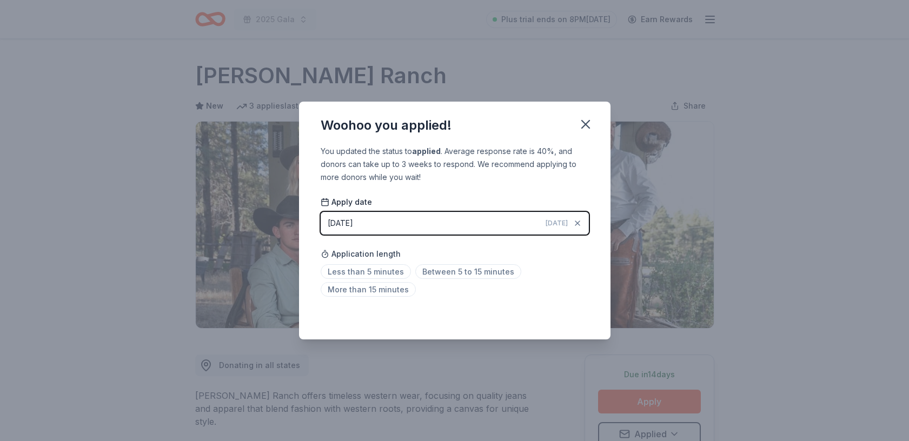
scroll to position [5, 0]
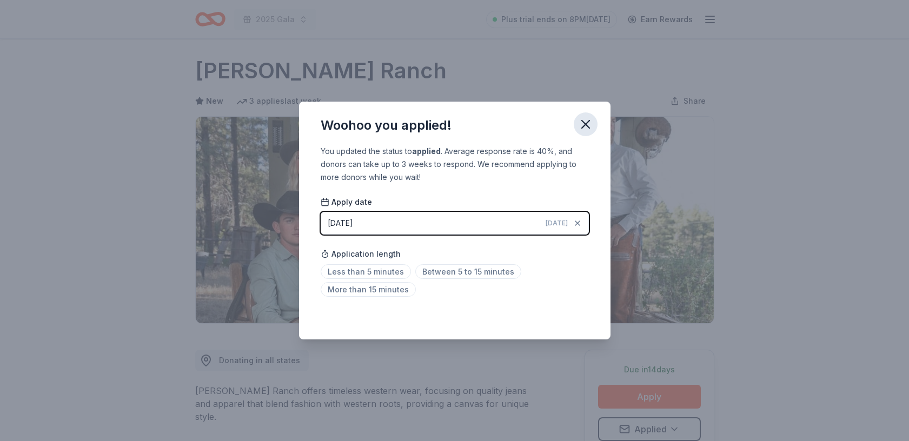
click at [586, 118] on icon "button" at bounding box center [585, 124] width 15 height 15
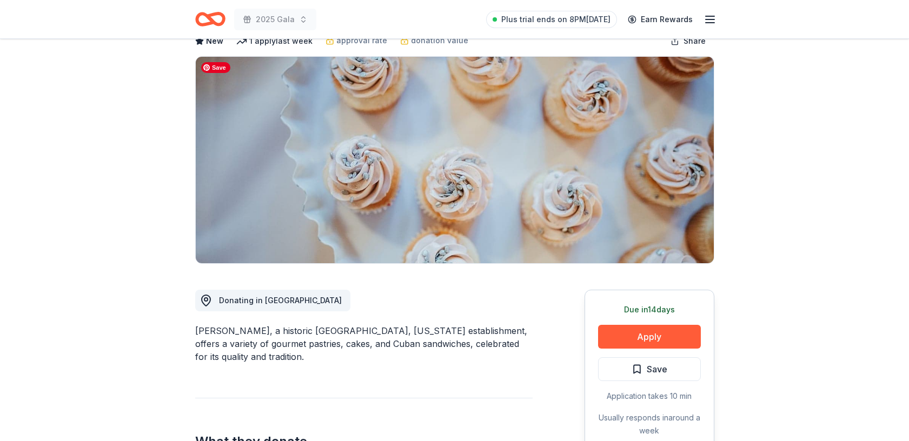
scroll to position [104, 0]
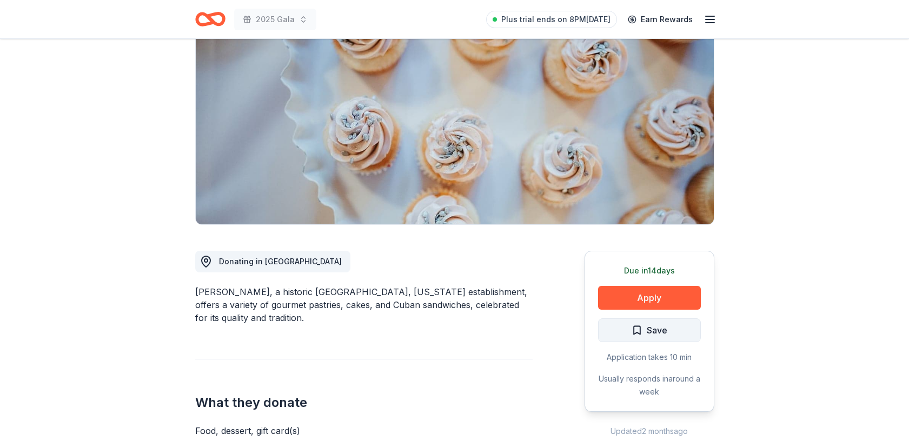
click at [662, 332] on span "Save" at bounding box center [657, 331] width 21 height 14
click at [669, 331] on html "2025 Gala Plus trial ends on 8PM, 8/25 Earn Rewards Due in 14 days Share Alessi…" at bounding box center [454, 116] width 909 height 441
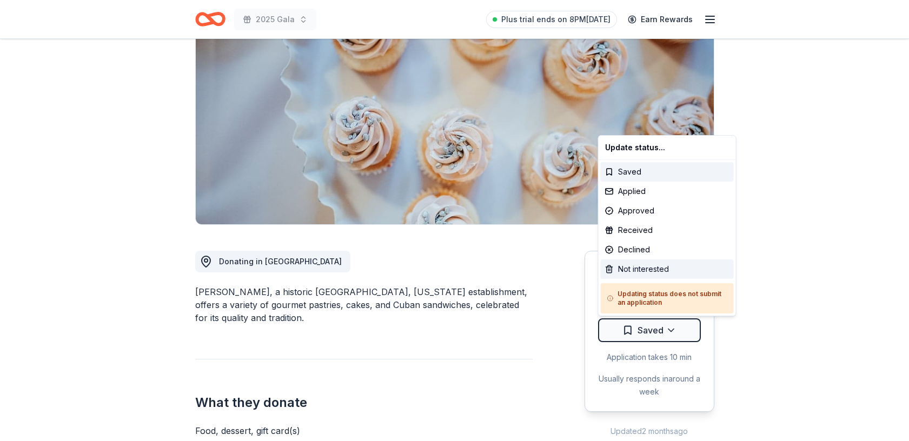
click at [655, 262] on div "Not interested" at bounding box center [667, 269] width 133 height 19
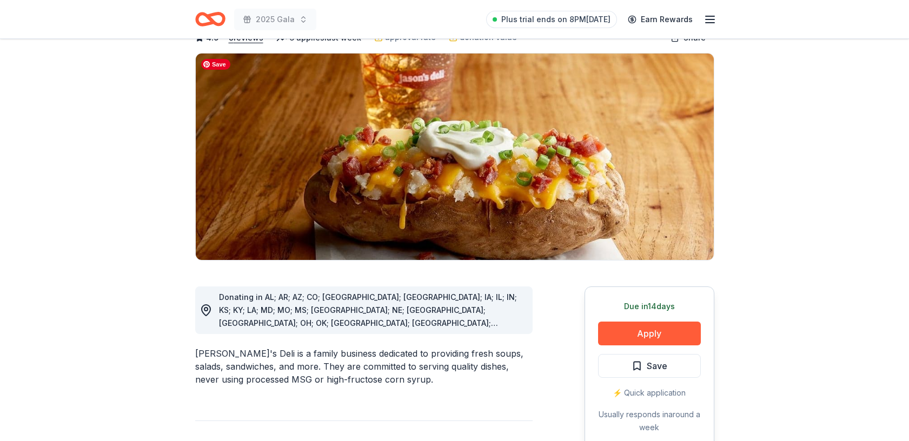
scroll to position [94, 0]
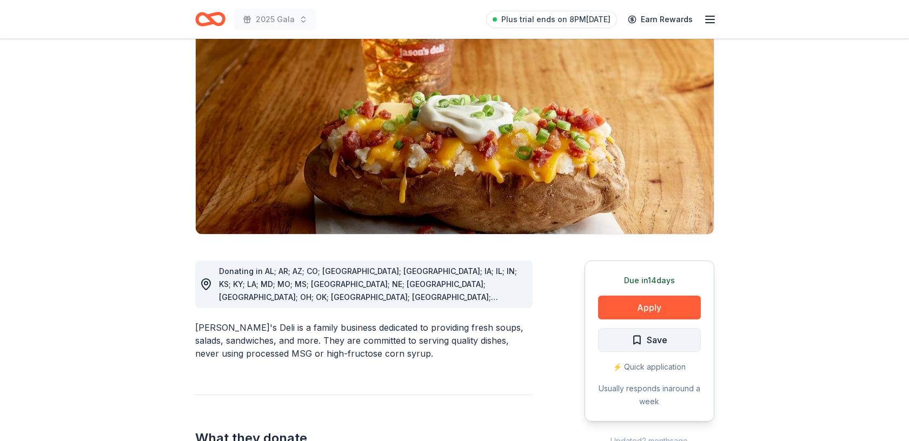
click at [655, 335] on span "Save" at bounding box center [657, 340] width 21 height 14
click at [670, 339] on html "2025 Gala Plus trial ends on 8PM[DATE] Earn Rewards Due [DATE] Share [PERSON_NA…" at bounding box center [454, 126] width 909 height 441
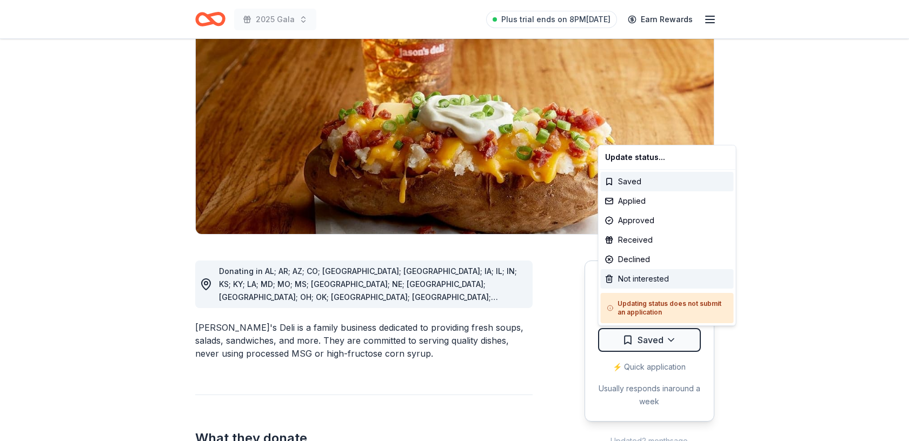
click at [646, 272] on div "Not interested" at bounding box center [667, 278] width 133 height 19
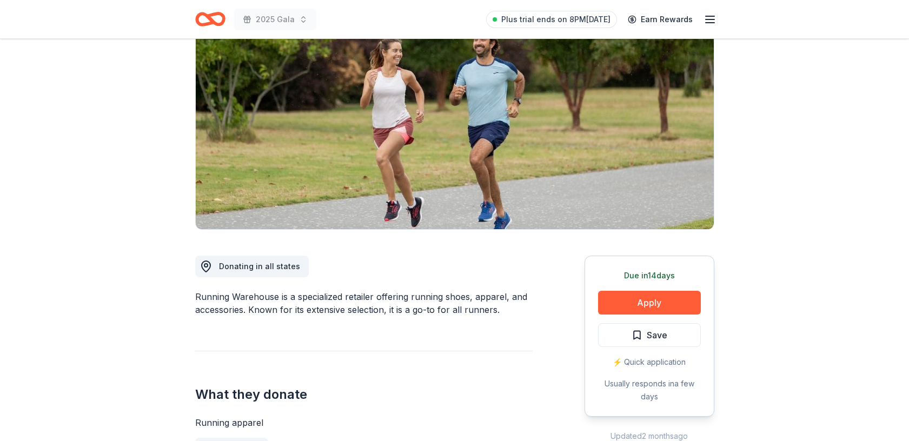
scroll to position [98, 0]
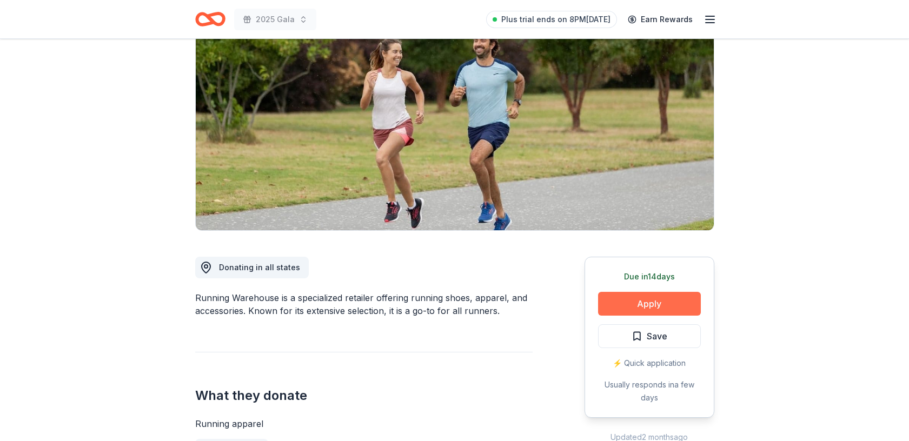
click at [666, 304] on button "Apply" at bounding box center [649, 304] width 103 height 24
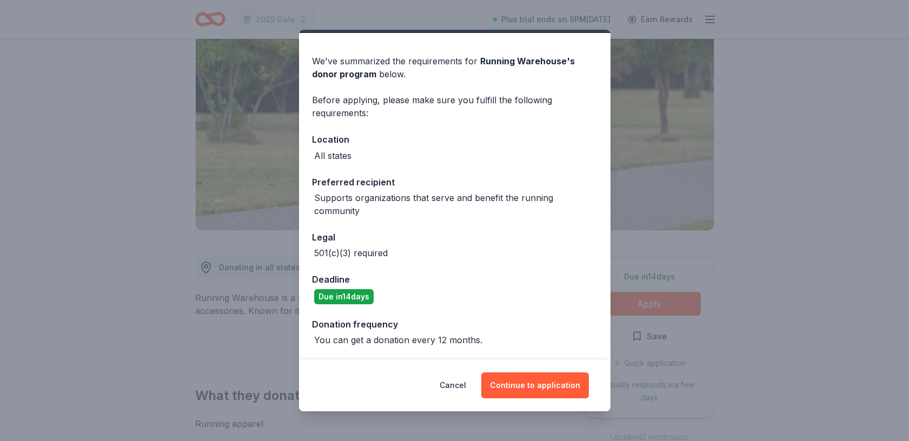
scroll to position [0, 0]
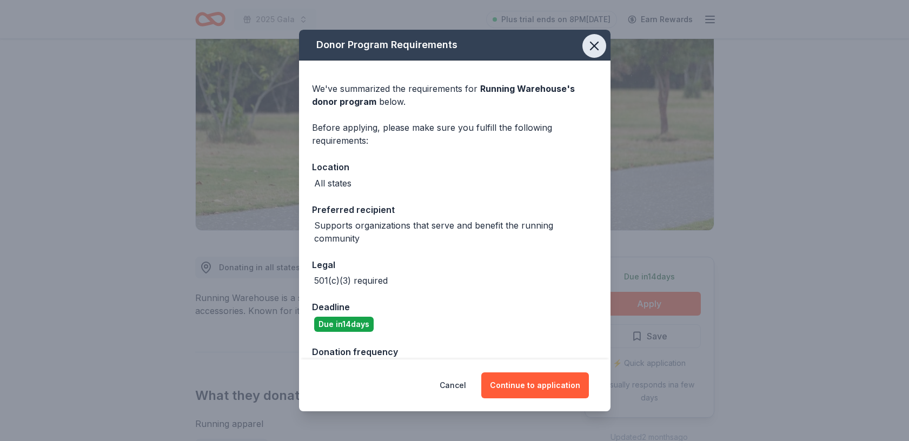
click at [595, 42] on icon "button" at bounding box center [594, 45] width 15 height 15
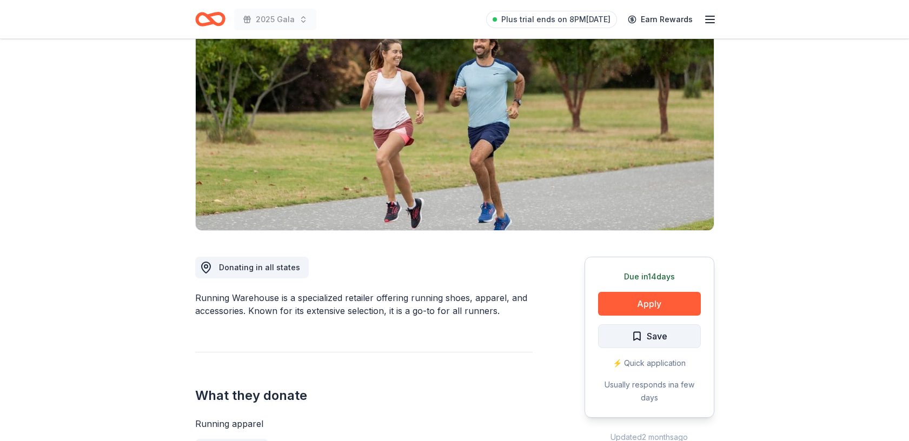
click at [656, 329] on span "Save" at bounding box center [657, 336] width 21 height 14
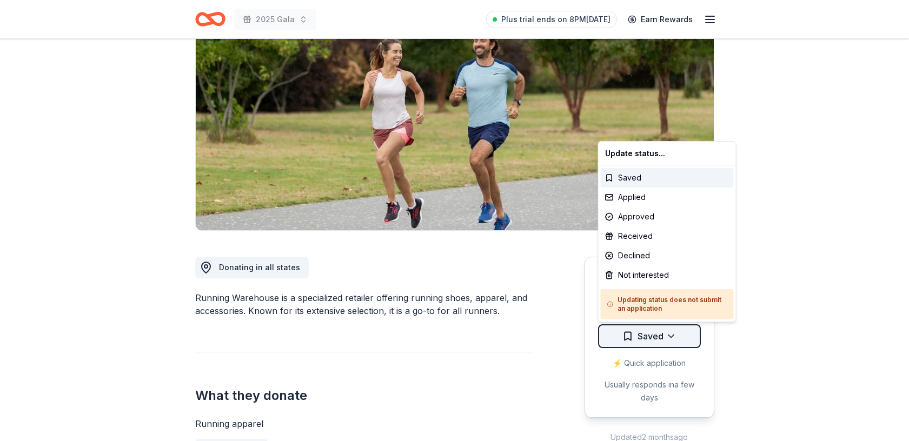
click at [671, 335] on html "2025 Gala Plus trial ends on 8PM[DATE] Earn Rewards Due [DATE] Share Running Wa…" at bounding box center [454, 122] width 909 height 441
click at [650, 279] on div "Not interested" at bounding box center [667, 275] width 133 height 19
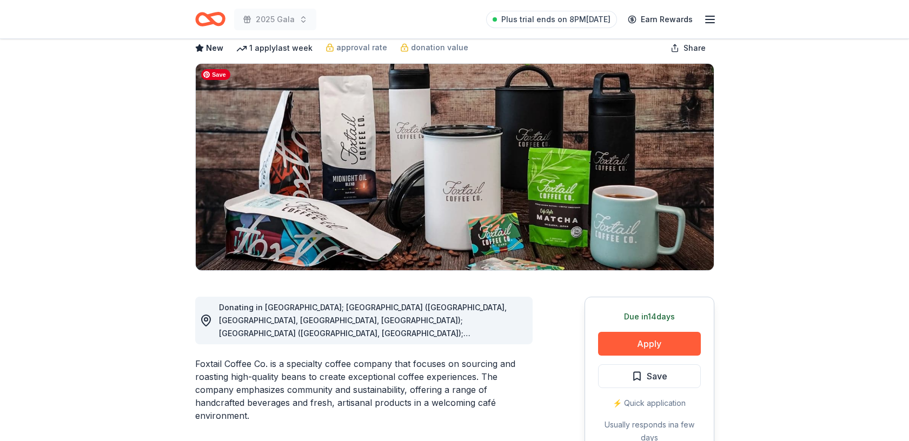
scroll to position [89, 0]
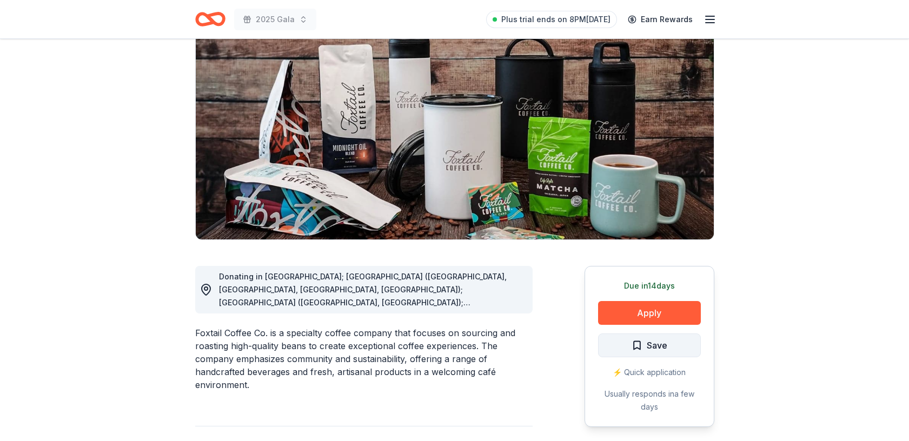
click at [663, 349] on span "Save" at bounding box center [657, 346] width 21 height 14
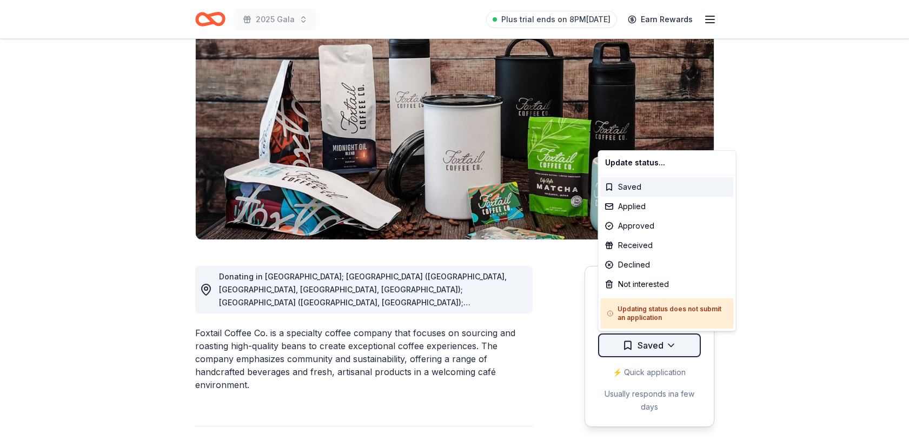
click at [673, 347] on html "2025 Gala Plus trial ends on 8PM[DATE] Earn Rewards Due [DATE] Share Foxtail Co…" at bounding box center [454, 131] width 909 height 441
click at [657, 279] on div "Not interested" at bounding box center [667, 284] width 133 height 19
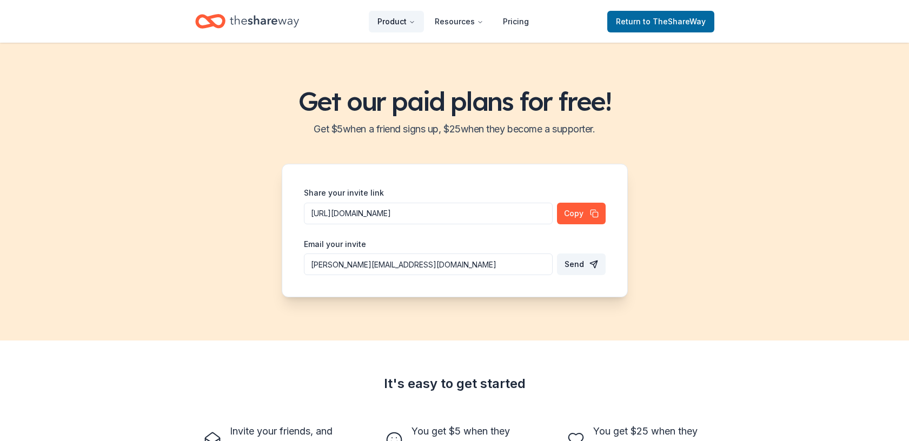
scroll to position [100, 0]
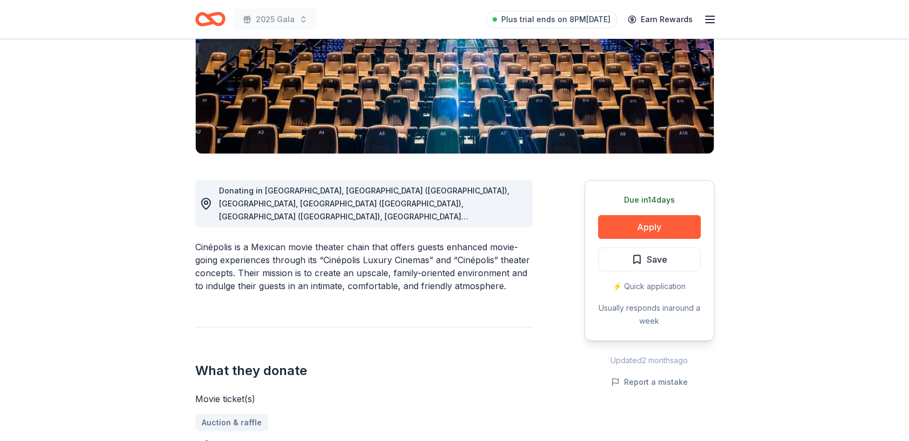
scroll to position [178, 0]
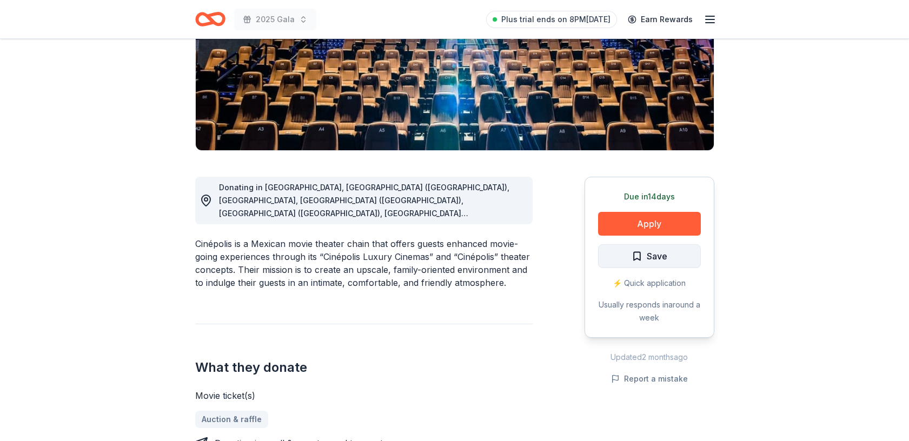
click at [658, 256] on span "Save" at bounding box center [657, 256] width 21 height 14
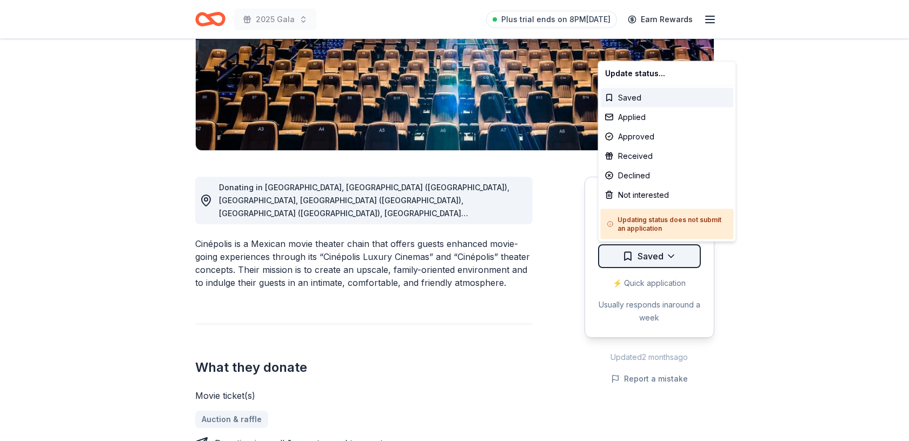
click at [674, 258] on html "2025 Gala Plus trial ends on 8PM, 8/25 Earn Rewards Due in 14 days Share Cinépo…" at bounding box center [454, 42] width 909 height 441
click at [660, 195] on div "Not interested" at bounding box center [667, 195] width 133 height 19
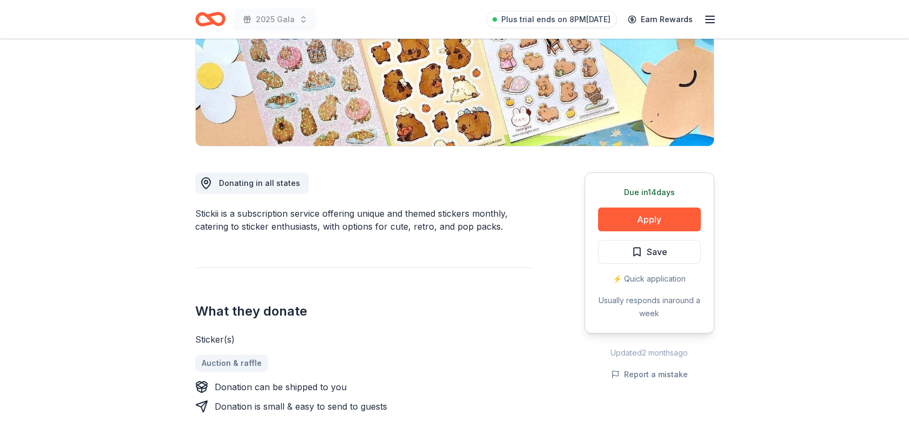
scroll to position [200, 0]
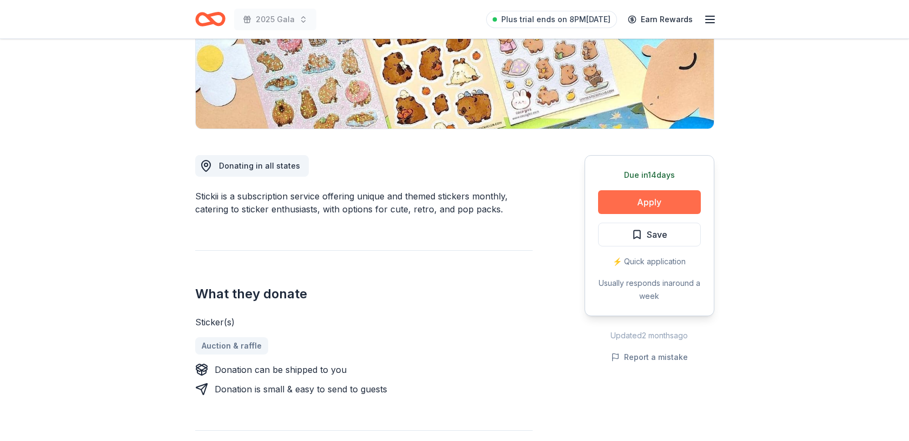
click at [628, 207] on button "Apply" at bounding box center [649, 202] width 103 height 24
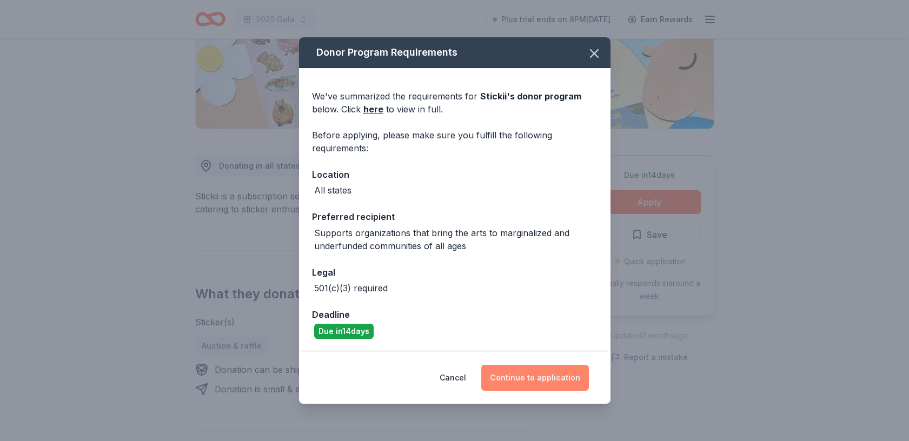
click at [550, 375] on button "Continue to application" at bounding box center [536, 378] width 108 height 26
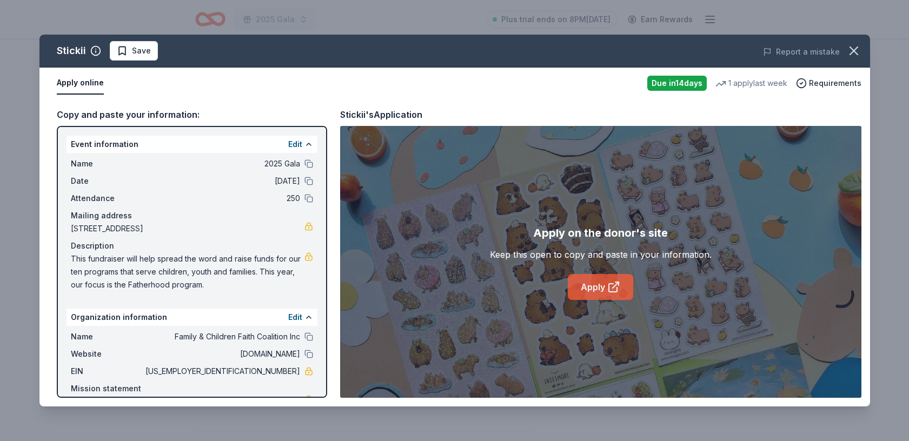
click at [611, 291] on icon at bounding box center [613, 288] width 8 height 8
click at [855, 51] on icon "button" at bounding box center [854, 50] width 15 height 15
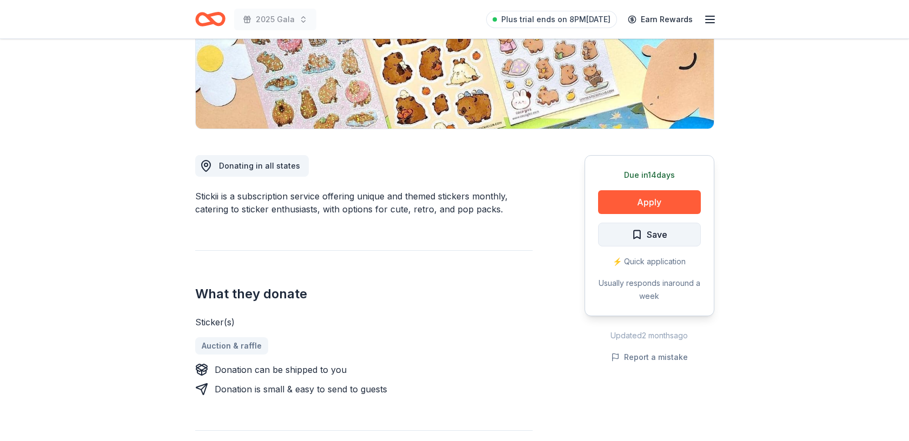
click at [646, 236] on span "Save" at bounding box center [650, 235] width 36 height 14
click at [669, 231] on html "2025 Gala Plus trial ends on 8PM, 8/25 Earn Rewards Due in 14 days Share Sticki…" at bounding box center [454, 20] width 909 height 441
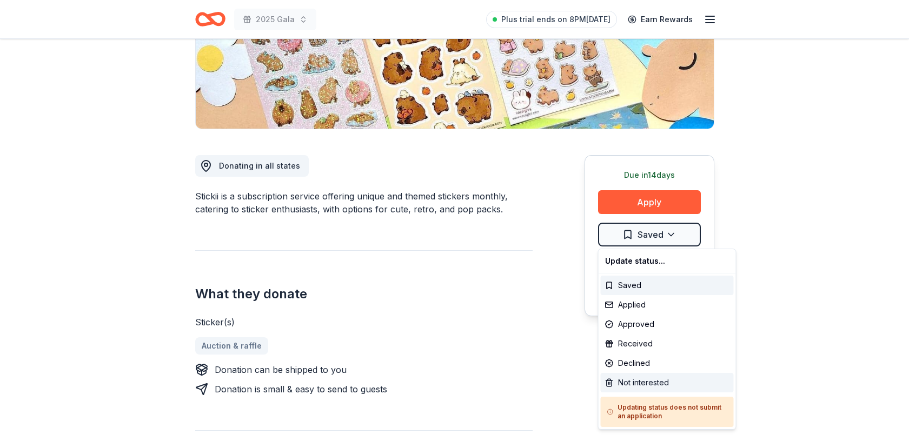
click at [652, 377] on div "Not interested" at bounding box center [667, 382] width 133 height 19
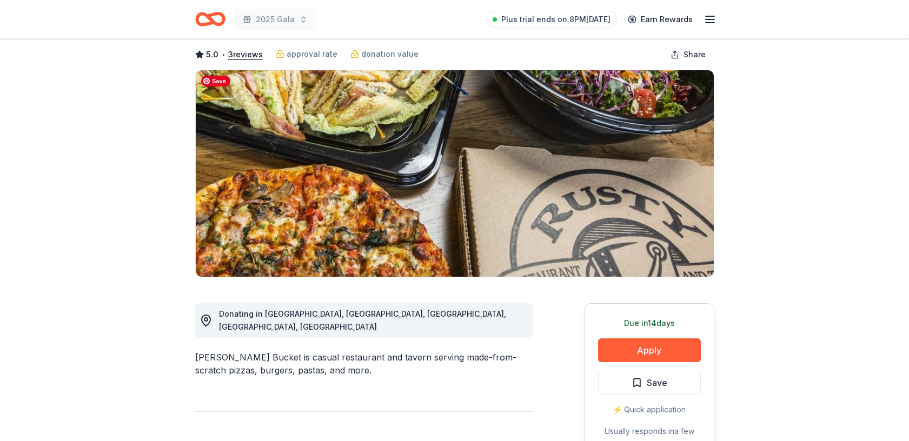
scroll to position [52, 0]
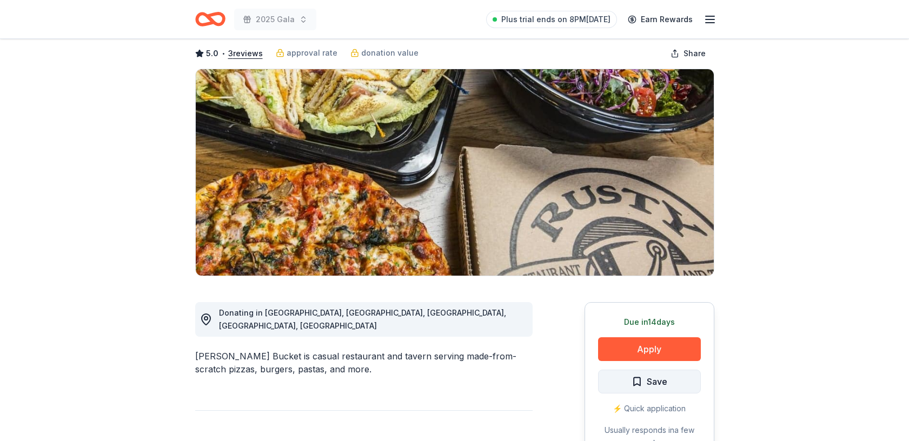
click at [664, 385] on span "Save" at bounding box center [657, 382] width 21 height 14
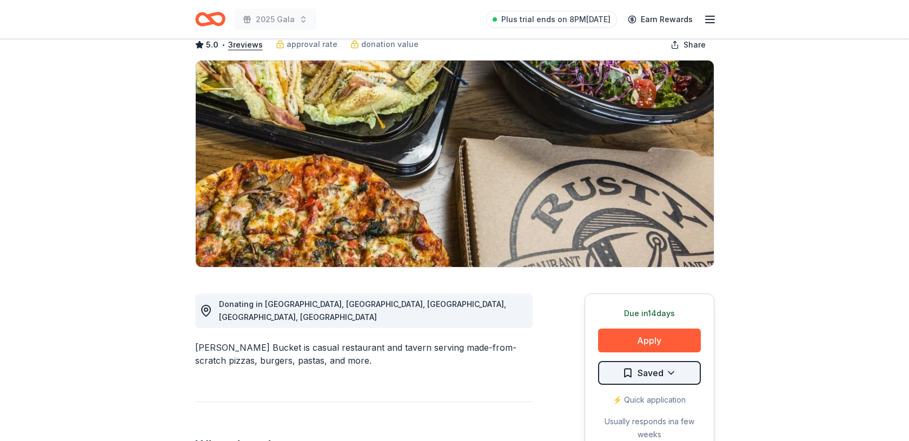
scroll to position [69, 0]
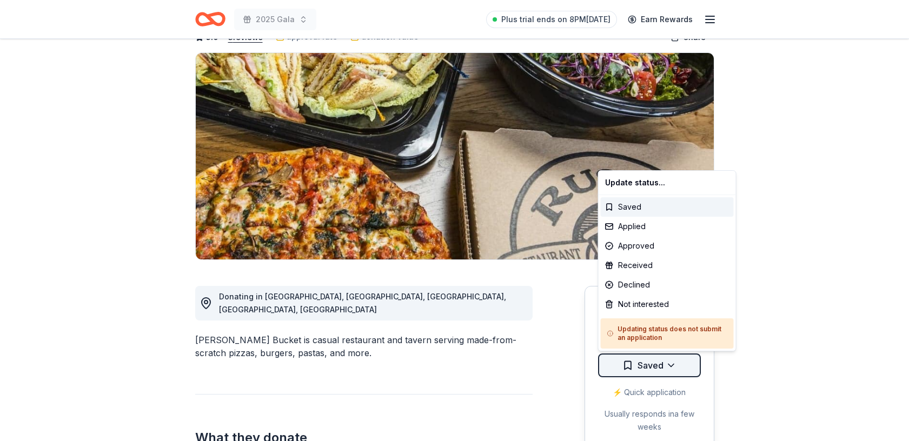
click at [673, 363] on html "2025 Gala Plus trial ends on 8PM[DATE] Earn Rewards Due [DATE] Share [PERSON_NA…" at bounding box center [454, 151] width 909 height 441
click at [658, 306] on div "Not interested" at bounding box center [667, 304] width 133 height 19
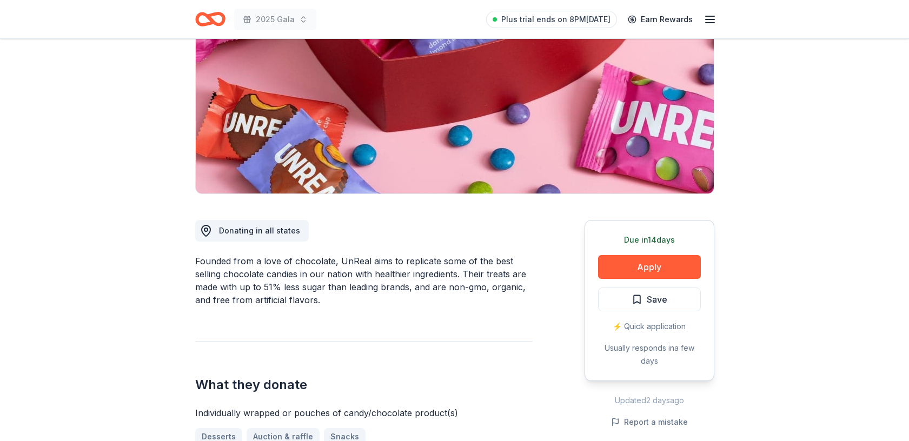
scroll to position [135, 0]
click at [631, 264] on button "Apply" at bounding box center [649, 267] width 103 height 24
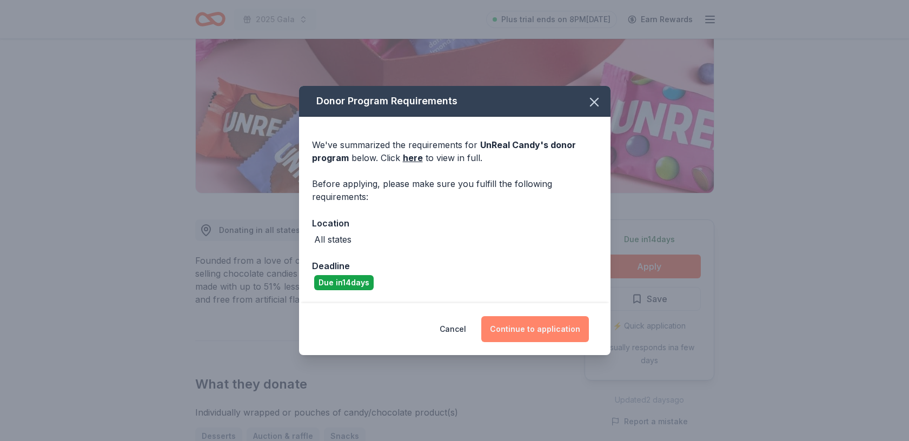
click at [549, 326] on button "Continue to application" at bounding box center [536, 330] width 108 height 26
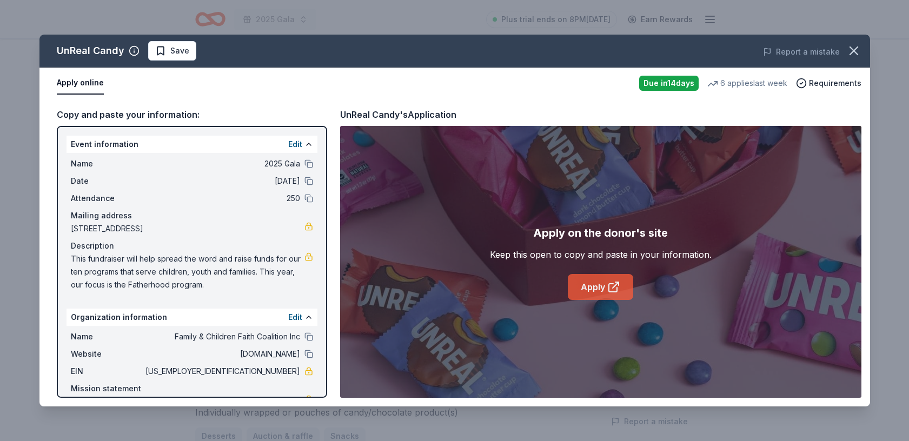
click at [590, 288] on link "Apply" at bounding box center [600, 287] width 65 height 26
click at [851, 49] on icon "button" at bounding box center [854, 50] width 15 height 15
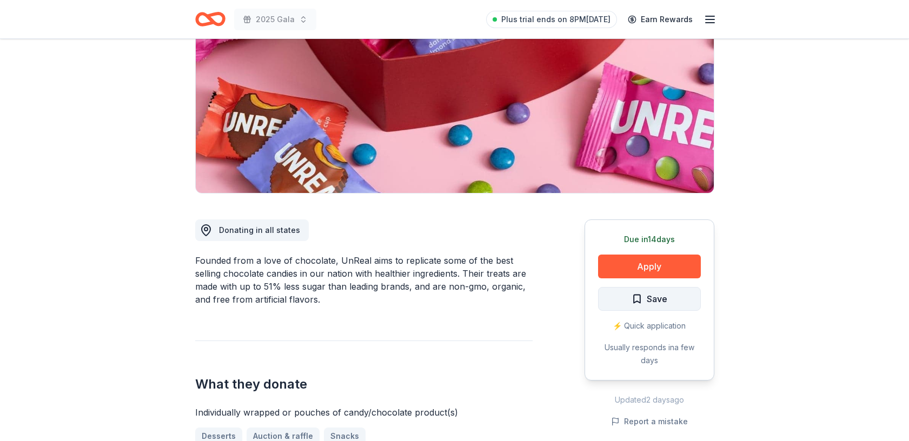
click at [679, 290] on button "Save" at bounding box center [649, 299] width 103 height 24
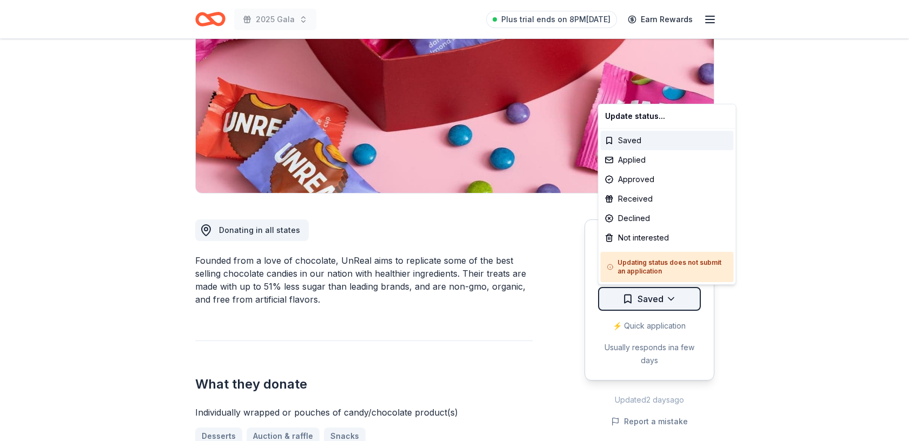
click at [669, 299] on html "2025 Gala Plus trial ends on 8PM[DATE] Earn Rewards Due [DATE] Share UnReal Can…" at bounding box center [454, 85] width 909 height 441
click at [650, 161] on div "Applied" at bounding box center [667, 159] width 133 height 19
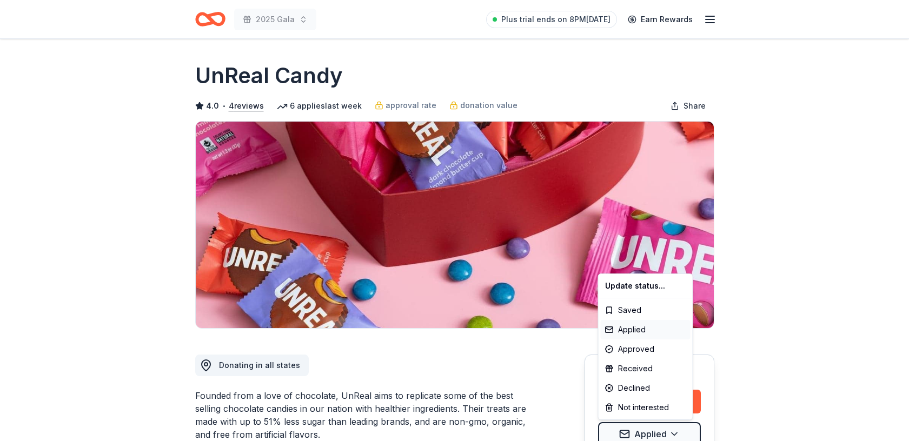
scroll to position [0, 0]
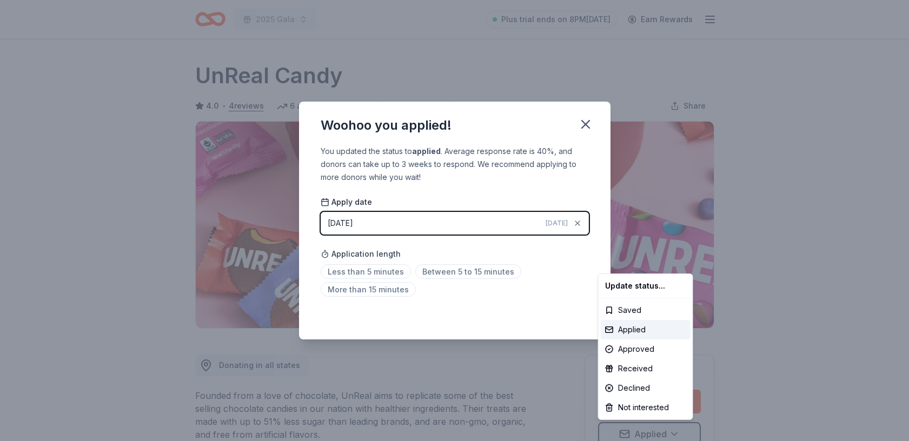
click at [438, 269] on html "2025 Gala Plus trial ends on 8PM[DATE] Earn Rewards Due [DATE] Share UnReal Can…" at bounding box center [454, 220] width 909 height 441
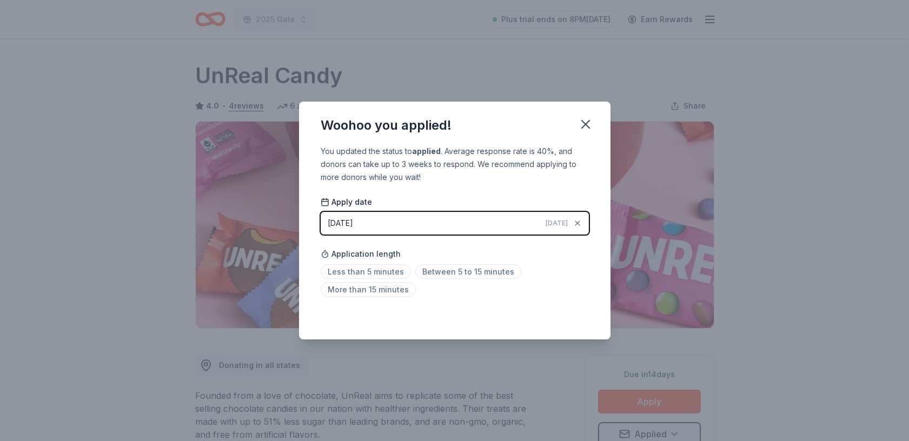
scroll to position [5, 0]
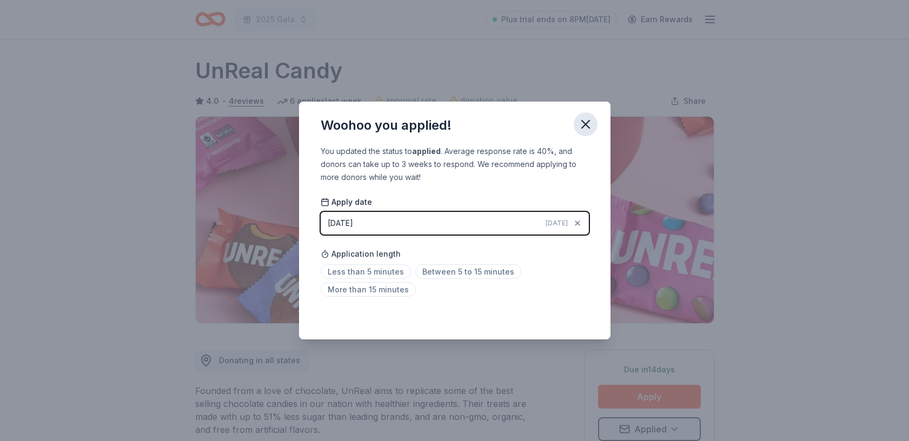
click at [588, 124] on icon "button" at bounding box center [585, 124] width 15 height 15
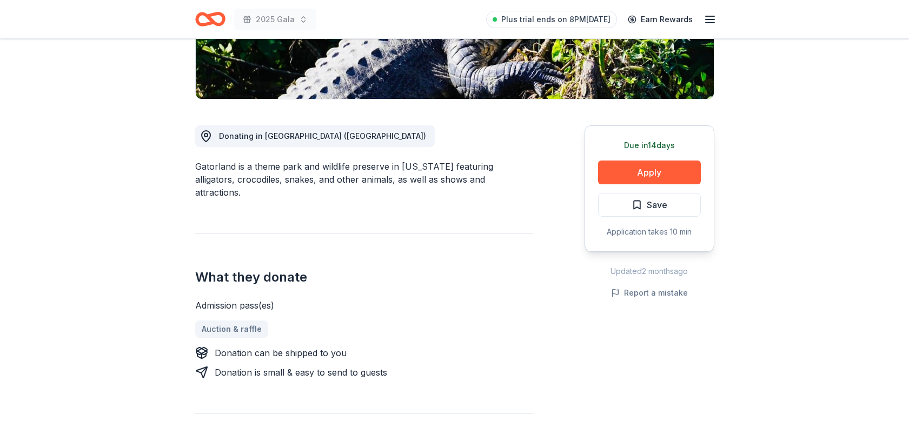
scroll to position [233, 0]
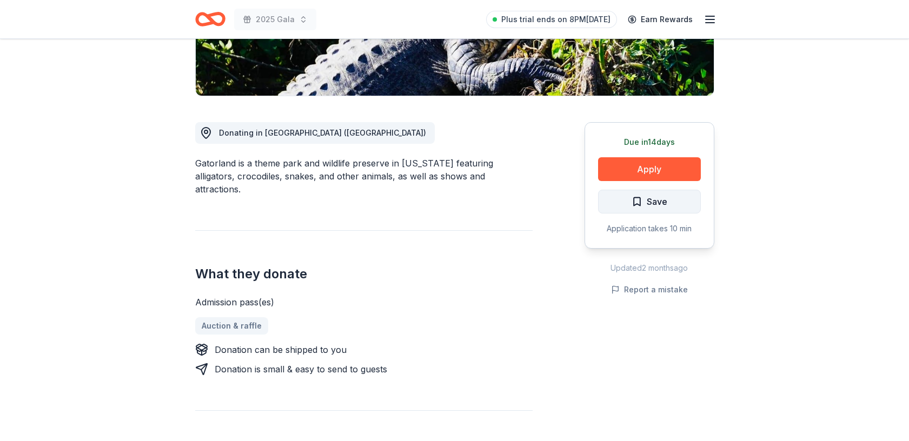
click at [656, 201] on span "Save" at bounding box center [657, 202] width 21 height 14
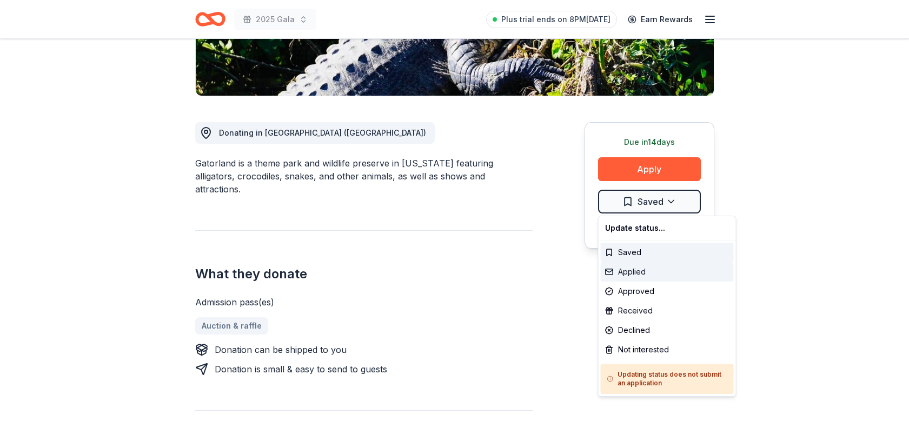
click at [650, 267] on div "Applied" at bounding box center [667, 271] width 133 height 19
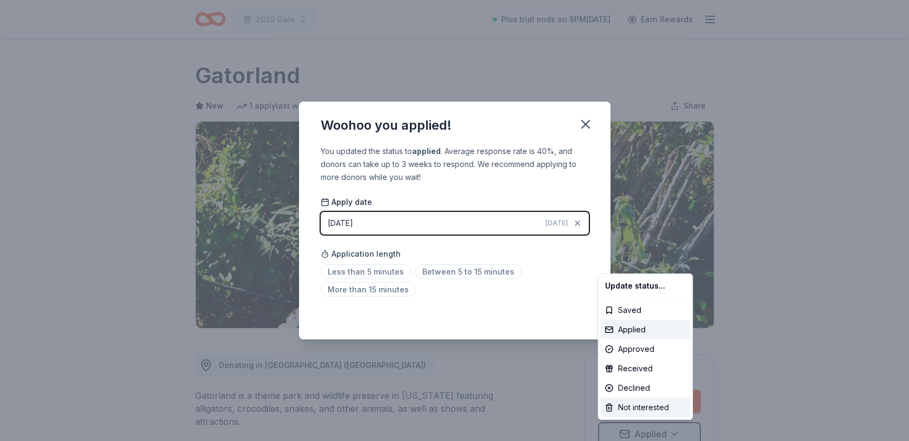
click at [643, 404] on div "Not interested" at bounding box center [646, 407] width 90 height 19
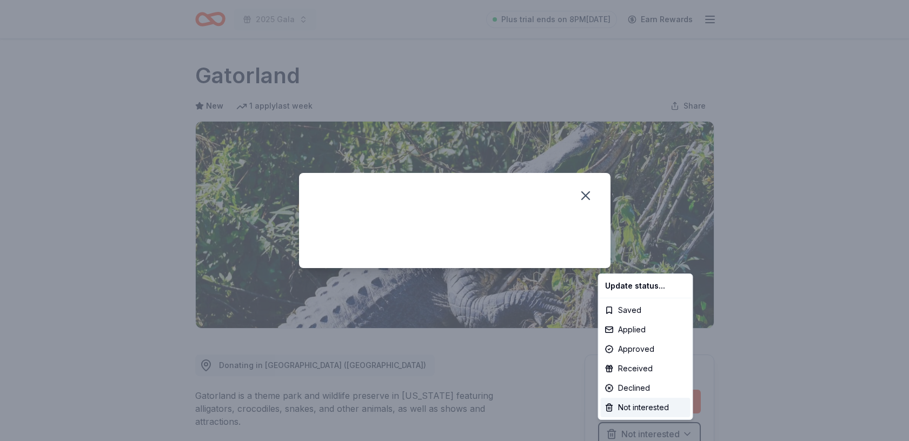
click at [586, 190] on html "2025 Gala Plus trial ends on 8PM, 8/25 Earn Rewards Due in 14 days Share Gatorl…" at bounding box center [454, 220] width 909 height 441
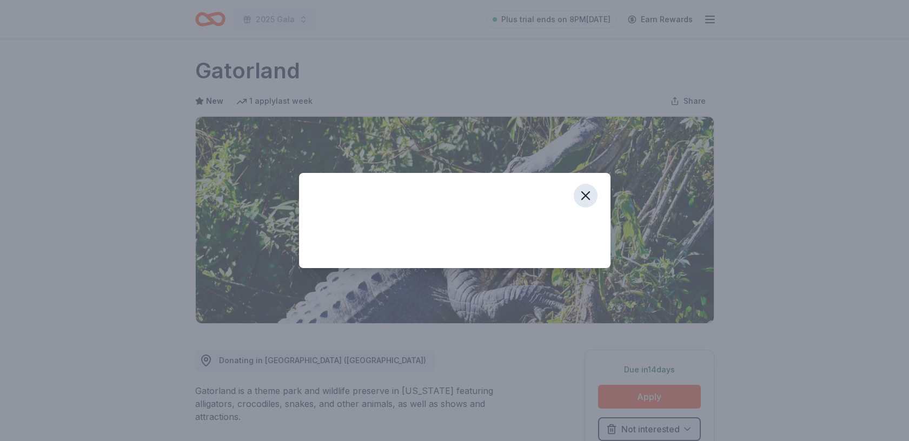
click at [585, 193] on icon "button" at bounding box center [585, 195] width 15 height 15
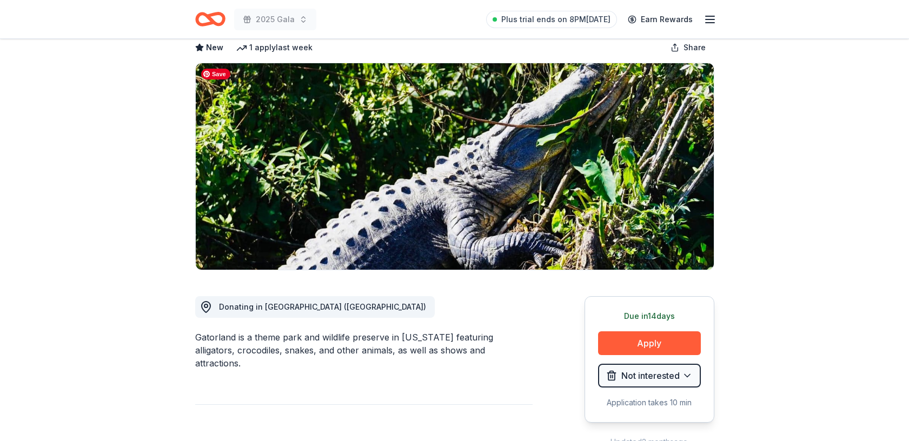
scroll to position [110, 0]
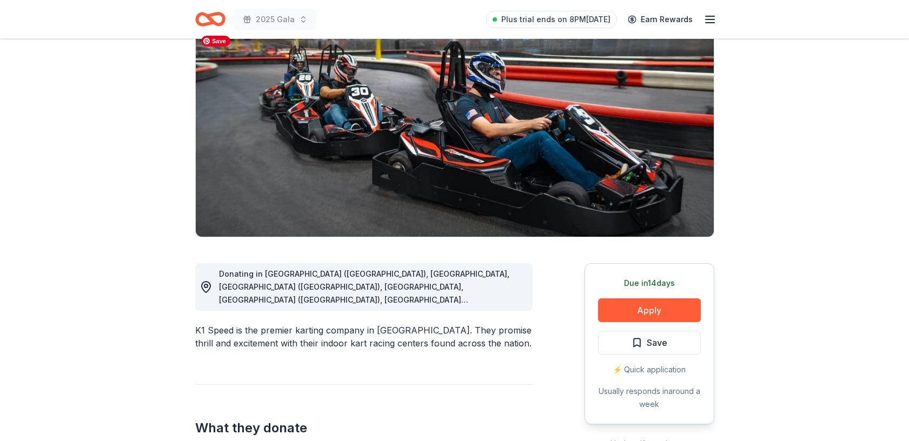
scroll to position [131, 0]
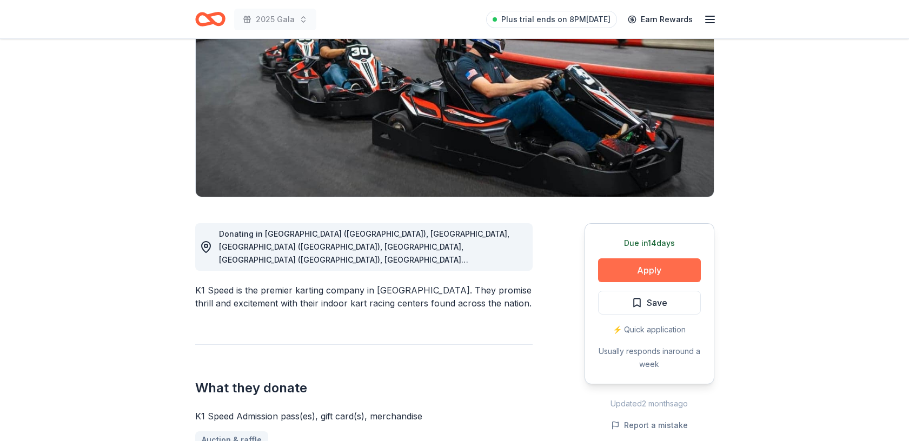
click at [647, 274] on button "Apply" at bounding box center [649, 271] width 103 height 24
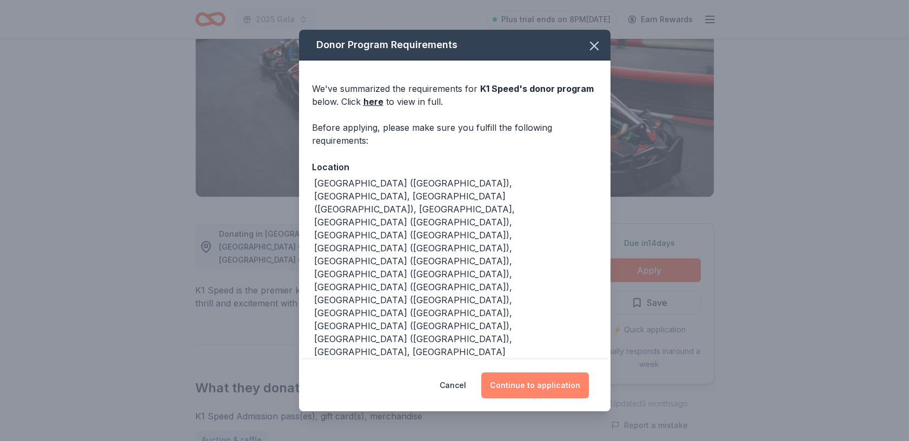
click at [526, 379] on button "Continue to application" at bounding box center [536, 386] width 108 height 26
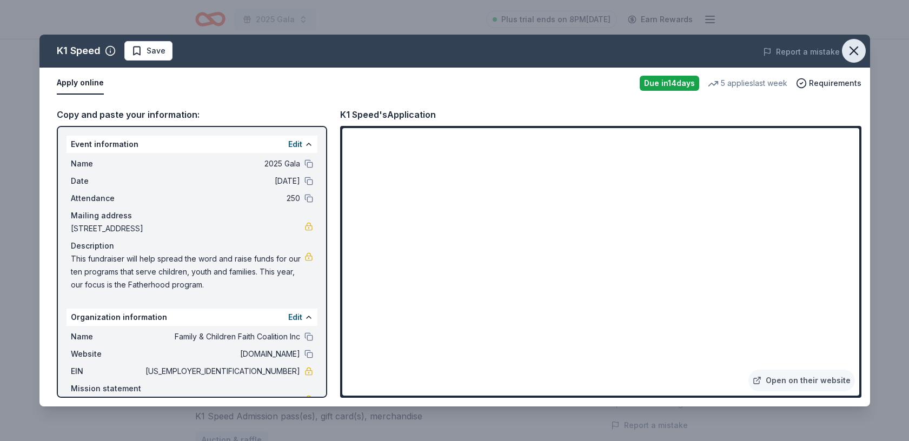
click at [852, 48] on icon "button" at bounding box center [855, 51] width 8 height 8
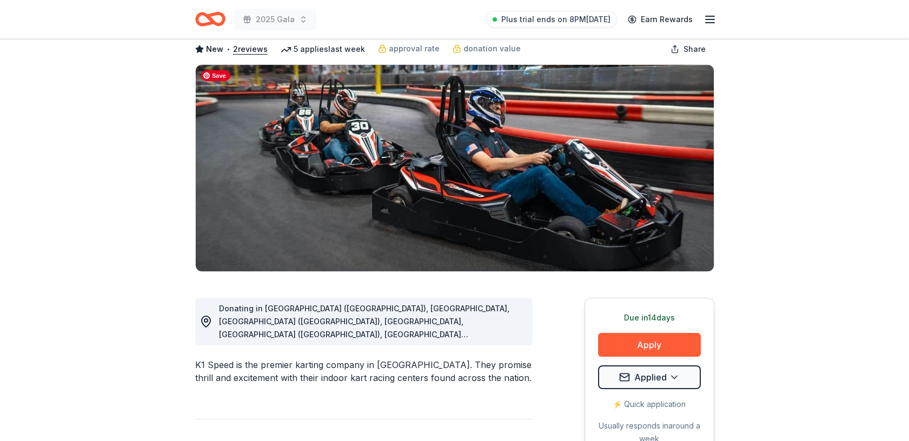
scroll to position [58, 0]
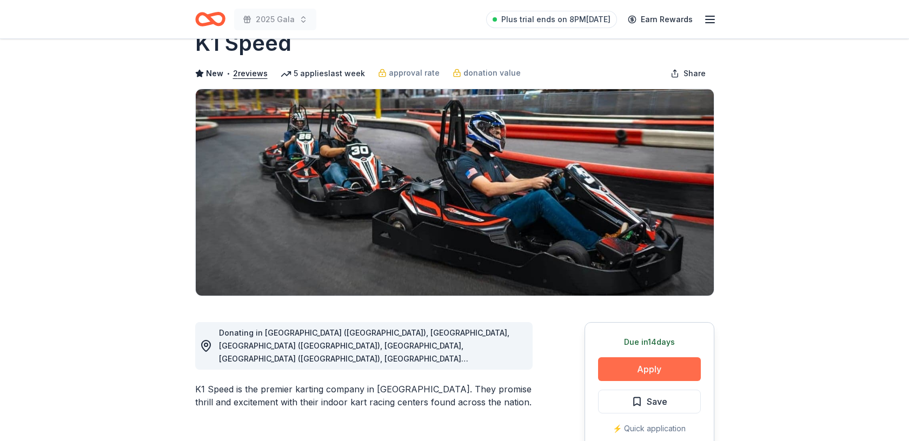
scroll to position [93, 0]
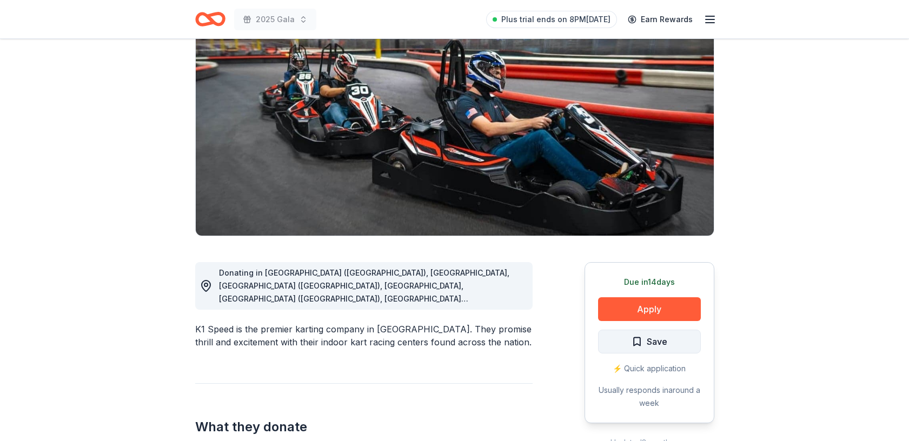
click at [660, 340] on span "Save" at bounding box center [657, 342] width 21 height 14
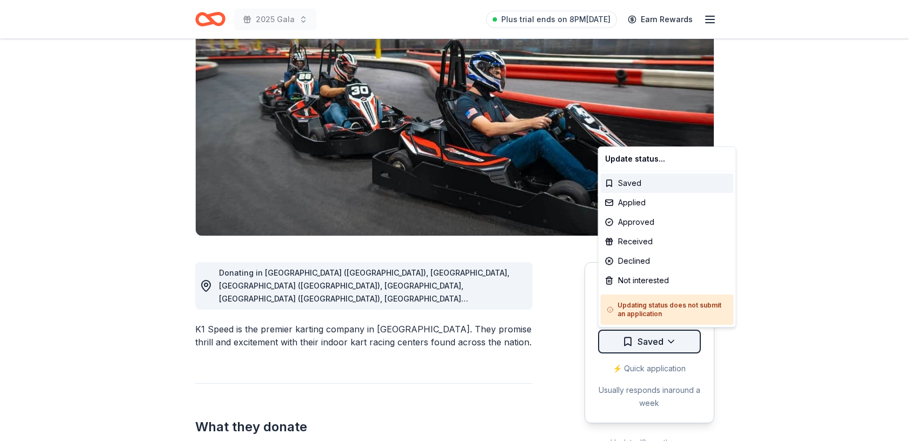
click at [671, 342] on html "2025 Gala Plus trial ends on 8PM[DATE] Earn Rewards Due [DATE] Share K1 Speed N…" at bounding box center [454, 127] width 909 height 441
click at [641, 201] on div "Applied" at bounding box center [667, 202] width 133 height 19
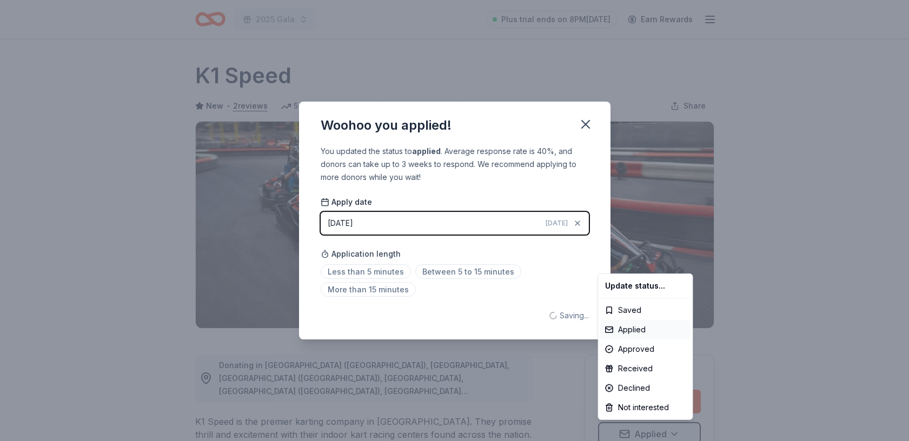
scroll to position [0, 0]
click at [370, 272] on html "2025 Gala Plus trial ends on 8PM, 8/25 Earn Rewards Due in 14 days Share K1 Spe…" at bounding box center [454, 220] width 909 height 441
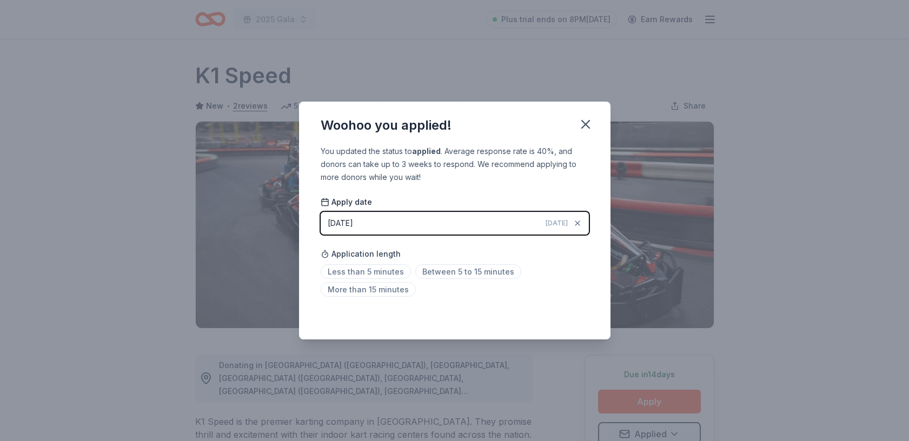
scroll to position [5, 0]
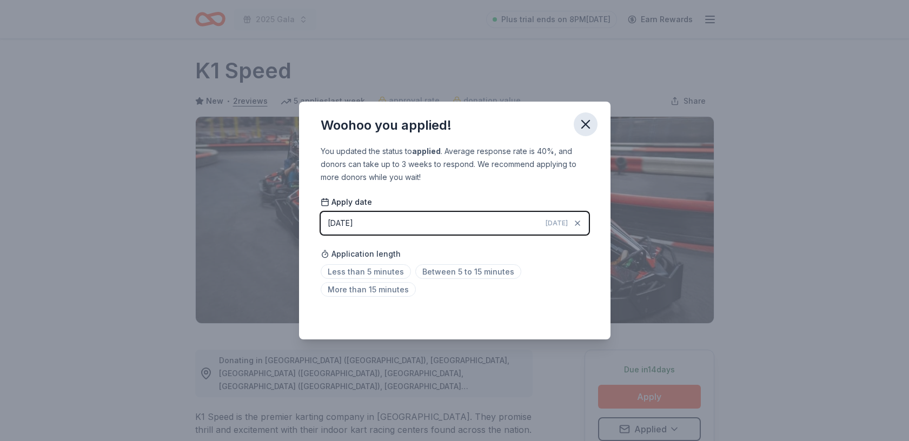
click at [587, 123] on icon "button" at bounding box center [586, 125] width 8 height 8
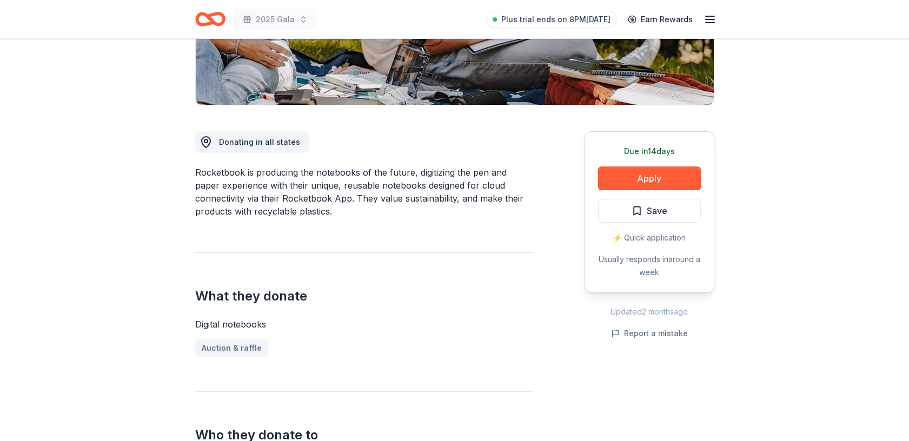
scroll to position [214, 0]
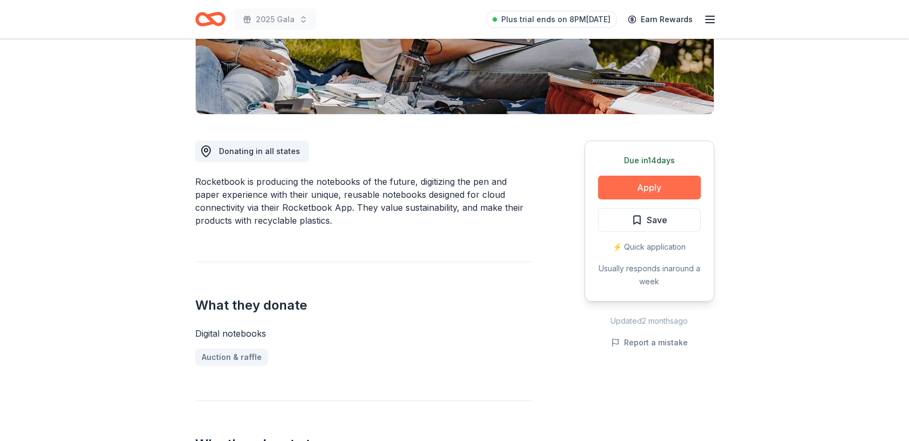
click at [657, 181] on button "Apply" at bounding box center [649, 188] width 103 height 24
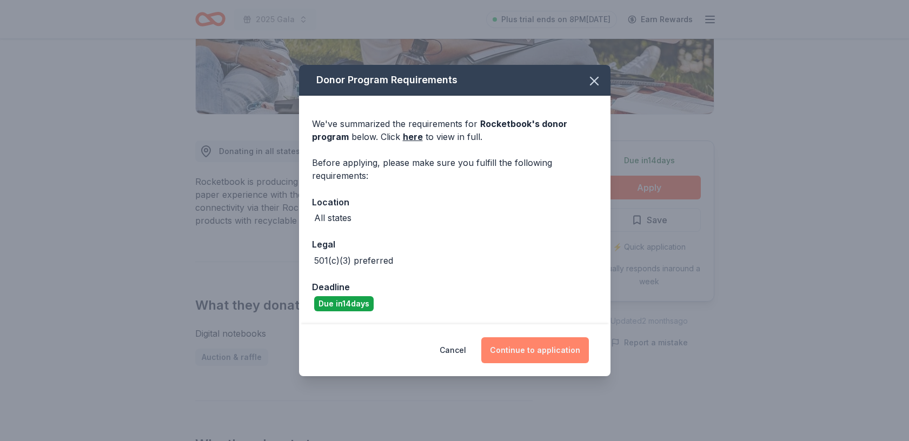
click at [540, 351] on button "Continue to application" at bounding box center [536, 351] width 108 height 26
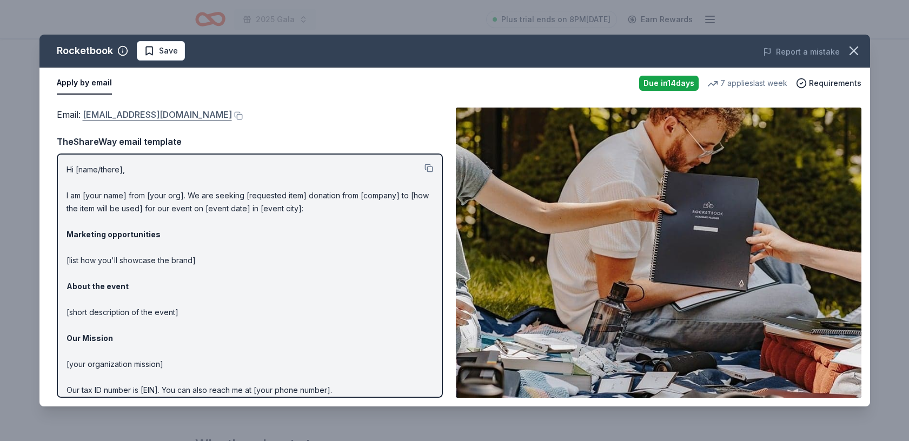
click at [232, 113] on link "[EMAIL_ADDRESS][DOMAIN_NAME]" at bounding box center [157, 115] width 149 height 14
click at [852, 54] on icon "button" at bounding box center [854, 50] width 15 height 15
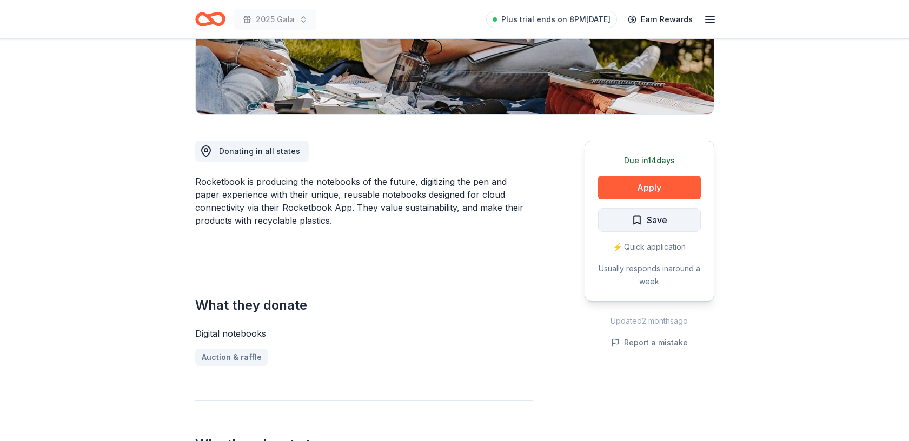
click at [654, 221] on span "Save" at bounding box center [657, 220] width 21 height 14
click at [671, 220] on html "2025 Gala Plus trial ends on 8PM[DATE] Earn Rewards Due [DATE] Share Rocketbook…" at bounding box center [454, 6] width 909 height 441
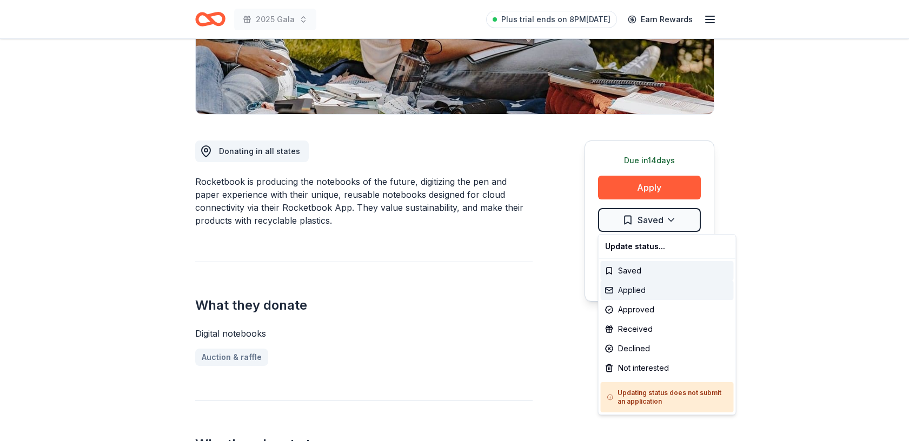
click at [657, 291] on div "Applied" at bounding box center [667, 290] width 133 height 19
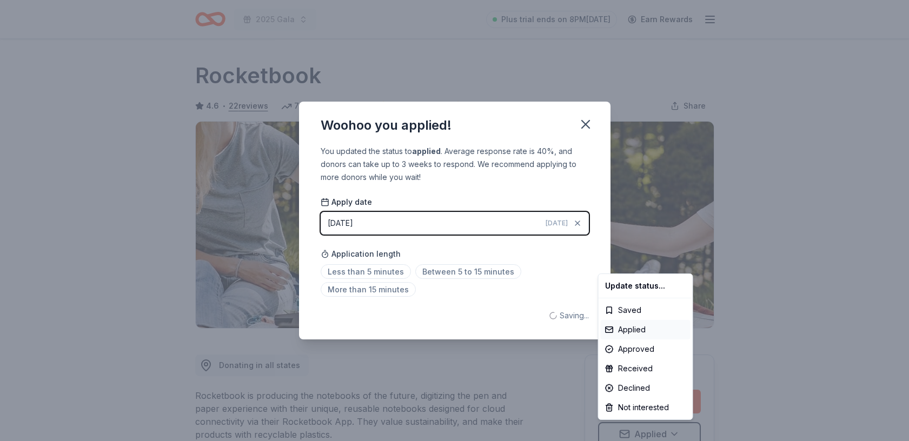
scroll to position [0, 0]
click at [364, 269] on html "2025 Gala Plus trial ends on 8PM[DATE] Earn Rewards Due [DATE] Share Rocketbook…" at bounding box center [454, 220] width 909 height 441
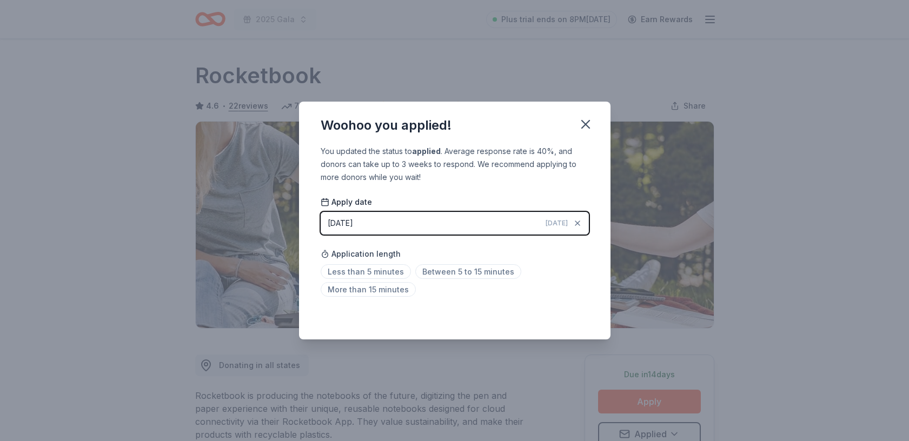
scroll to position [5, 0]
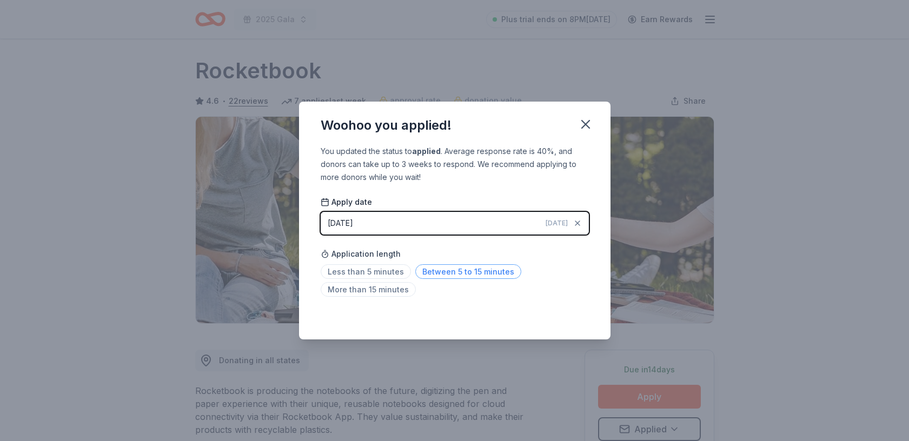
click at [452, 270] on span "Between 5 to 15 minutes" at bounding box center [469, 272] width 106 height 15
click at [584, 122] on icon "button" at bounding box center [585, 124] width 15 height 15
